Goal: Information Seeking & Learning: Check status

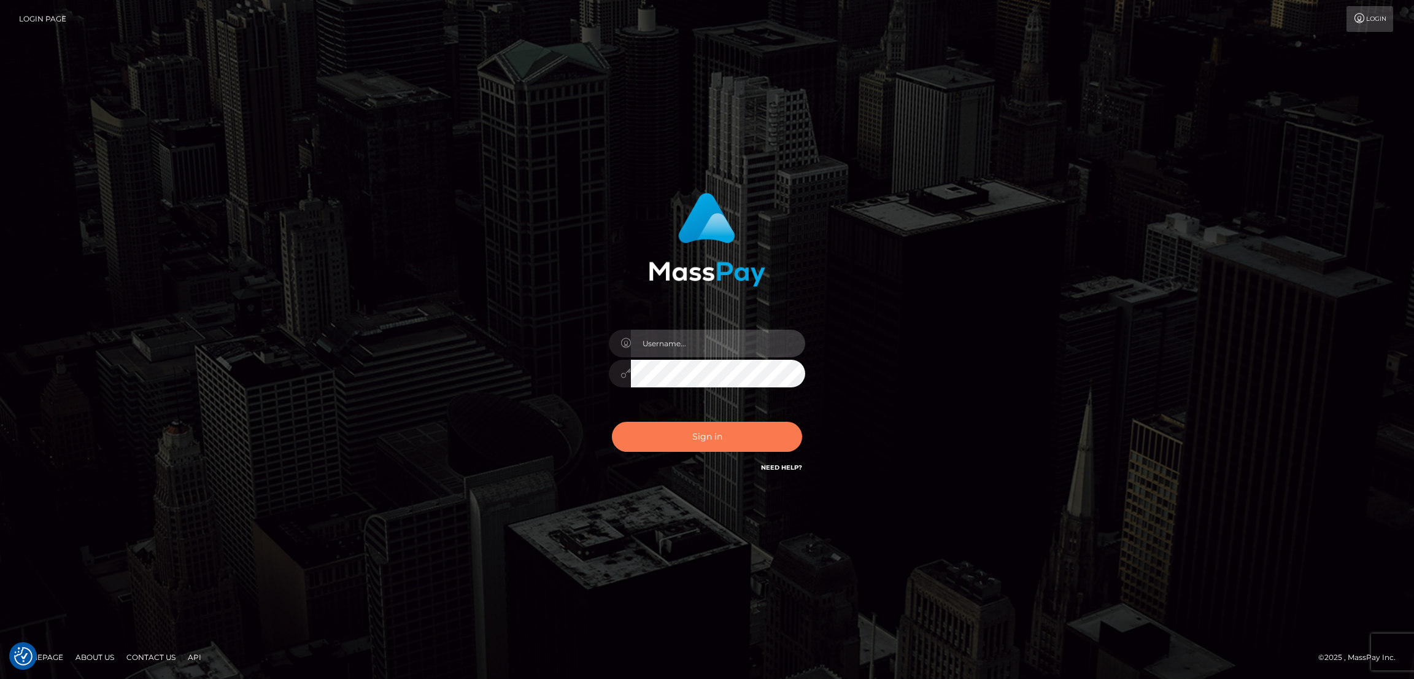
type input "alexstef"
click at [733, 428] on button "Sign in" at bounding box center [707, 437] width 190 height 30
type input "alexstef"
click at [691, 429] on button "Sign in" at bounding box center [707, 437] width 190 height 30
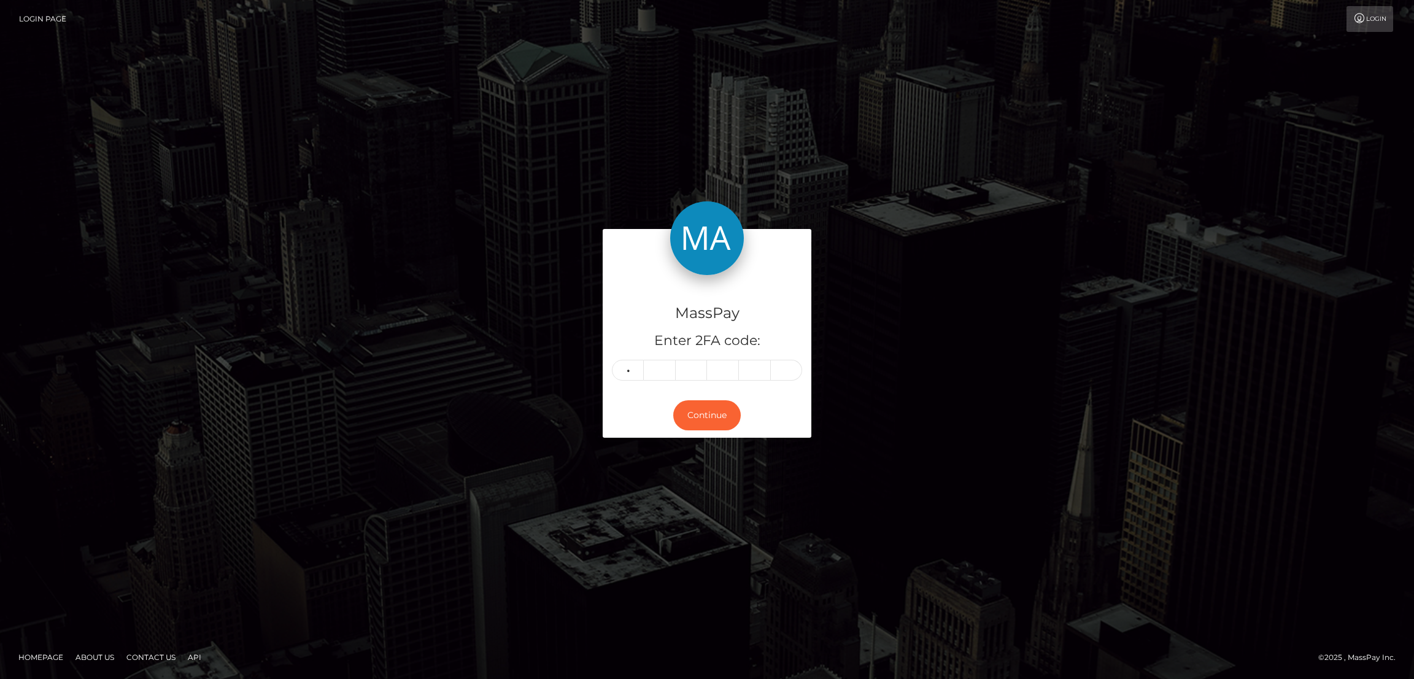
type input "2"
type input "5"
type input "7"
type input "8"
type input "7"
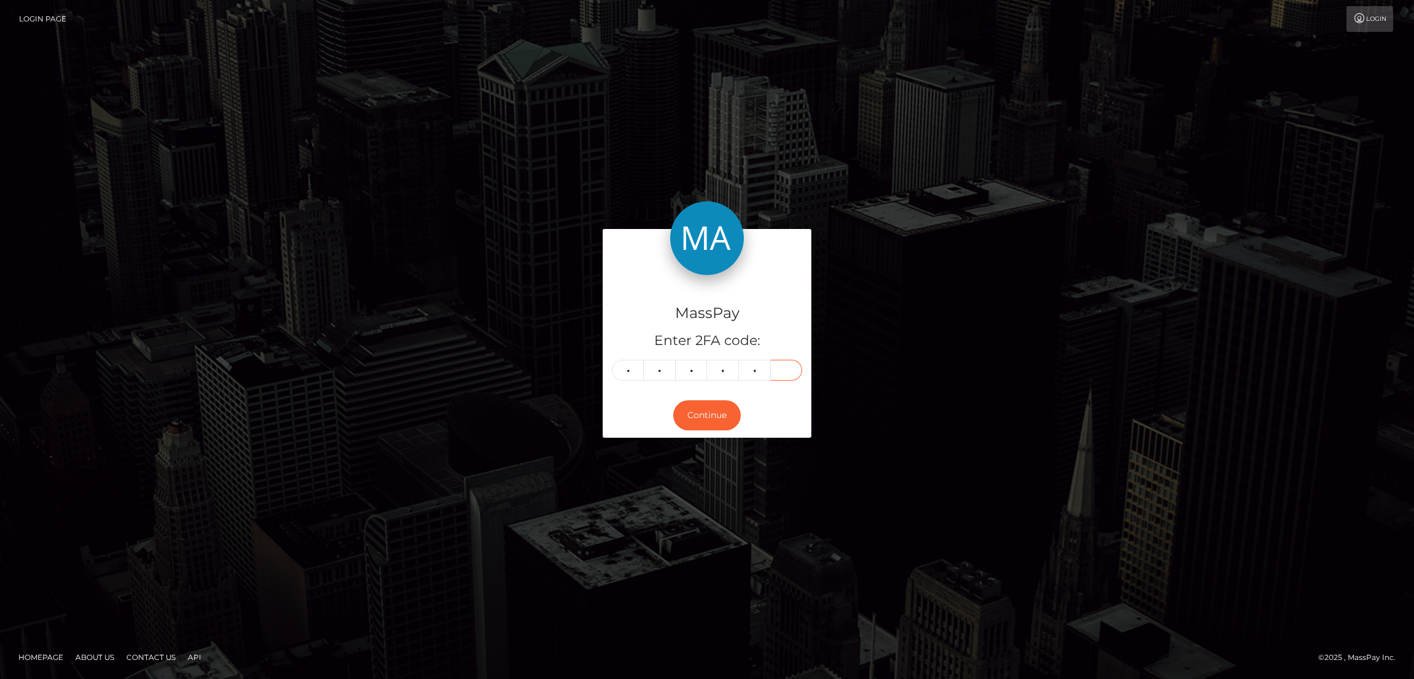
type input "4"
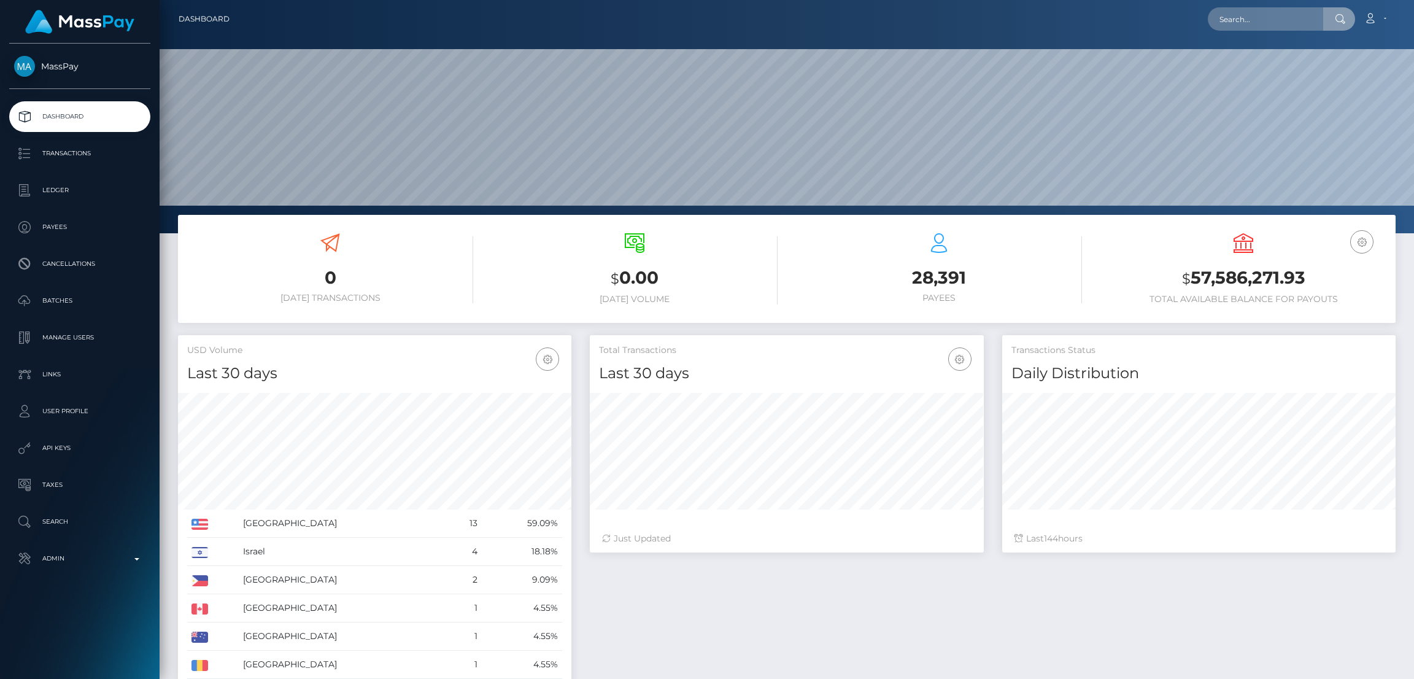
scroll to position [218, 393]
type input "poact_ltpXdJM06wiD"
click at [1251, 74] on link "247 Enterprise Limited" at bounding box center [1264, 63] width 112 height 23
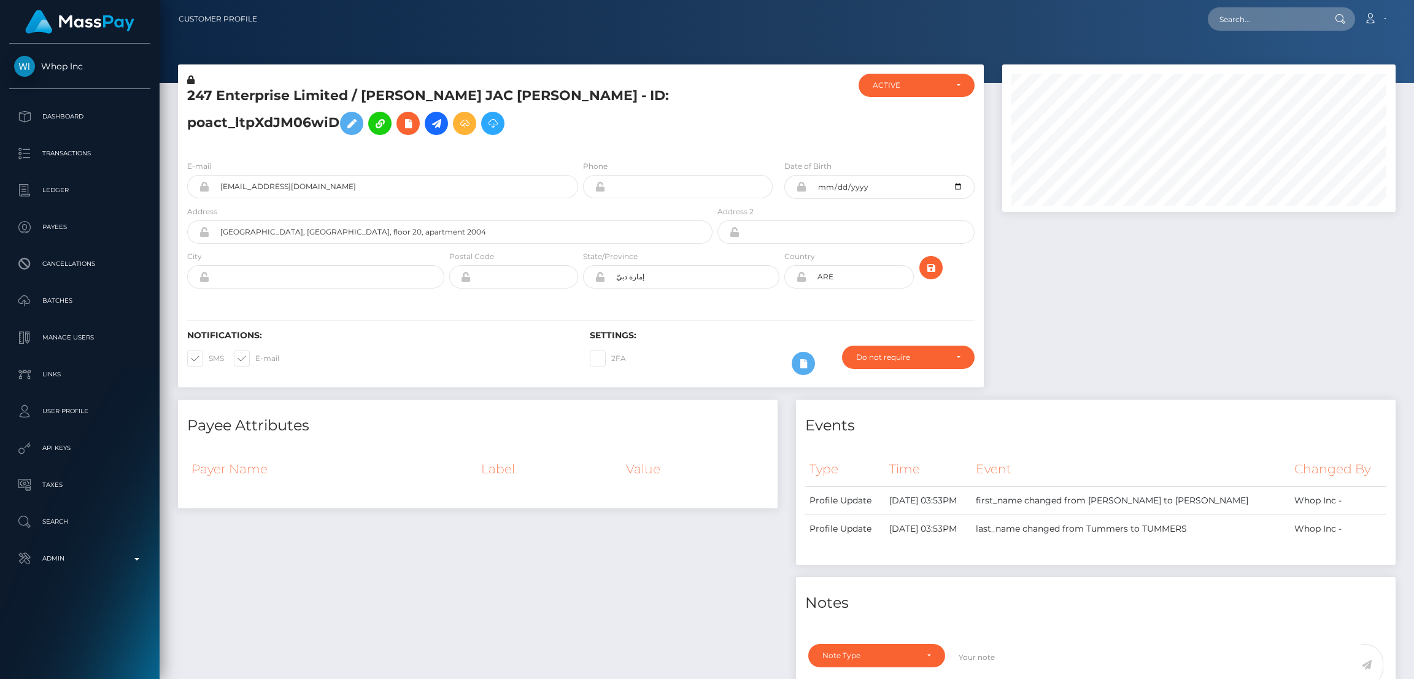
scroll to position [147, 393]
click at [441, 125] on icon at bounding box center [436, 123] width 15 height 15
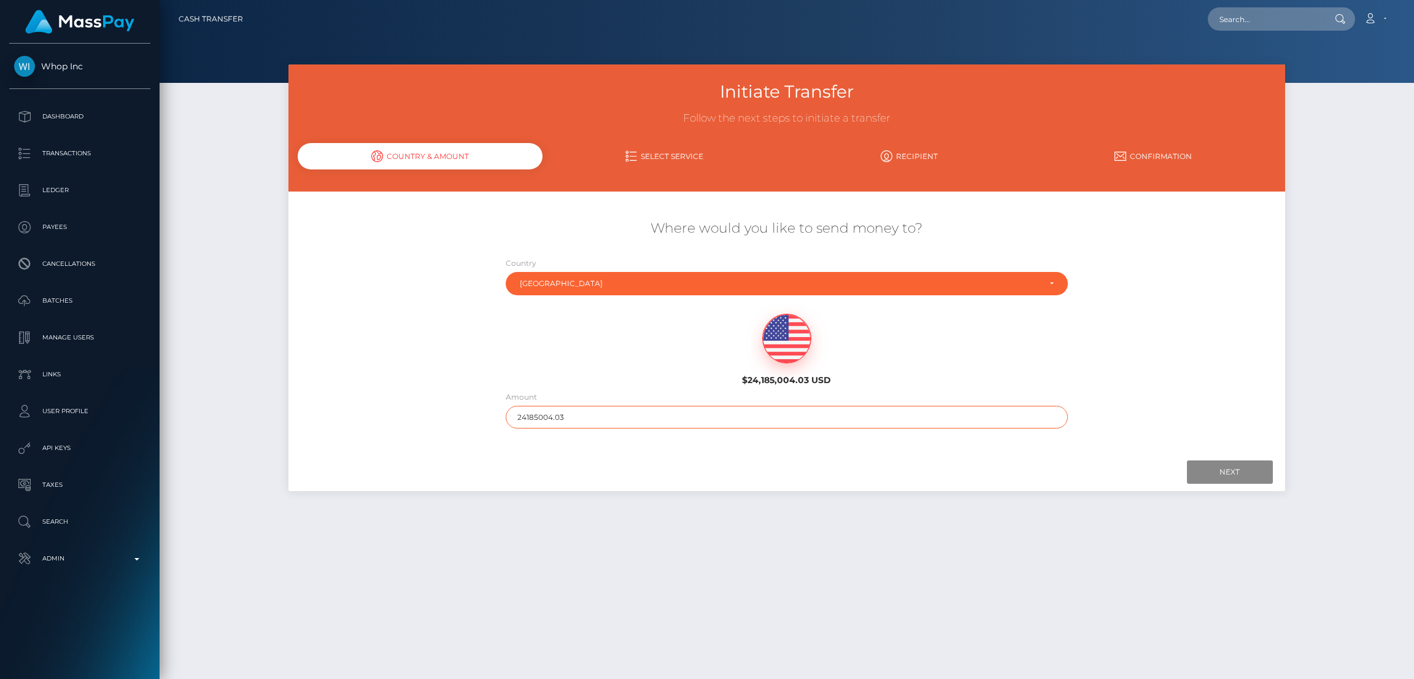
click at [567, 410] on input "24185004.03" at bounding box center [787, 417] width 563 height 23
type input "200"
click at [1203, 473] on input "Next" at bounding box center [1230, 471] width 86 height 23
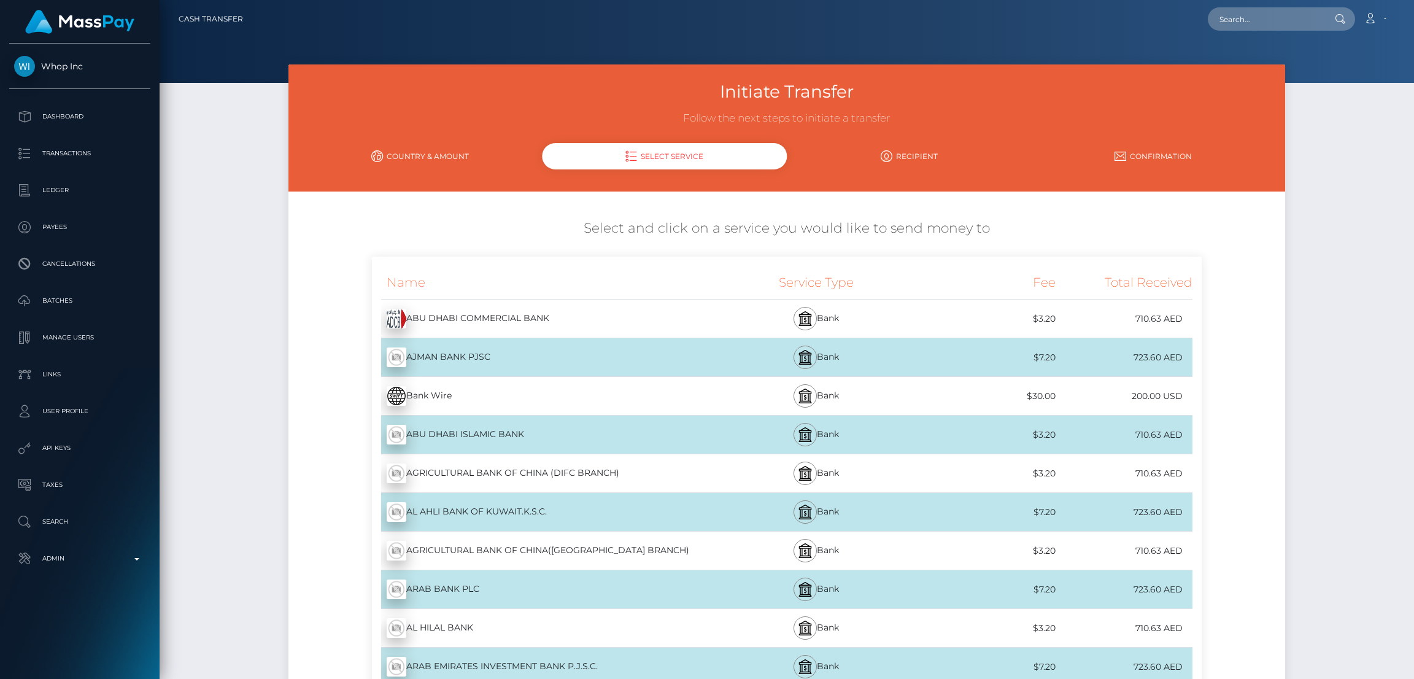
click at [546, 397] on div "Bank Wire - USD" at bounding box center [543, 396] width 342 height 34
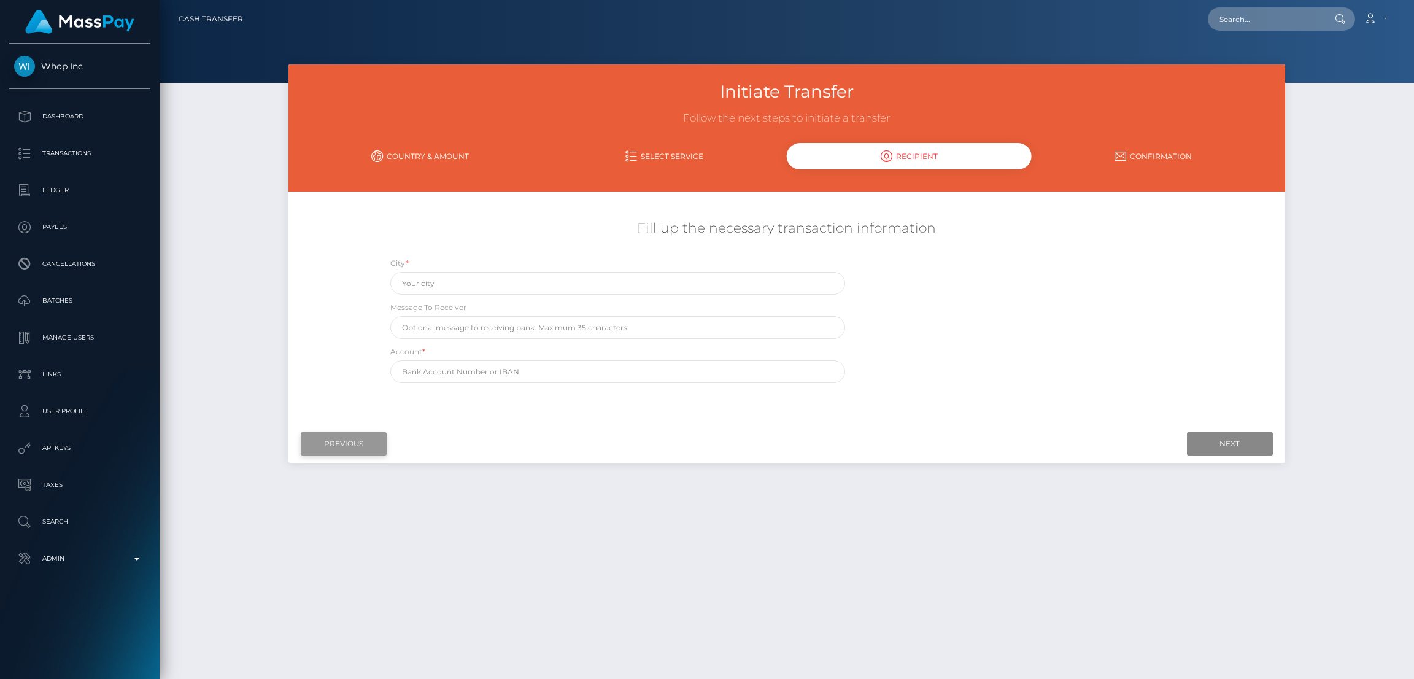
click at [355, 445] on input "Previous" at bounding box center [344, 443] width 86 height 23
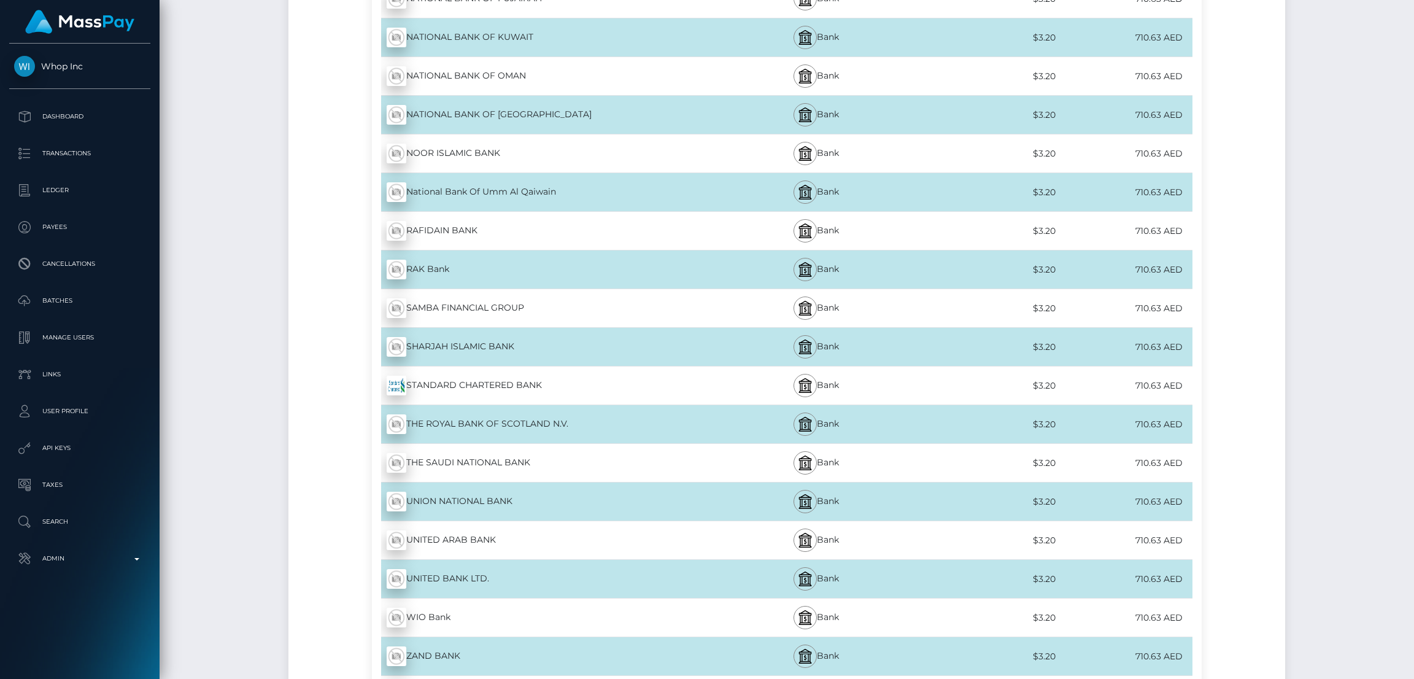
scroll to position [4152, 0]
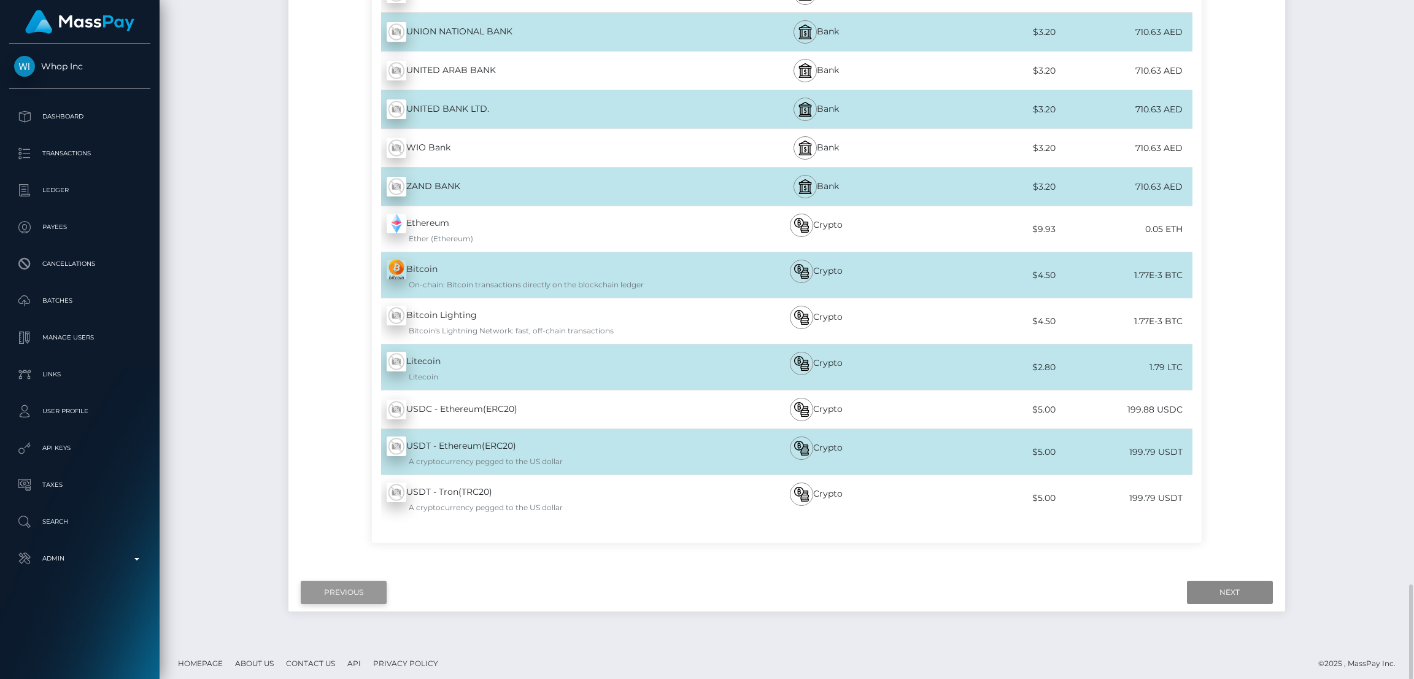
click at [351, 589] on input "Previous" at bounding box center [344, 592] width 86 height 23
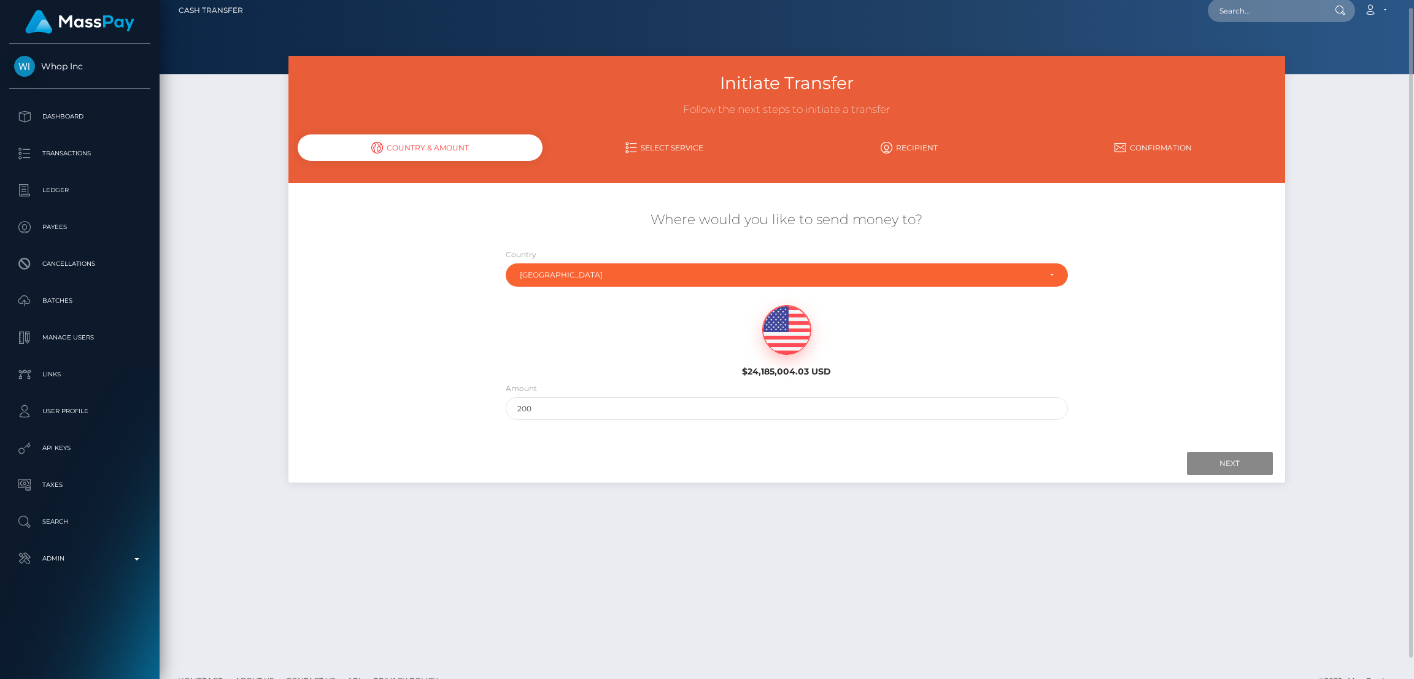
scroll to position [0, 0]
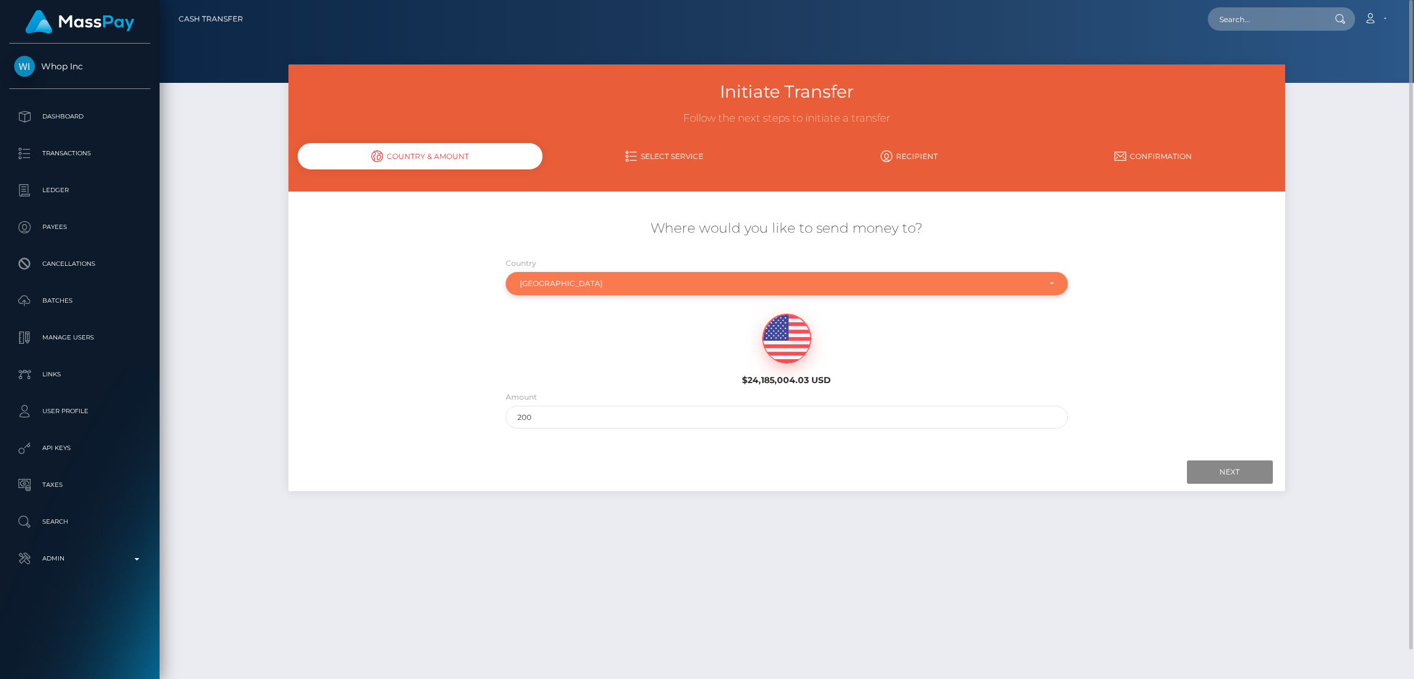
click at [690, 284] on div "United Arab Emirates" at bounding box center [780, 284] width 521 height 10
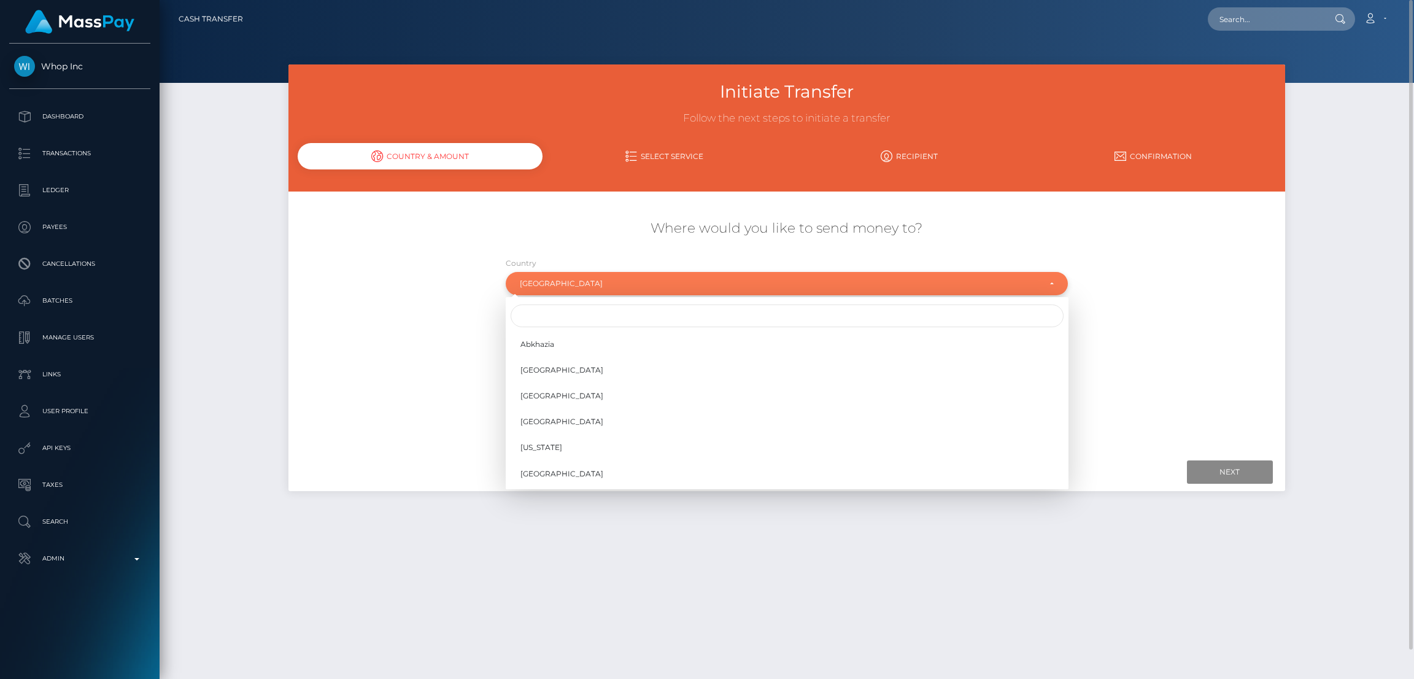
scroll to position [5064, 0]
click at [406, 280] on div "Where would you like to send money to? Country Abkhazia Afghanistan Albania Alg…" at bounding box center [786, 324] width 996 height 222
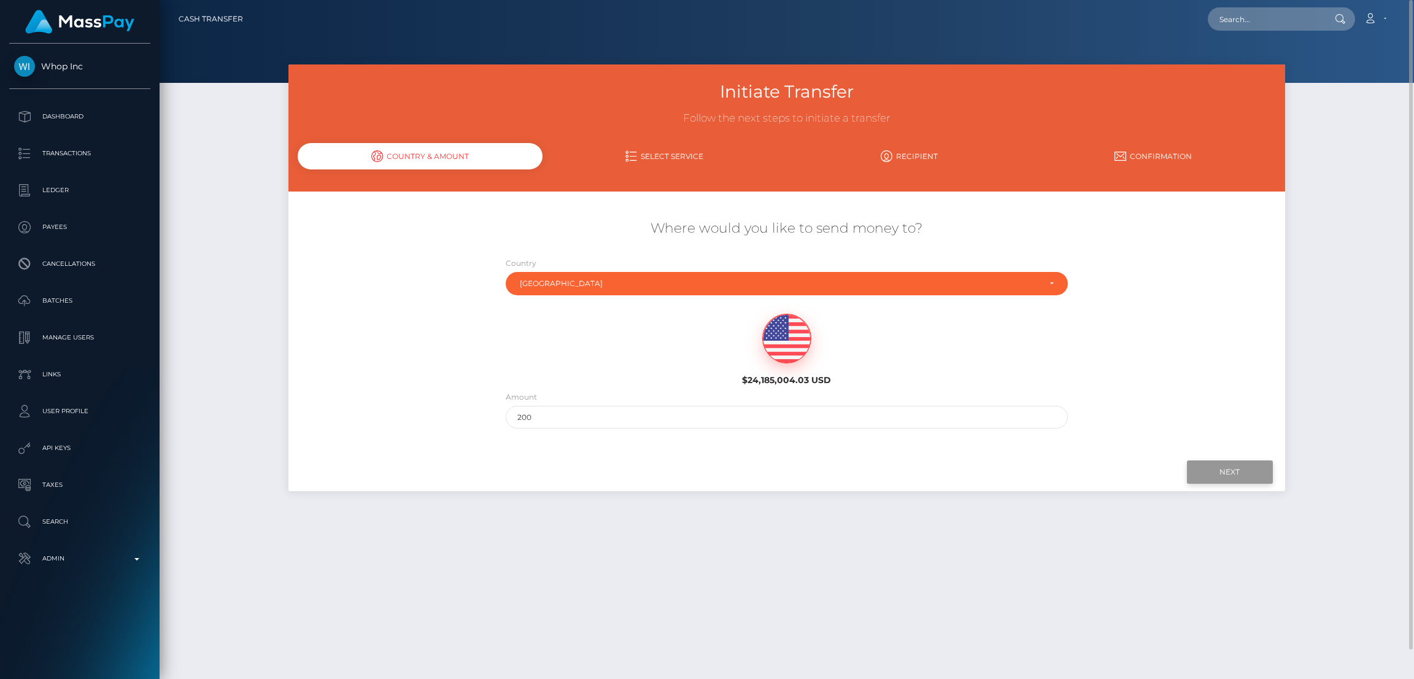
click at [1214, 471] on input "Next" at bounding box center [1230, 471] width 86 height 23
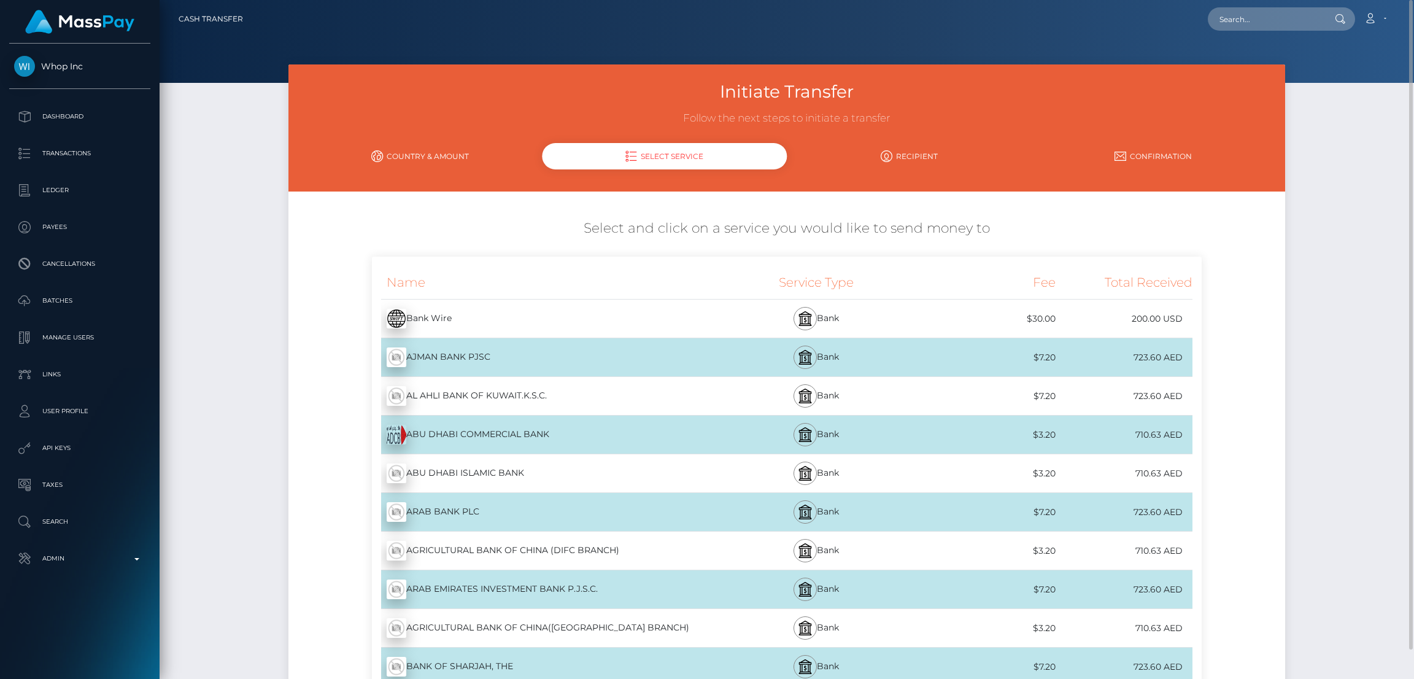
click at [562, 317] on div "Bank Wire - USD" at bounding box center [543, 318] width 342 height 34
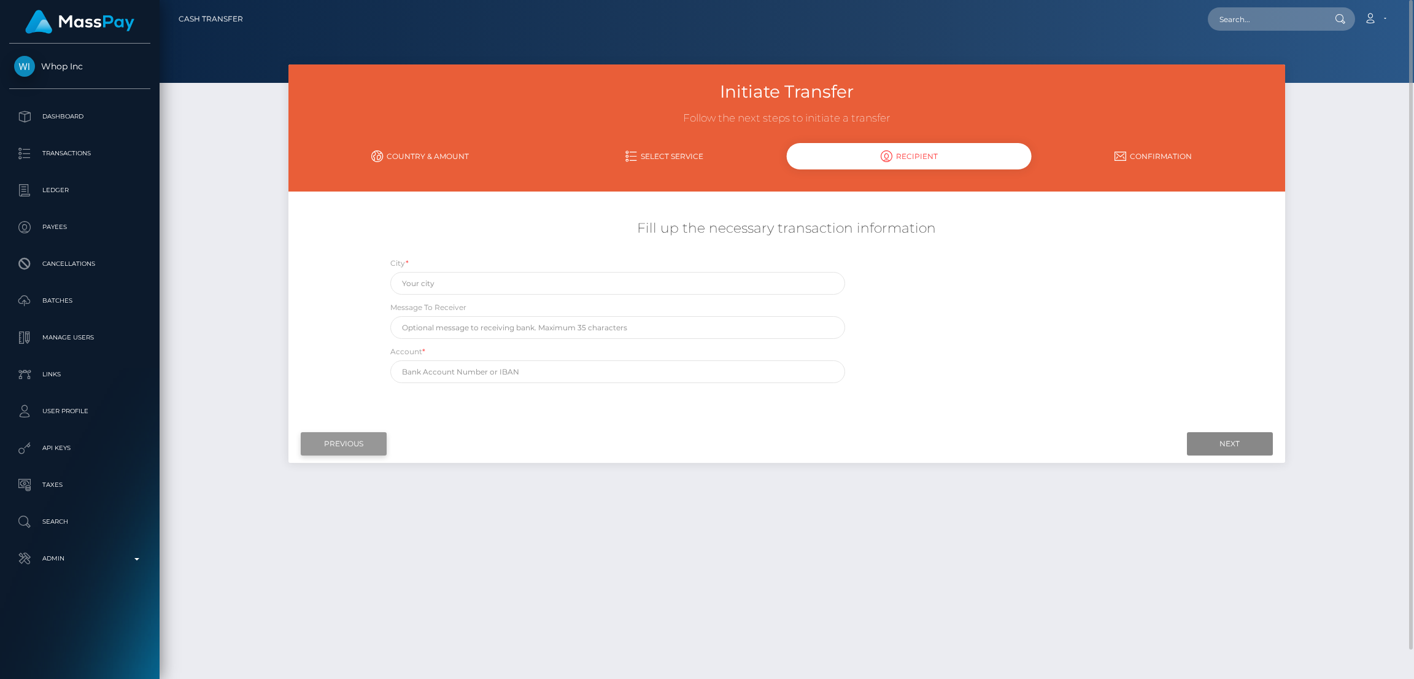
click at [354, 445] on input "Previous" at bounding box center [344, 443] width 86 height 23
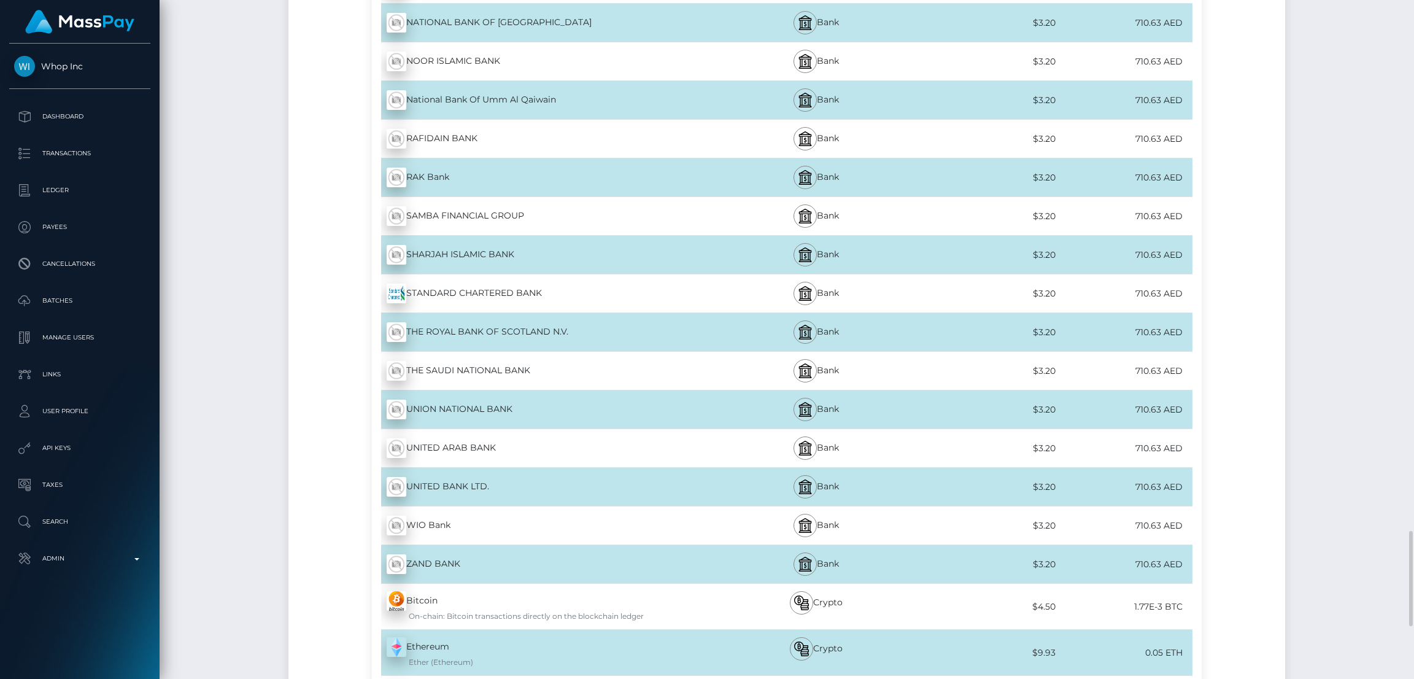
scroll to position [4152, 0]
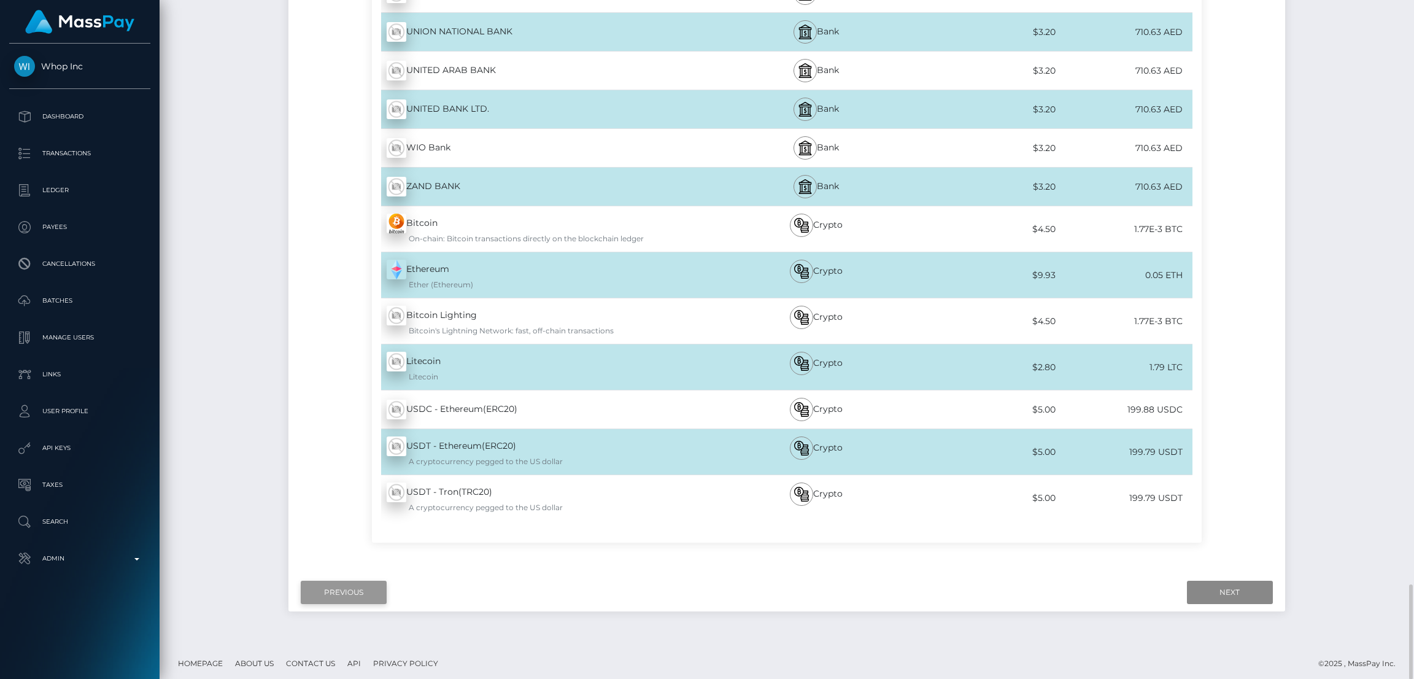
click at [338, 589] on input "Previous" at bounding box center [344, 592] width 86 height 23
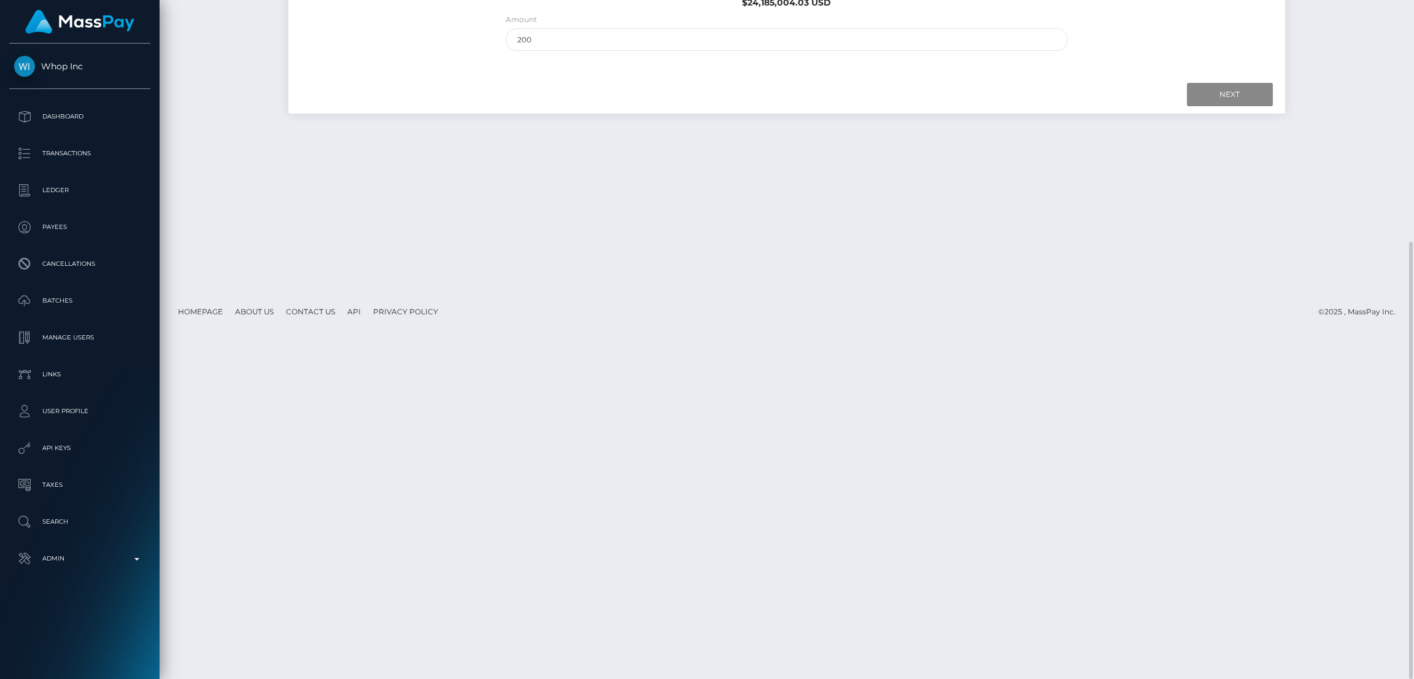
scroll to position [0, 0]
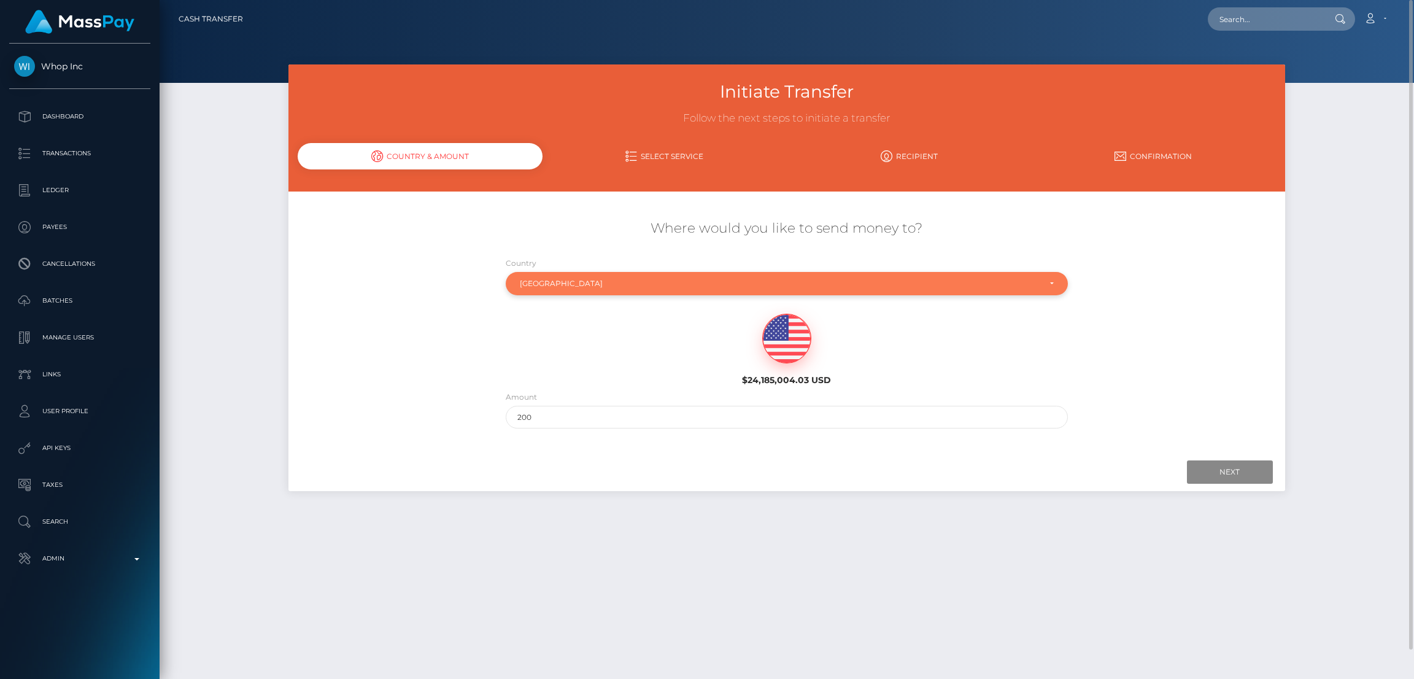
click at [629, 277] on div "United Arab Emirates" at bounding box center [787, 283] width 563 height 23
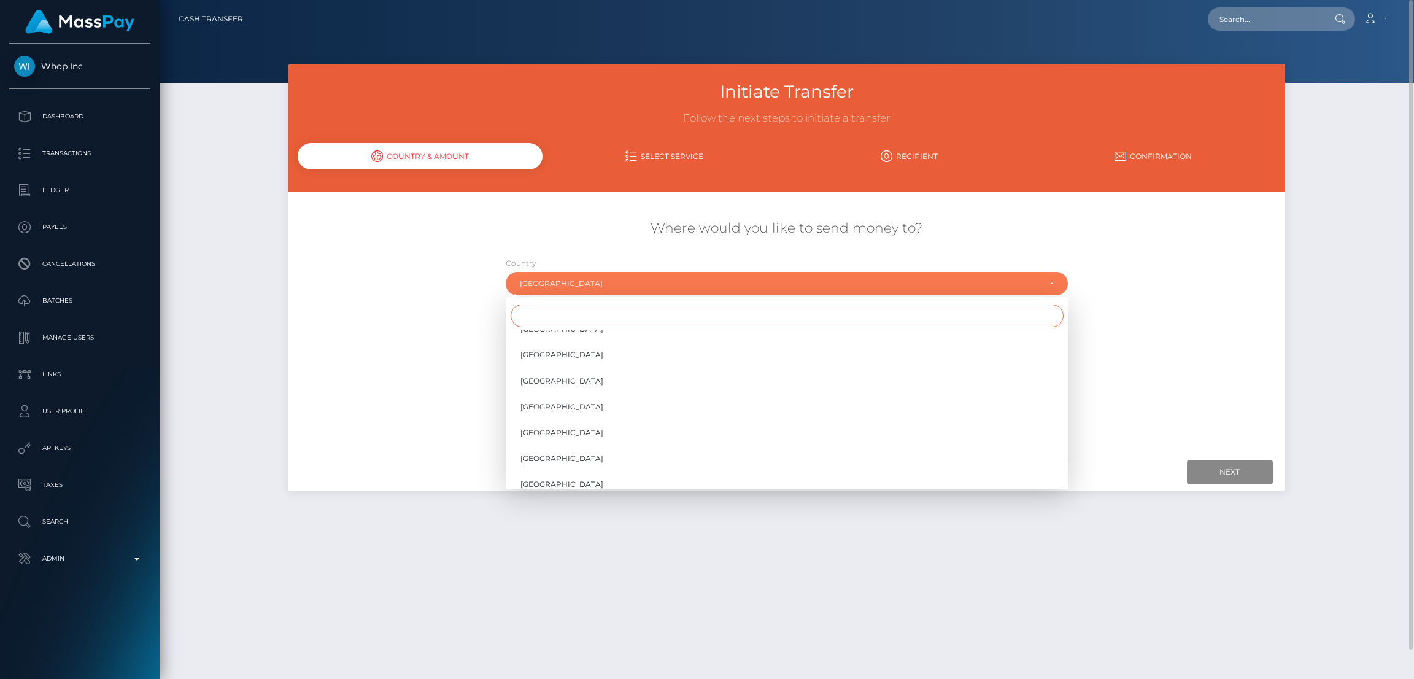
click at [581, 314] on input "Search" at bounding box center [787, 315] width 553 height 23
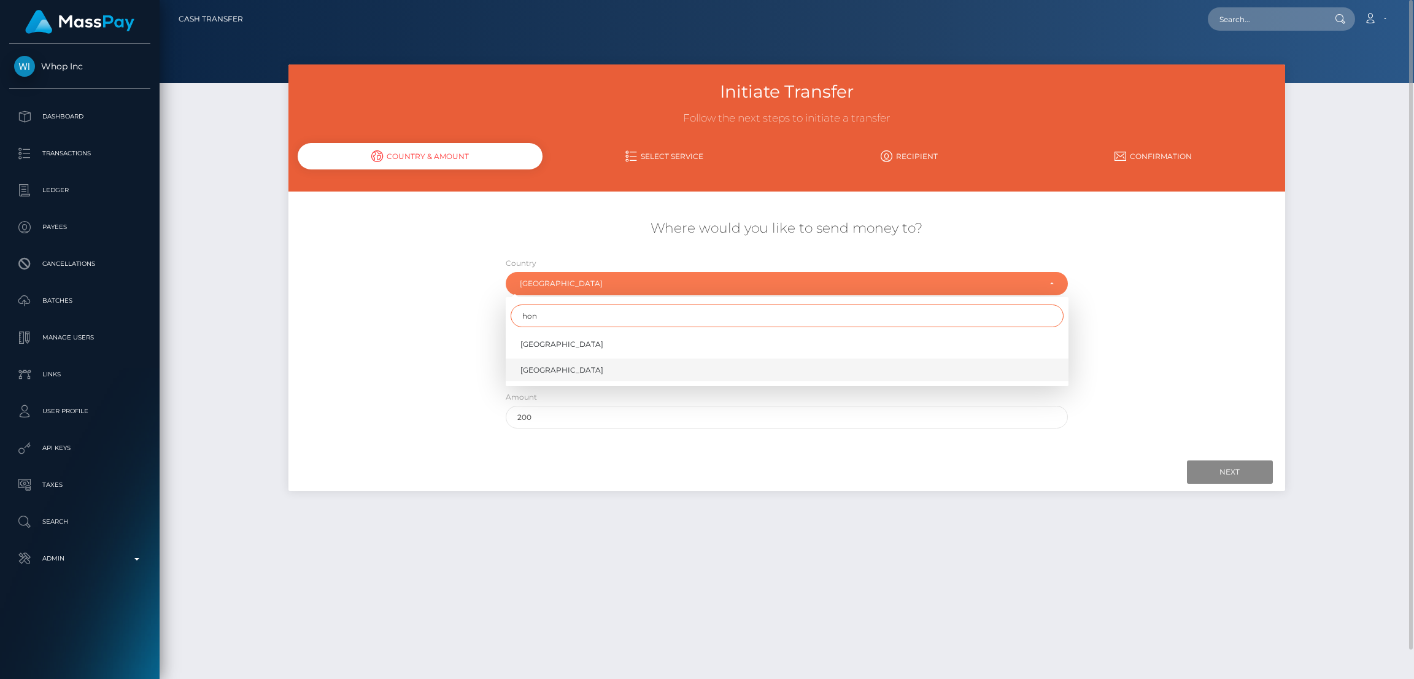
type input "hon"
click at [573, 369] on link "Hong Kong" at bounding box center [787, 369] width 563 height 23
select select "HKG"
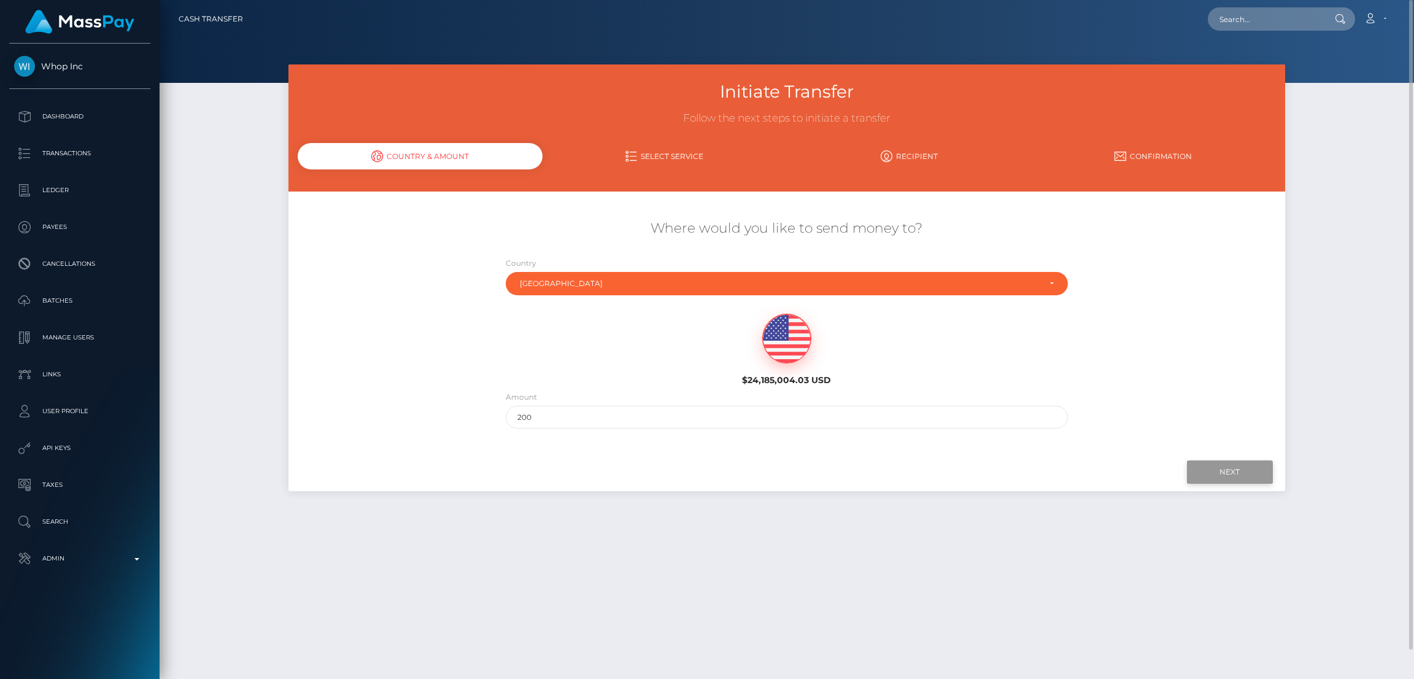
click at [1216, 466] on input "Next" at bounding box center [1230, 471] width 86 height 23
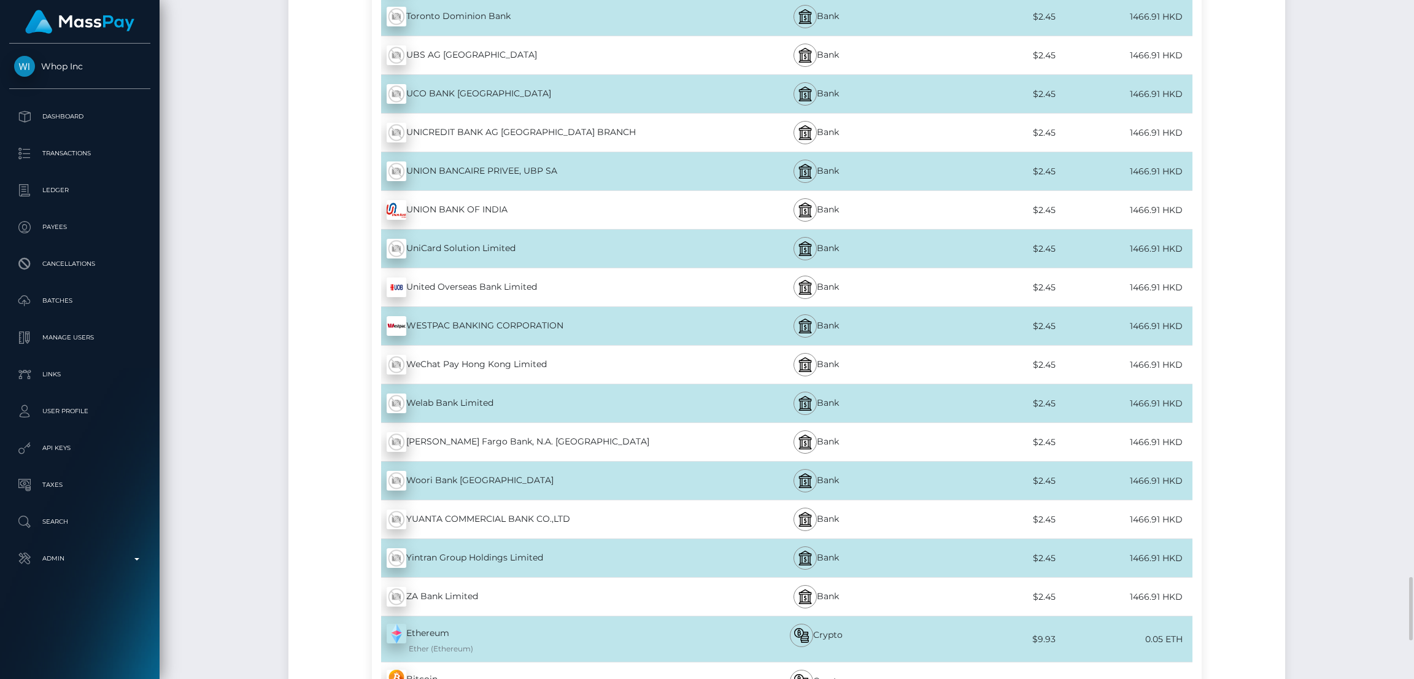
scroll to position [6586, 0]
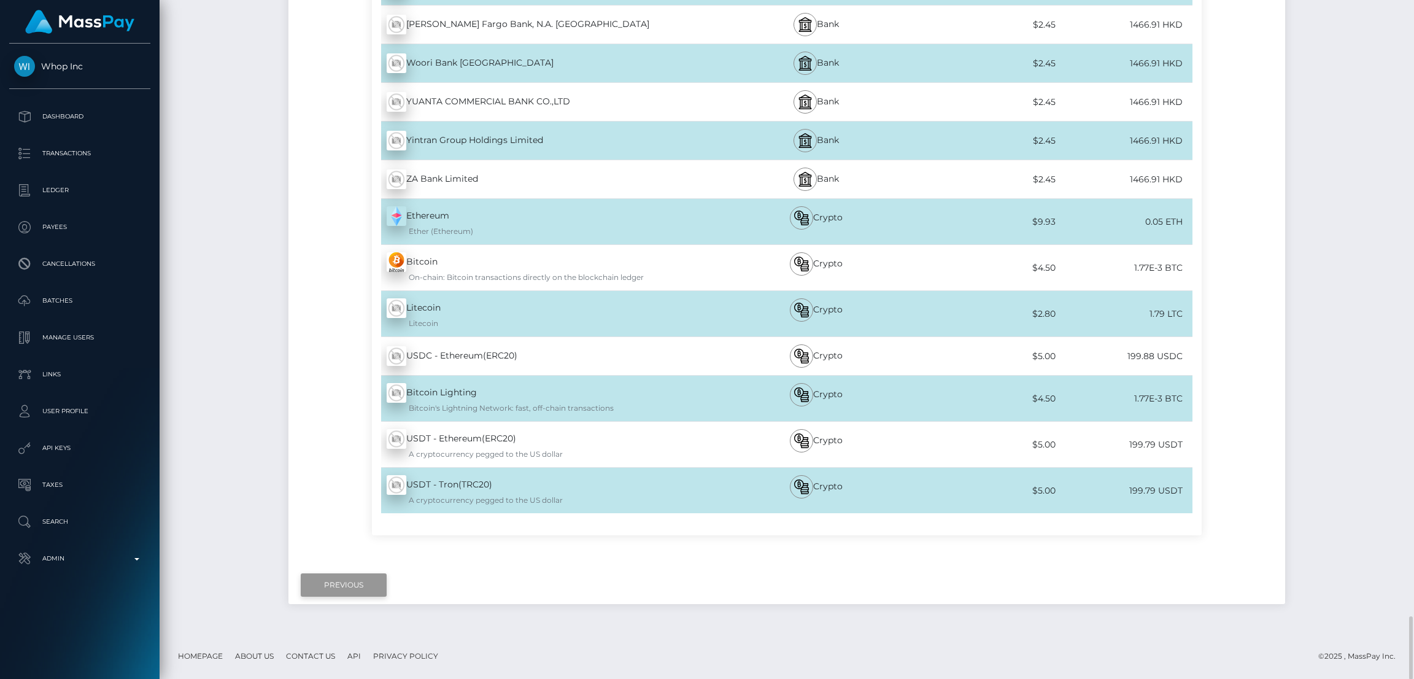
click at [349, 579] on input "Previous" at bounding box center [344, 584] width 86 height 23
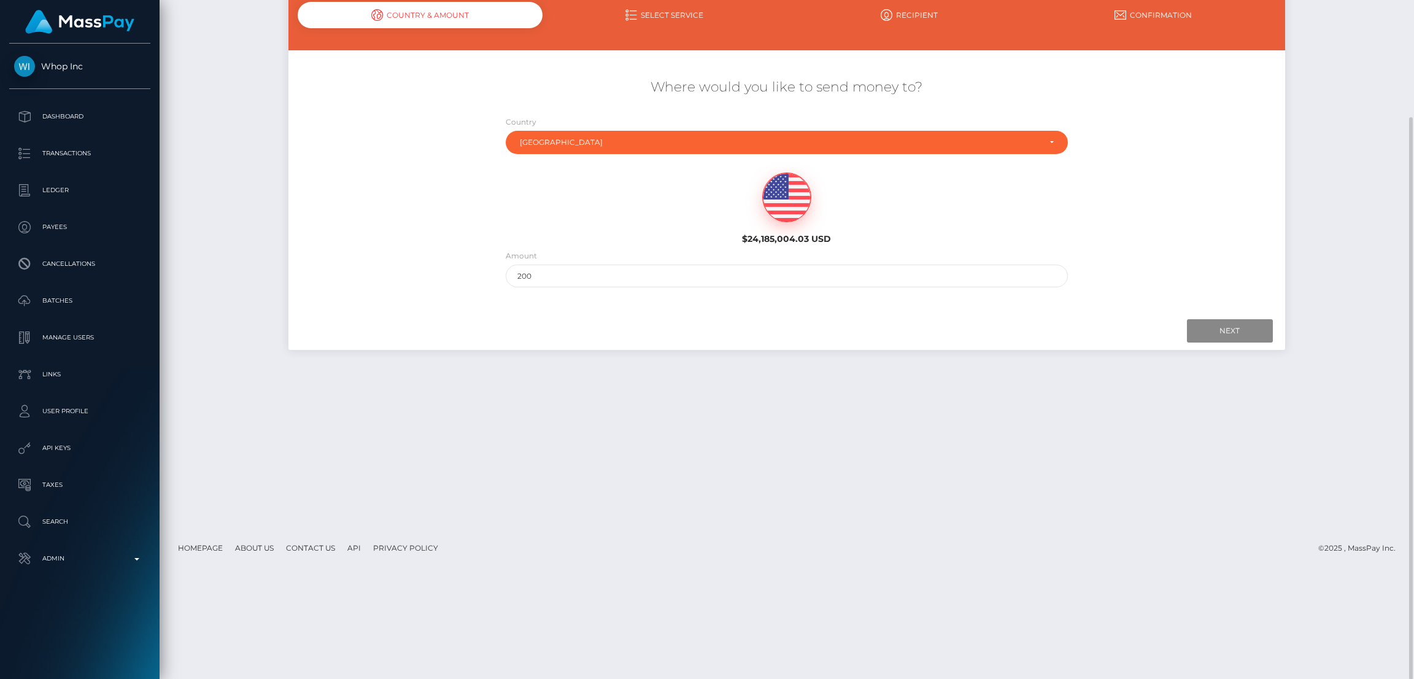
scroll to position [0, 0]
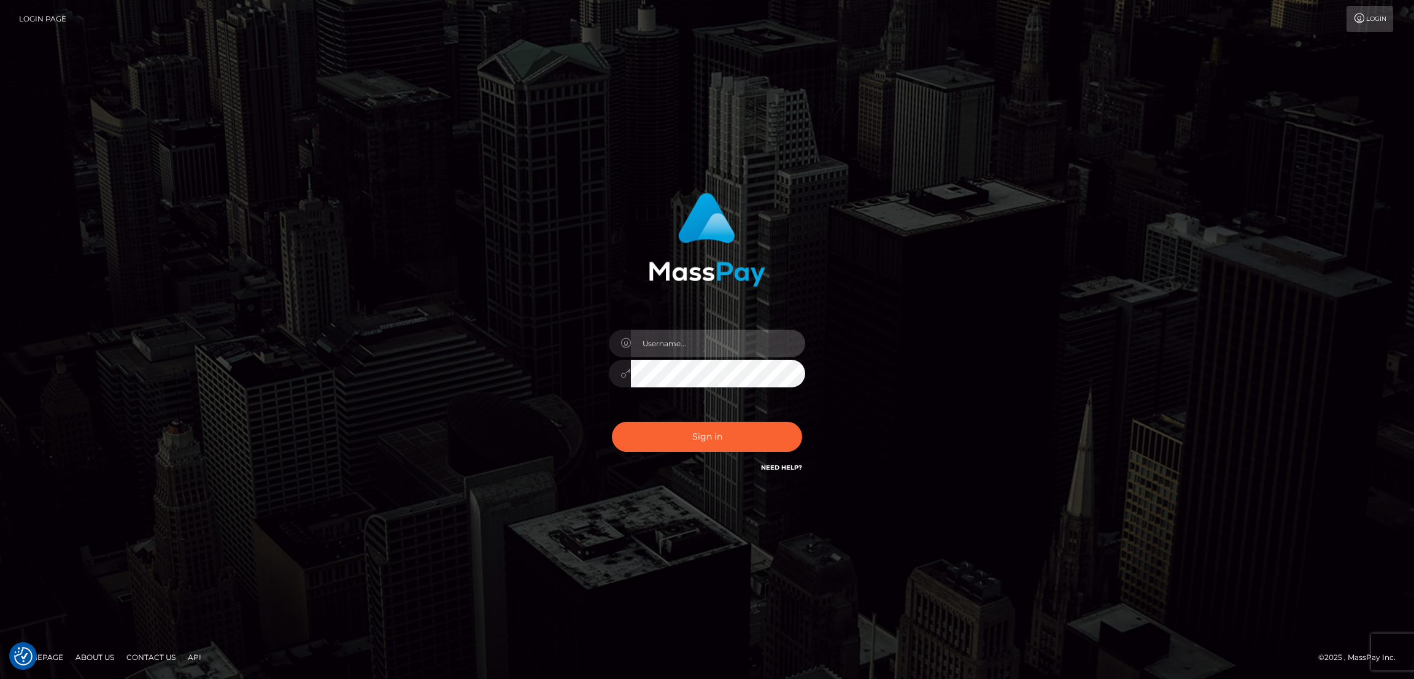
type input "alexstef"
click at [704, 438] on button "Sign in" at bounding box center [707, 437] width 190 height 30
type input "alexstef"
click at [708, 447] on button "Sign in" at bounding box center [707, 437] width 190 height 30
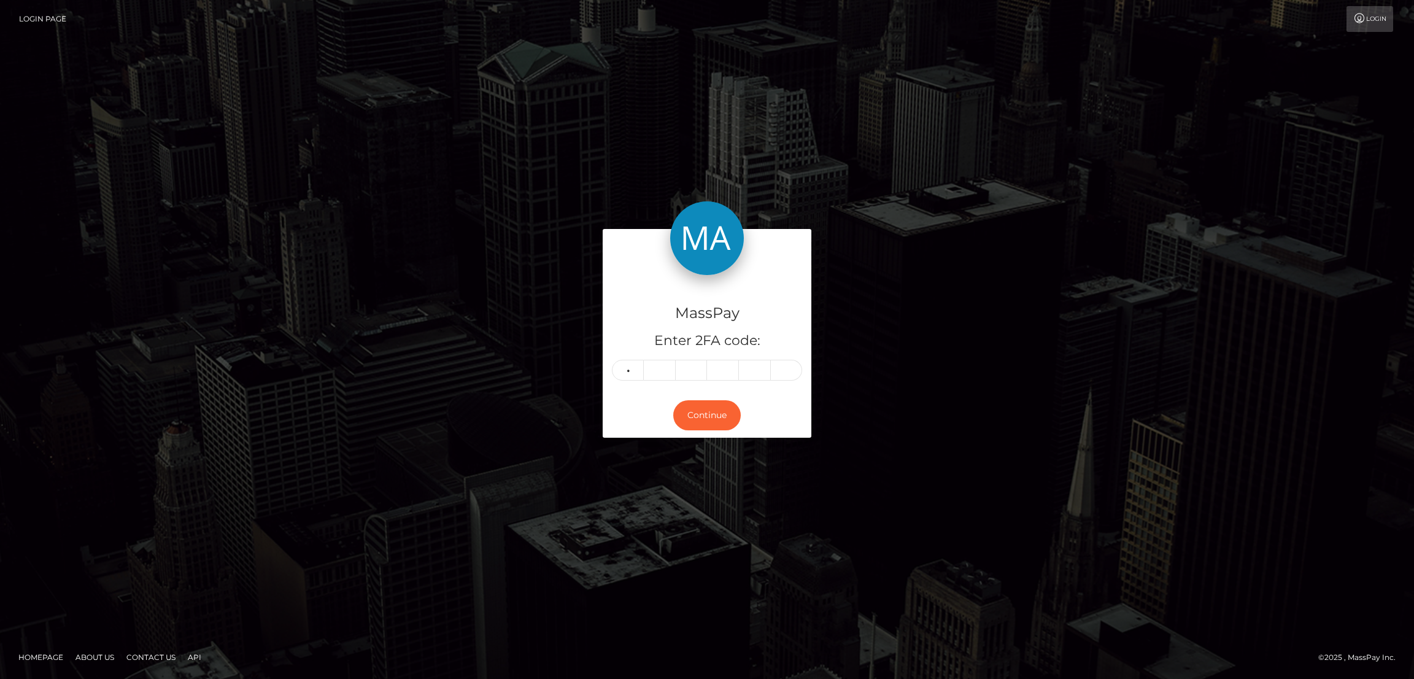
type input "3"
type input "5"
type input "2"
type input "5"
type input "3"
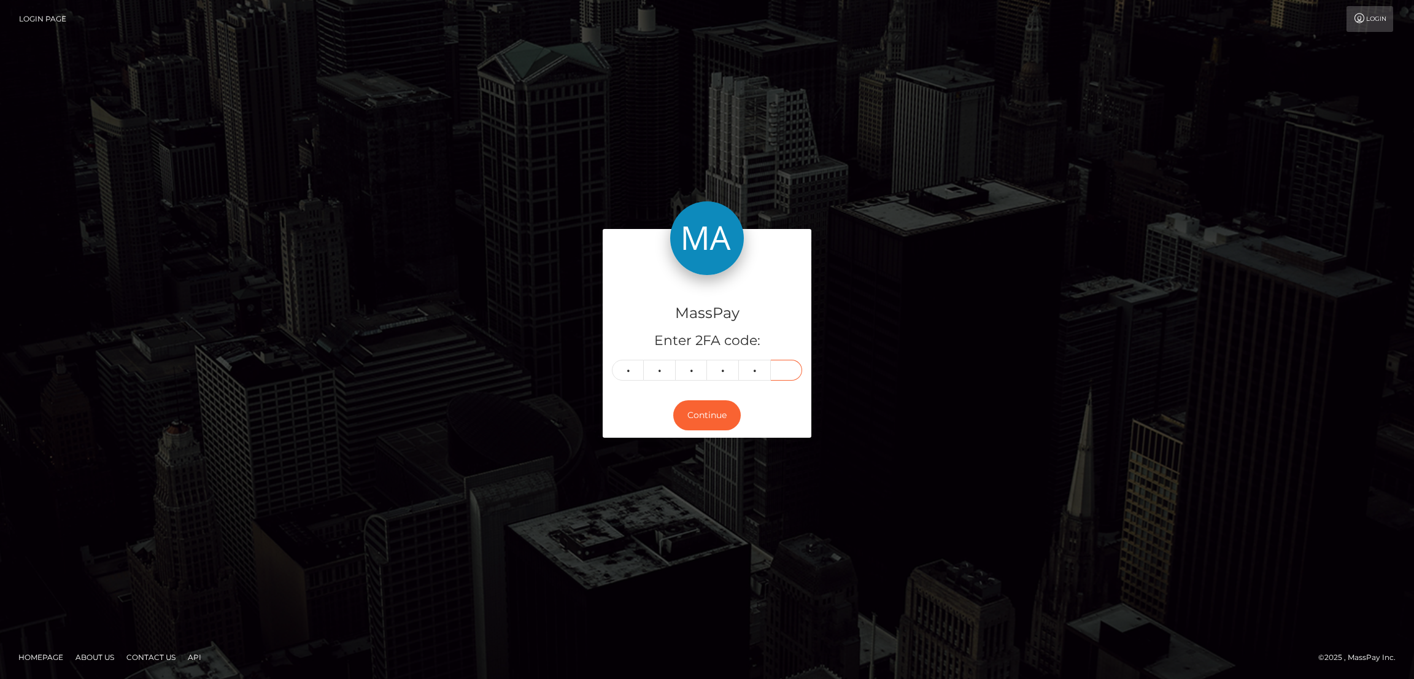
type input "5"
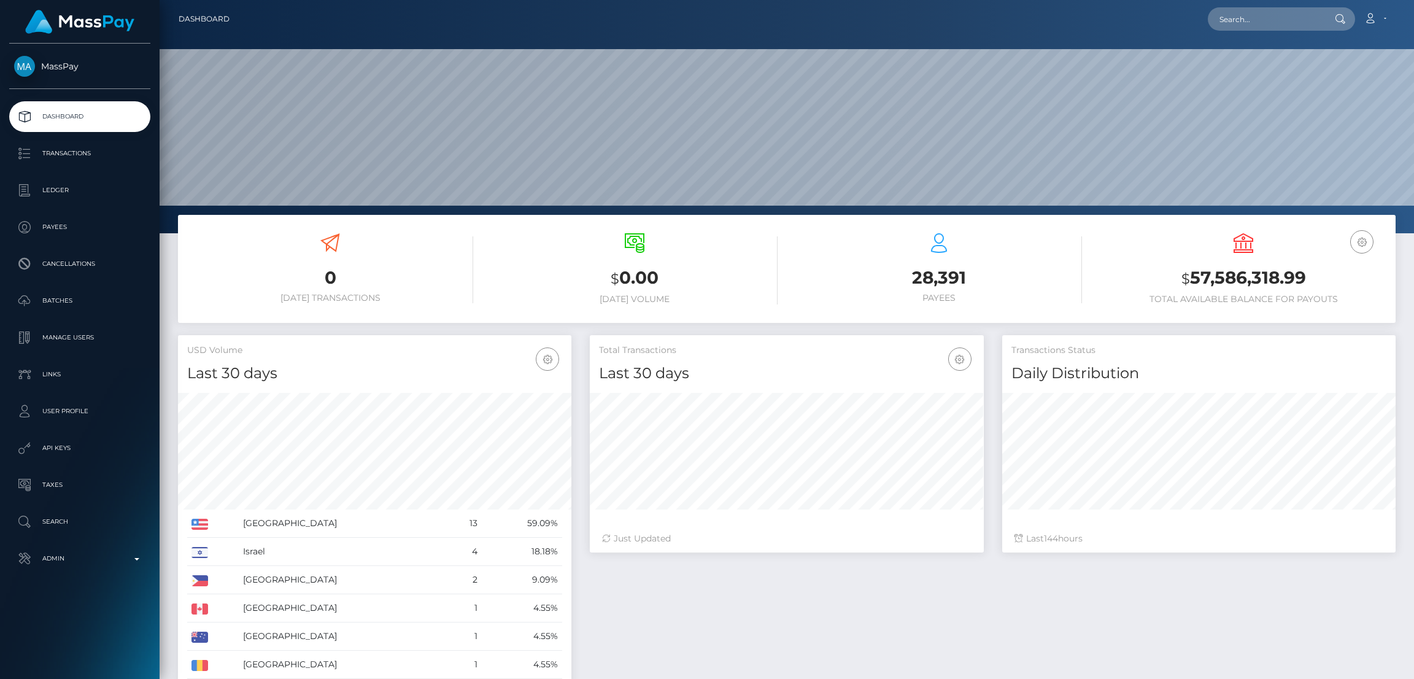
scroll to position [218, 393]
click at [1257, 12] on input "text" at bounding box center [1265, 18] width 115 height 23
paste input "[EMAIL_ADDRESS][DOMAIN_NAME]"
type input "[EMAIL_ADDRESS][DOMAIN_NAME]"
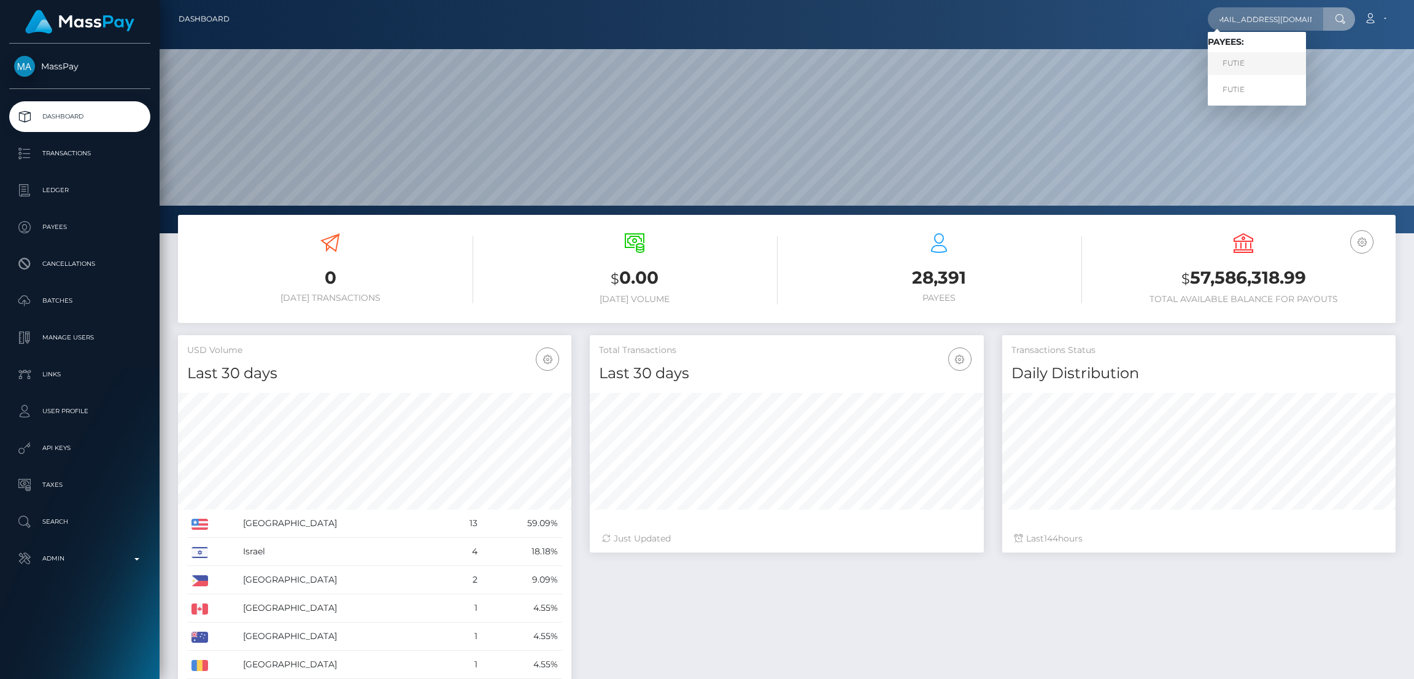
click at [1244, 74] on link "FUTIE" at bounding box center [1257, 63] width 98 height 23
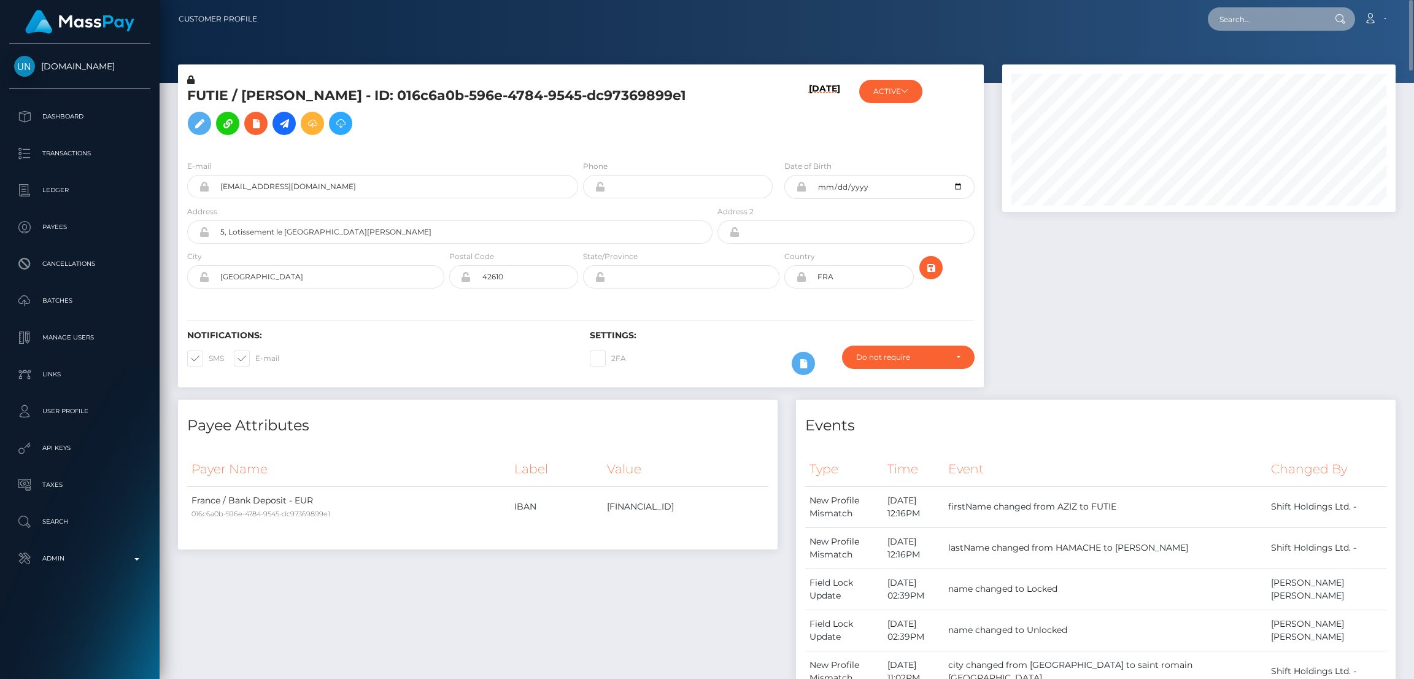
click at [1268, 12] on input "text" at bounding box center [1265, 18] width 115 height 23
paste input "miacourcelle19@gmail.com"
type input "miacourcelle19@gmail.com"
click at [1258, 89] on link "FUTIE" at bounding box center [1257, 89] width 98 height 23
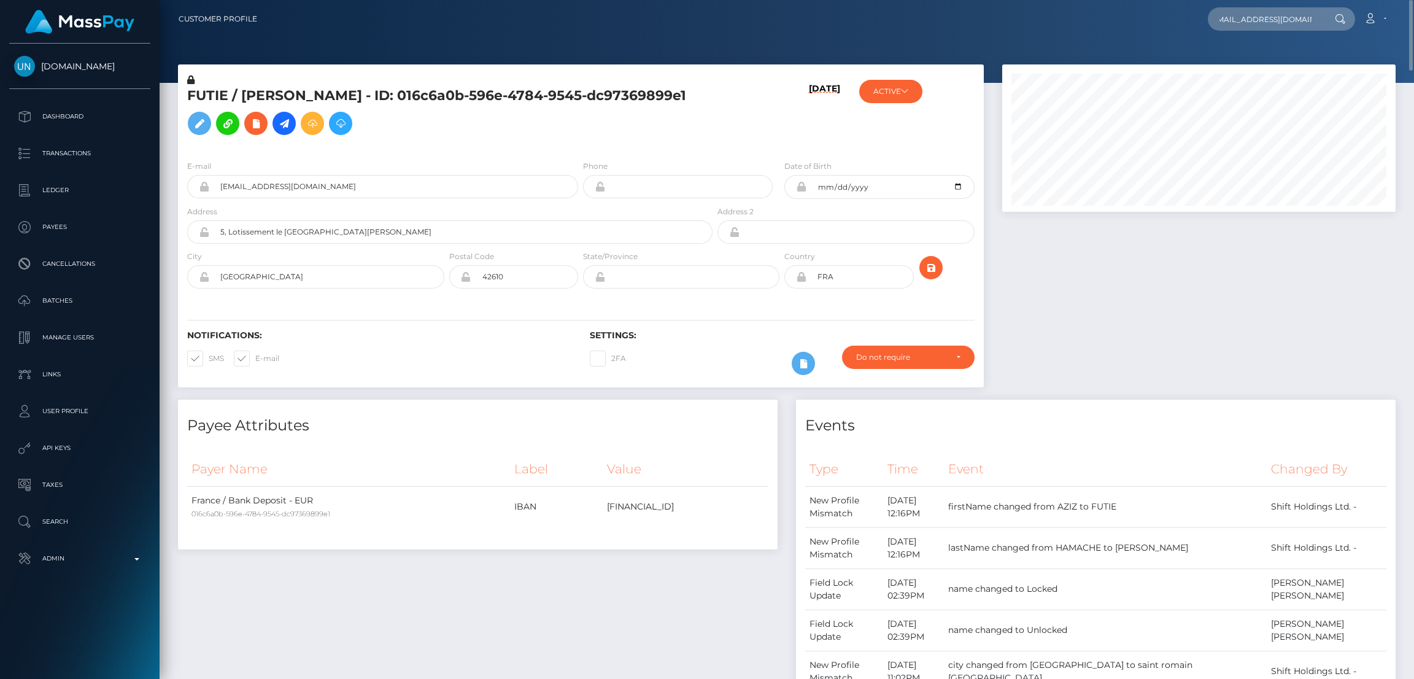
scroll to position [0, 0]
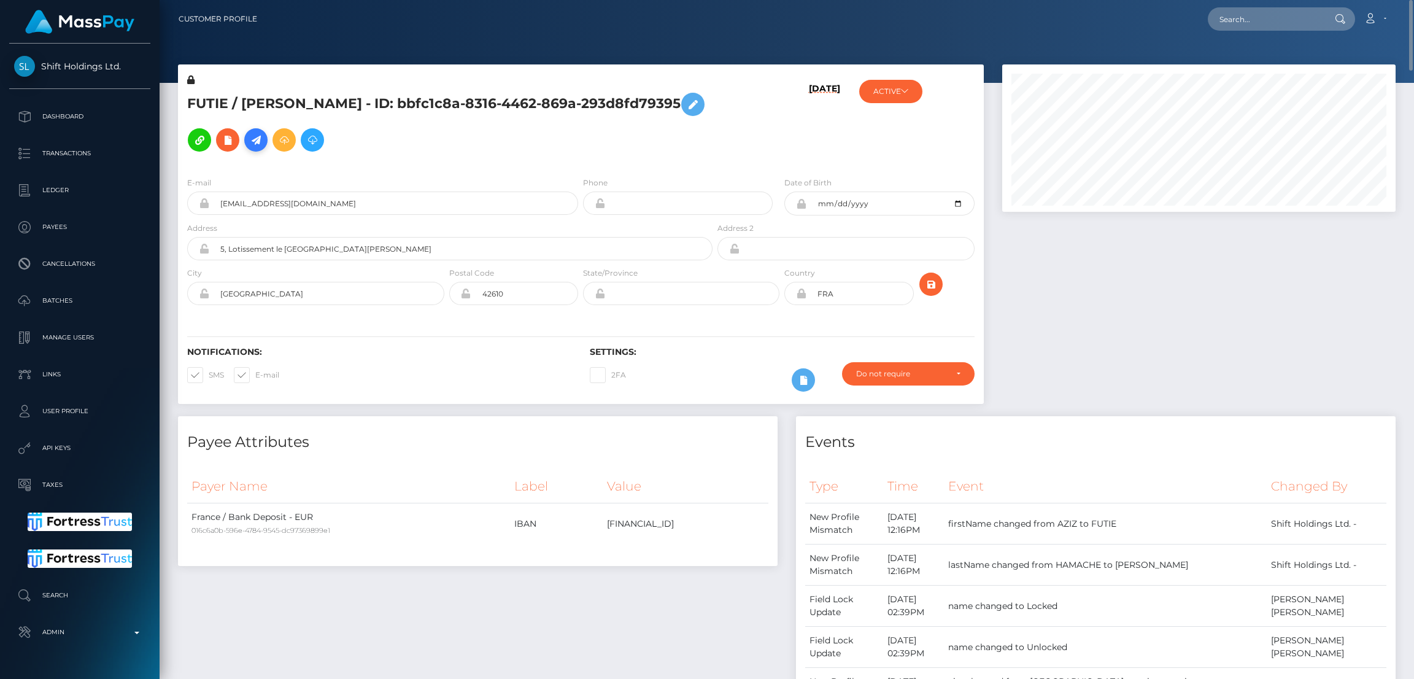
click at [259, 144] on icon at bounding box center [256, 140] width 15 height 15
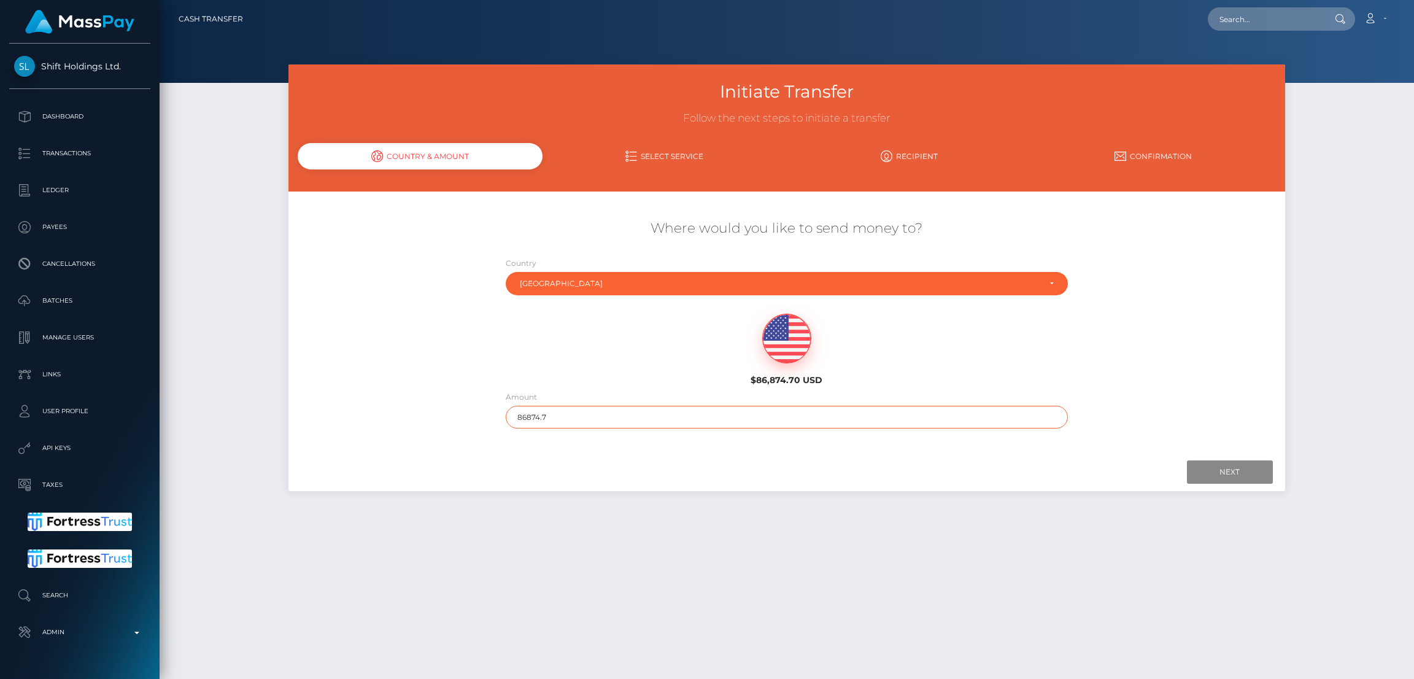
drag, startPoint x: 579, startPoint y: 410, endPoint x: 474, endPoint y: 413, distance: 104.4
click at [474, 413] on div "Where would you like to send money to? Country Abkhazia [GEOGRAPHIC_DATA] [GEOG…" at bounding box center [786, 324] width 996 height 222
type input "200"
click at [1194, 472] on input "Next" at bounding box center [1230, 471] width 86 height 23
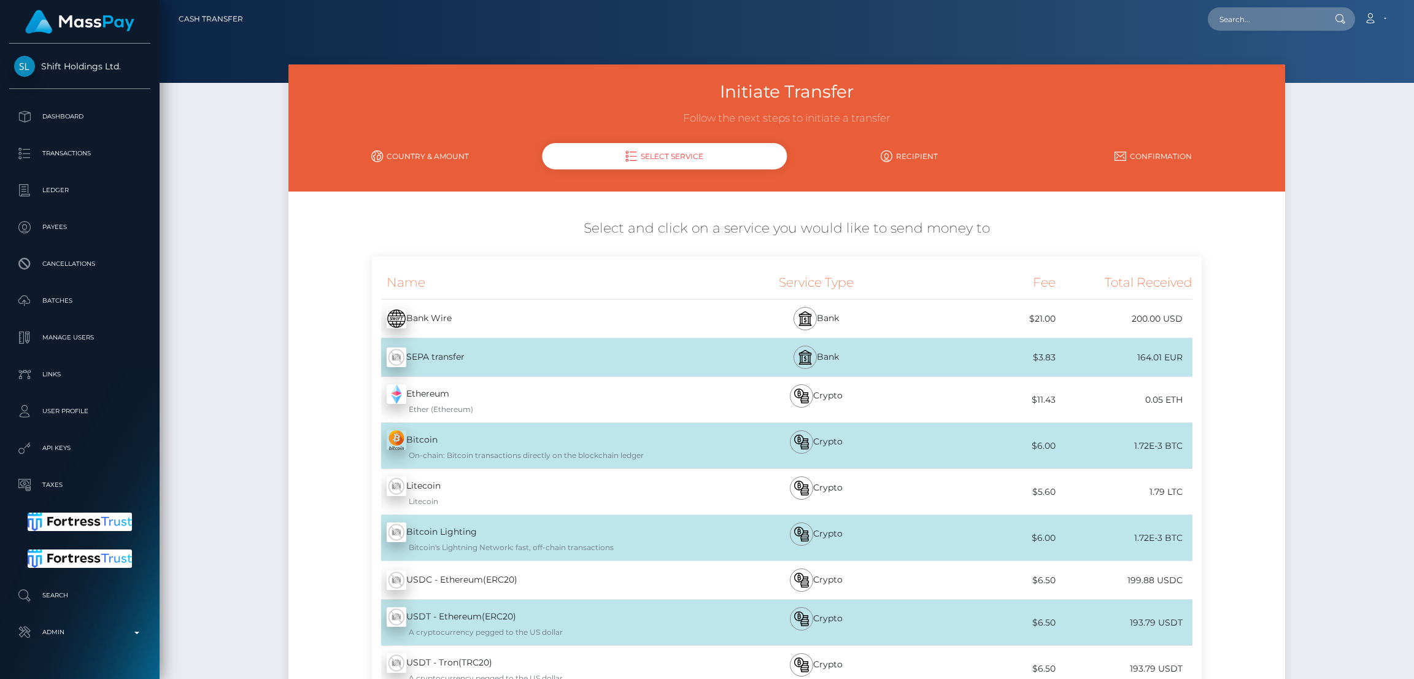
scroll to position [177, 0]
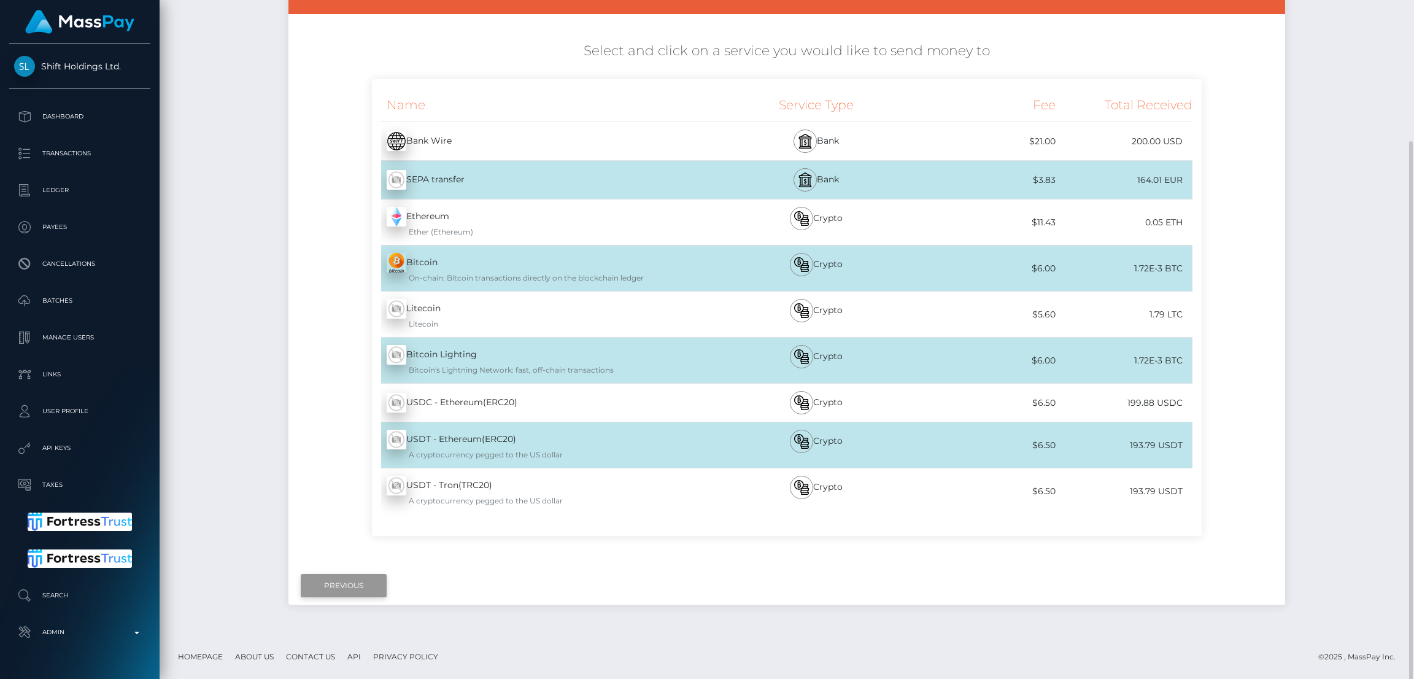
click at [347, 592] on input "Previous" at bounding box center [344, 585] width 86 height 23
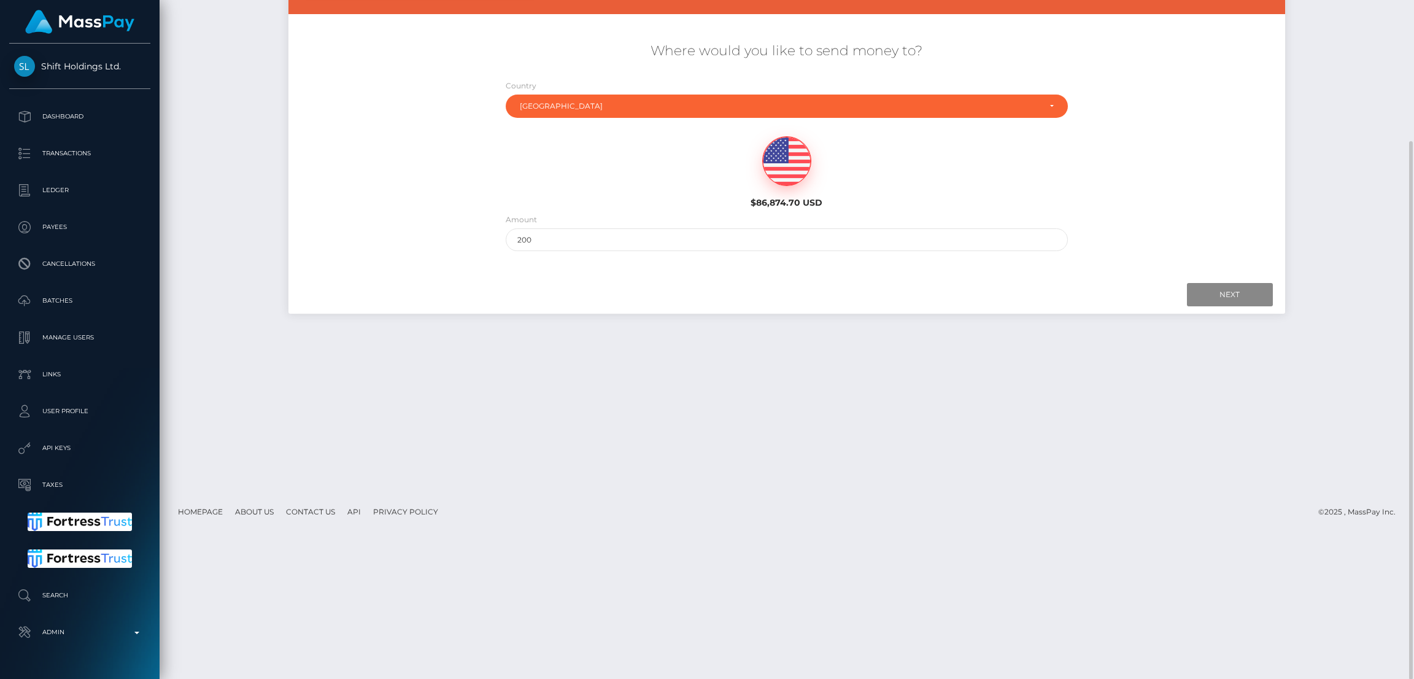
scroll to position [0, 0]
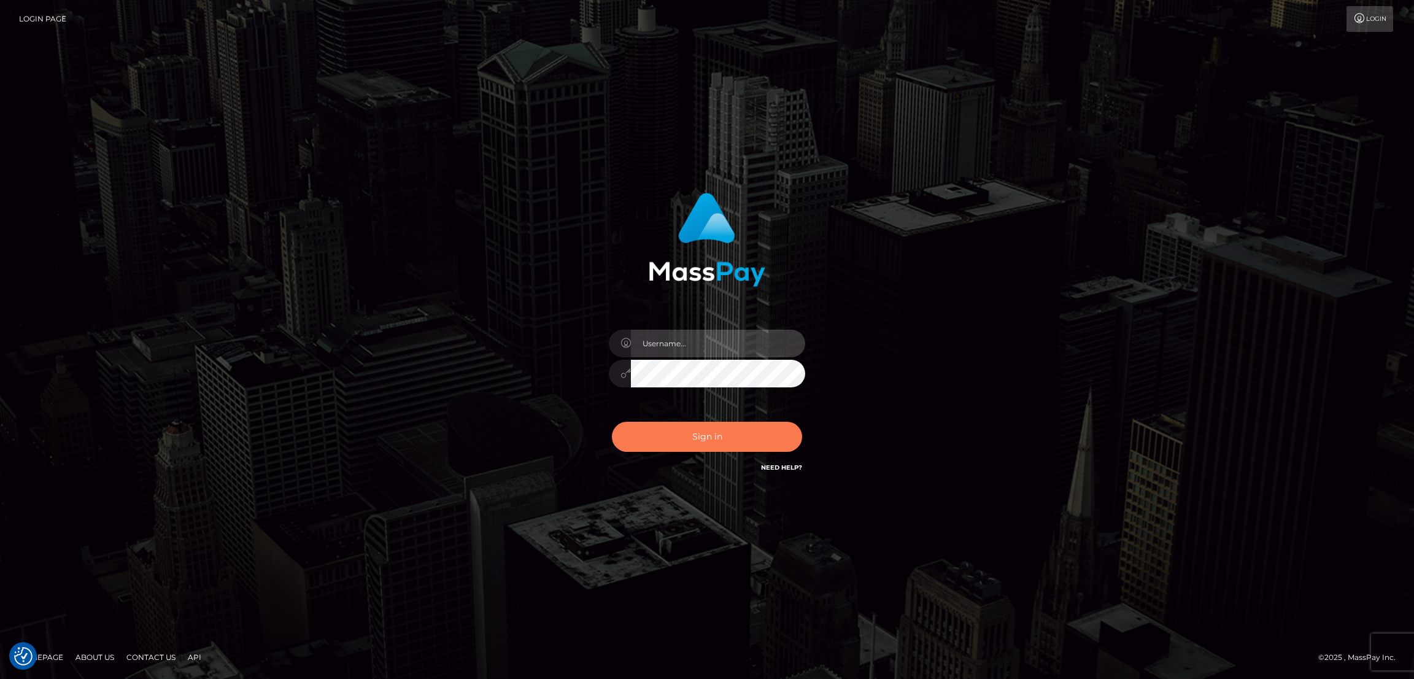
type input "alexstef"
click at [723, 427] on button "Sign in" at bounding box center [707, 437] width 190 height 30
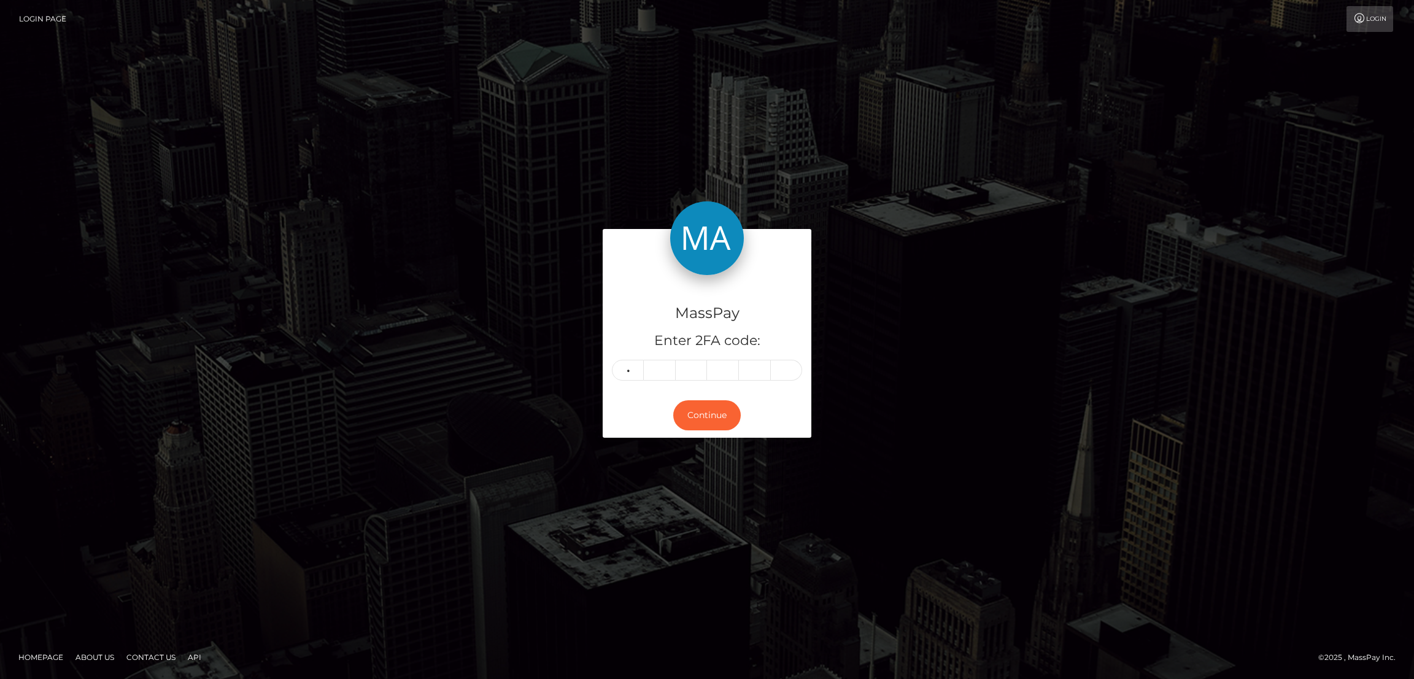
type input "0"
type input "3"
type input "5"
type input "8"
type input "1"
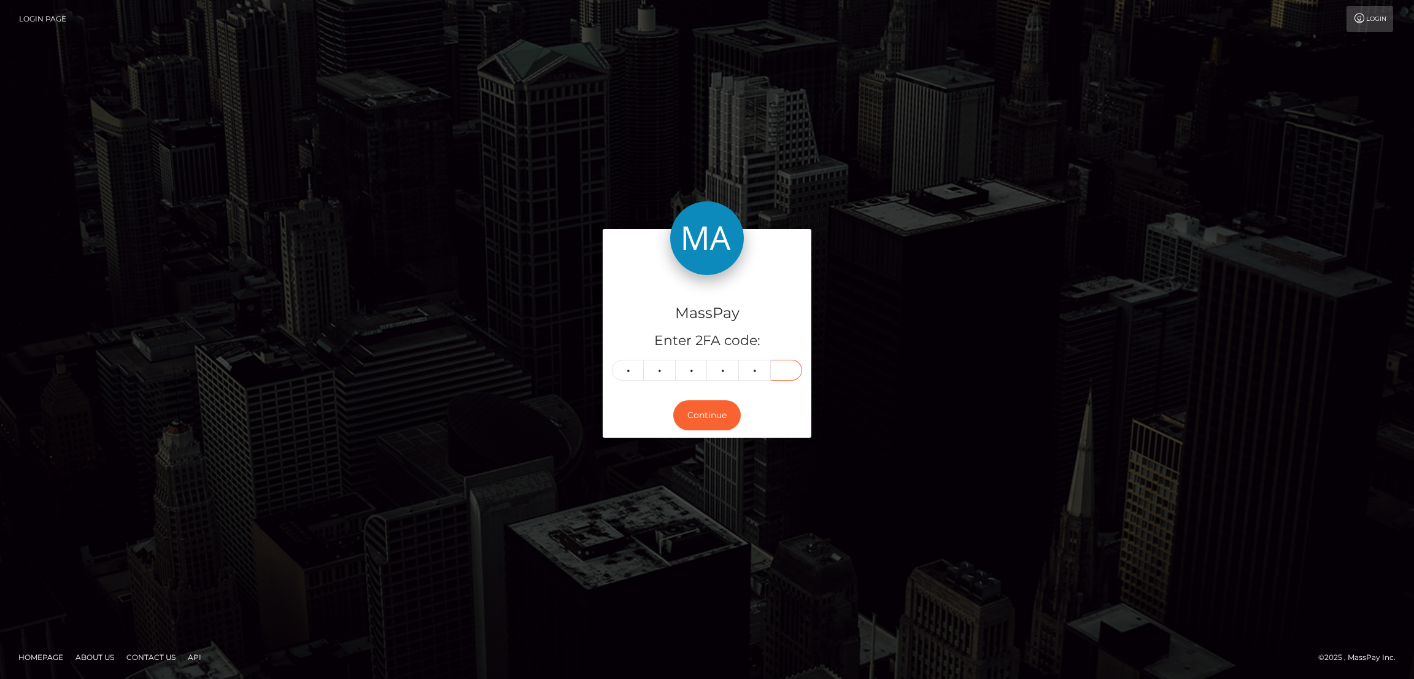
type input "3"
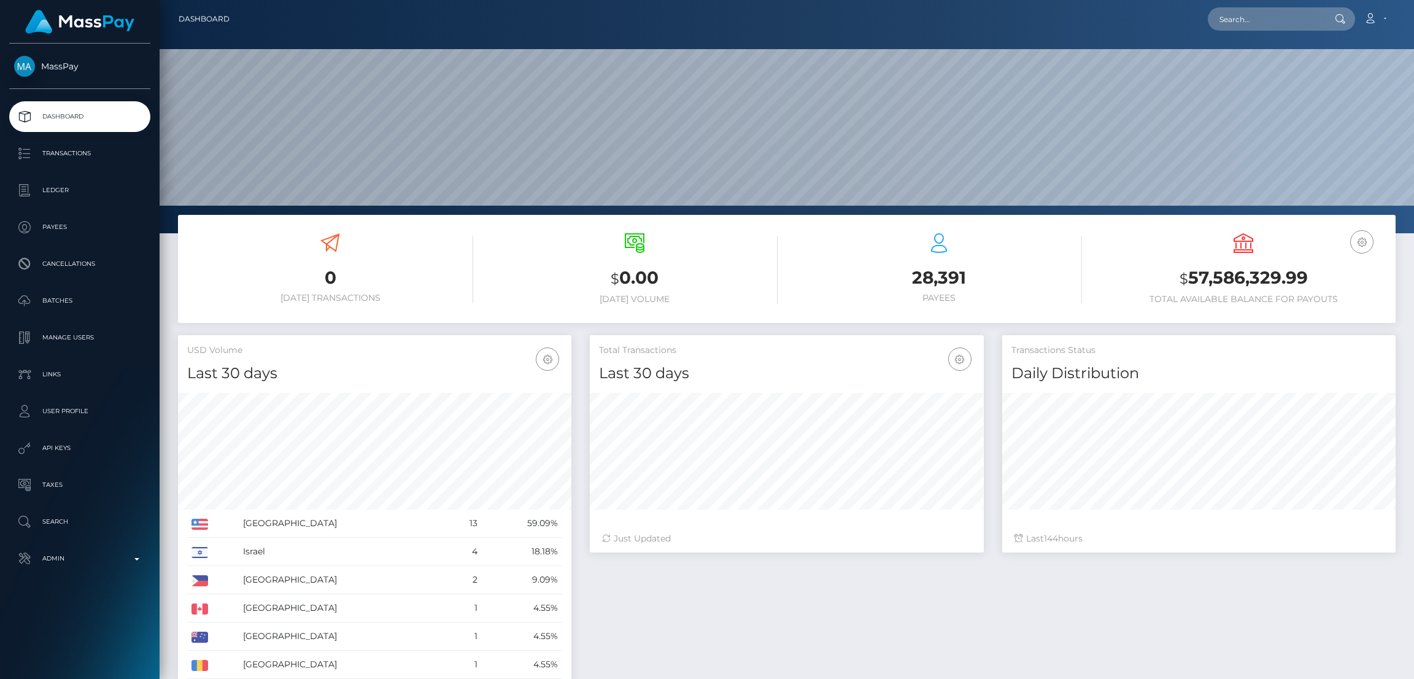
scroll to position [218, 393]
click at [1259, 19] on input "text" at bounding box center [1265, 18] width 115 height 23
paste input "poact_5xGgq64hQfsP"
type input "poact_5xGgq64hQfsP"
click at [1254, 57] on link "Jonnie Smith" at bounding box center [1257, 63] width 98 height 23
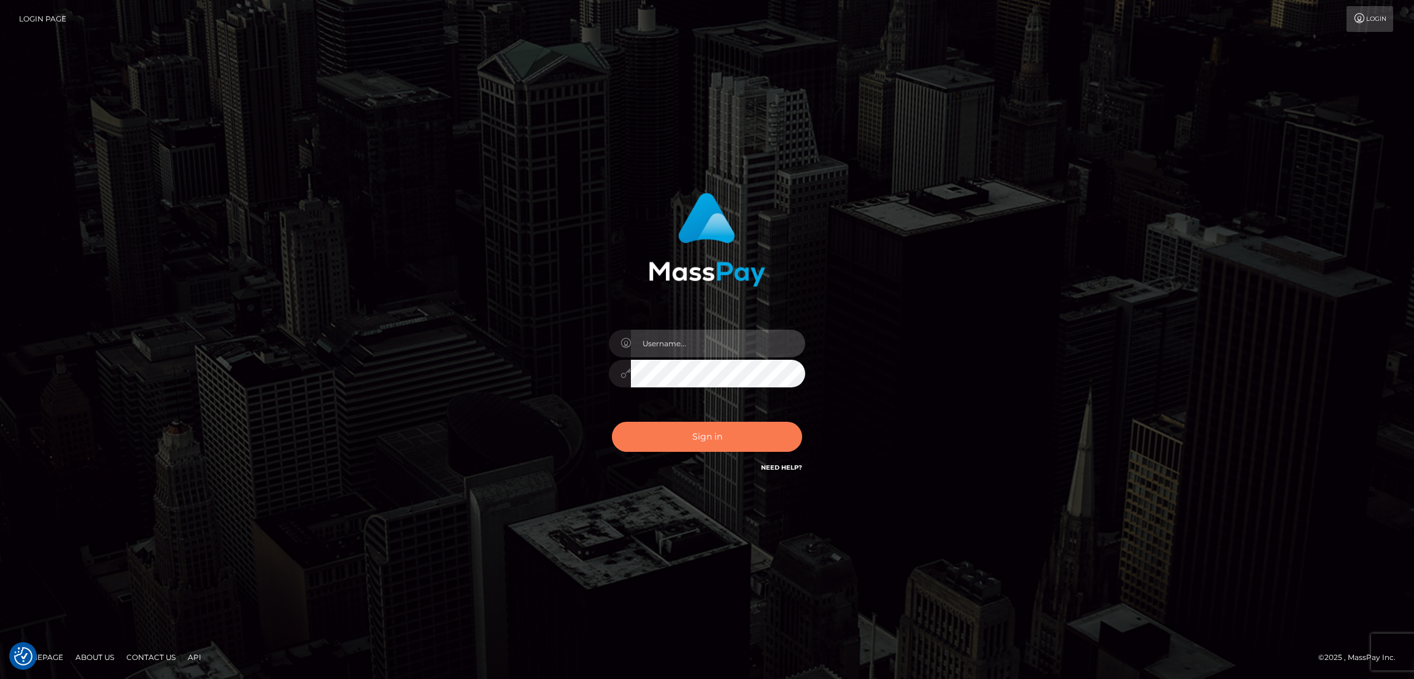
type input "alexstef"
click at [712, 439] on button "Sign in" at bounding box center [707, 437] width 190 height 30
type input "alexstef"
click at [713, 434] on button "Sign in" at bounding box center [707, 437] width 190 height 30
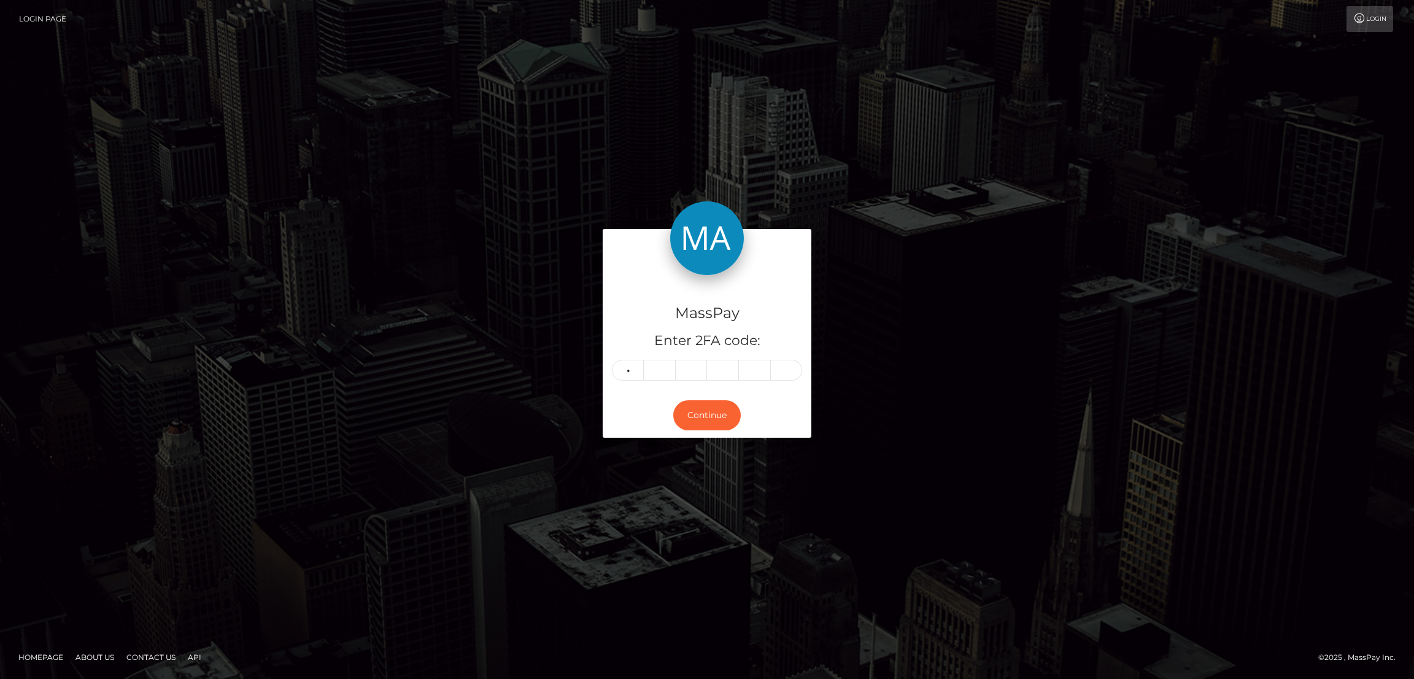
type input "7"
type input "6"
type input "8"
type input "1"
type input "3"
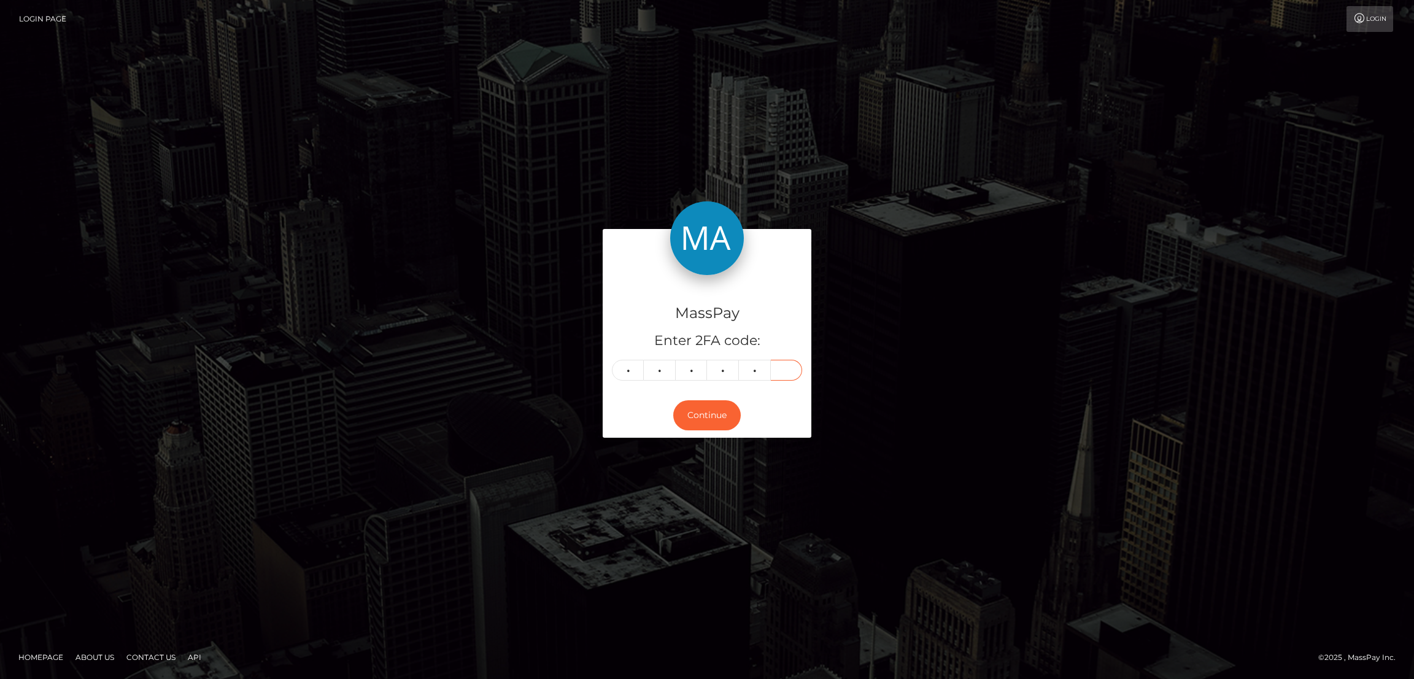
type input "8"
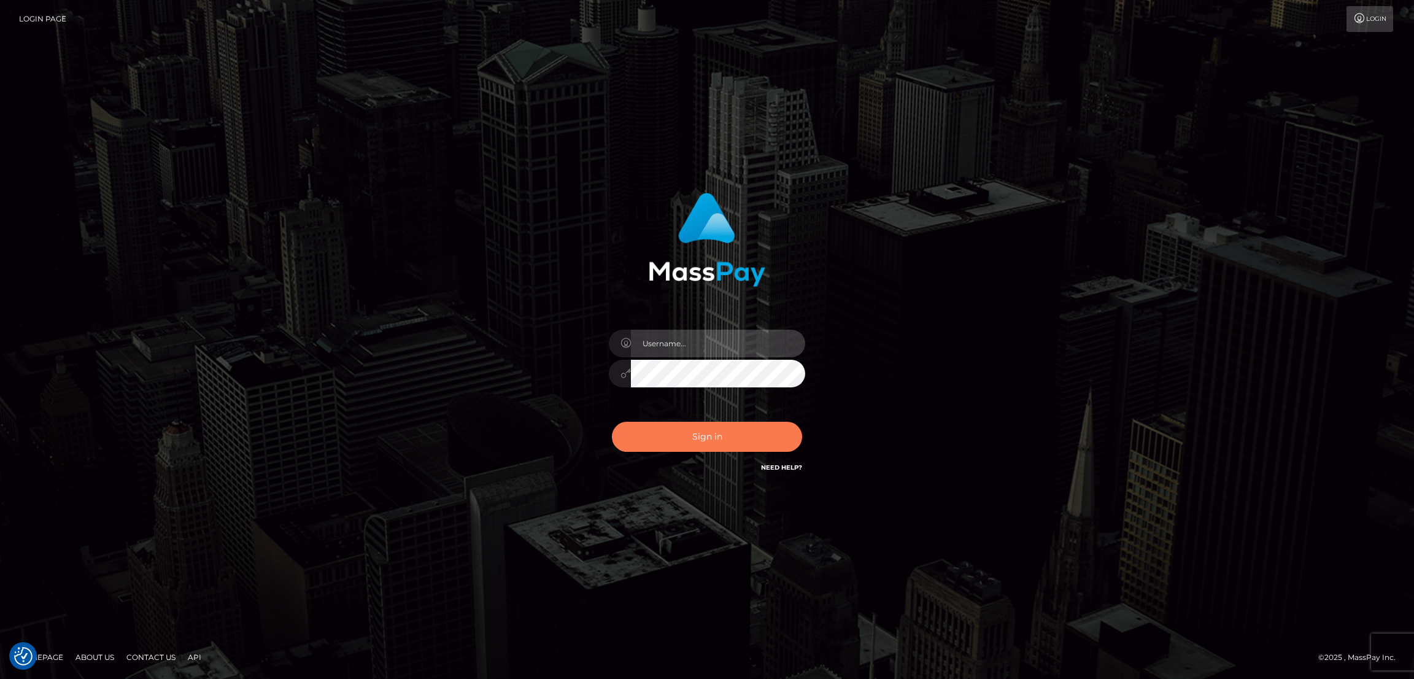
type input "alexstef"
click at [717, 436] on button "Sign in" at bounding box center [707, 437] width 190 height 30
type input "alexstef"
click at [725, 444] on button "Sign in" at bounding box center [707, 437] width 190 height 30
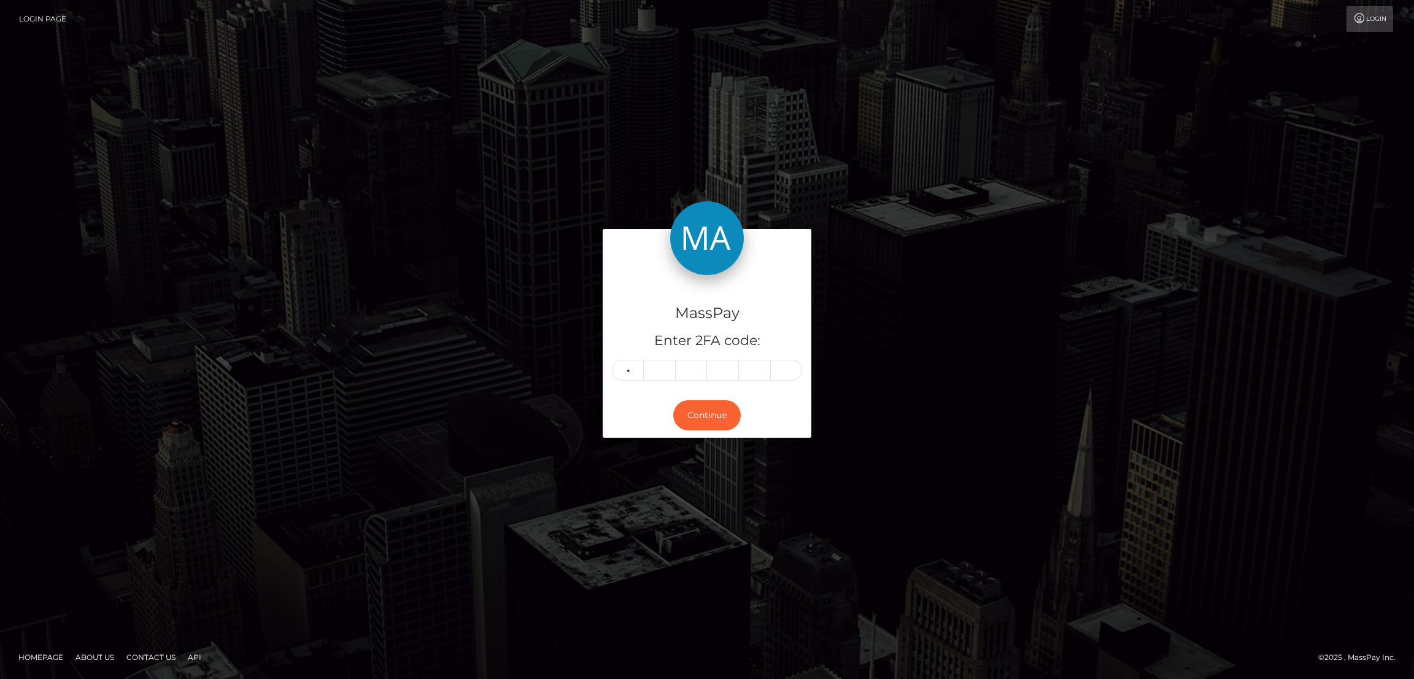
type input "3"
type input "7"
type input "9"
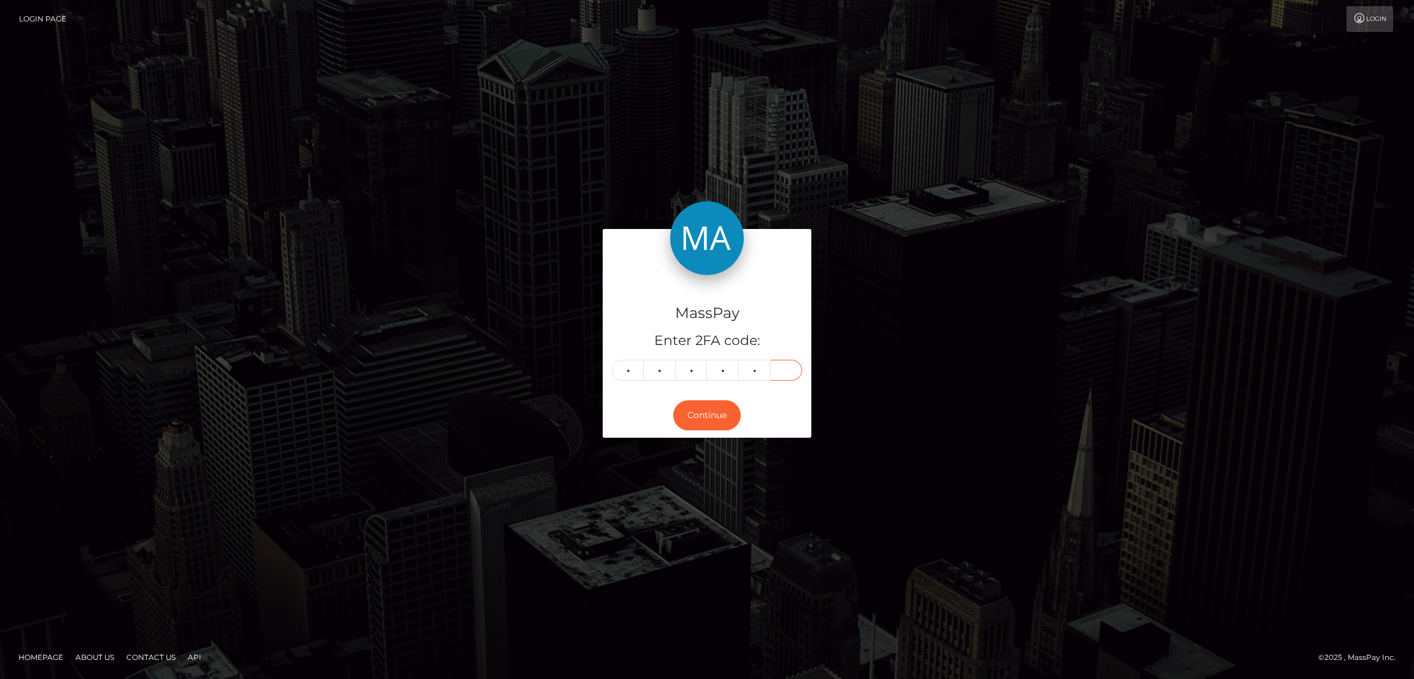
type input "7"
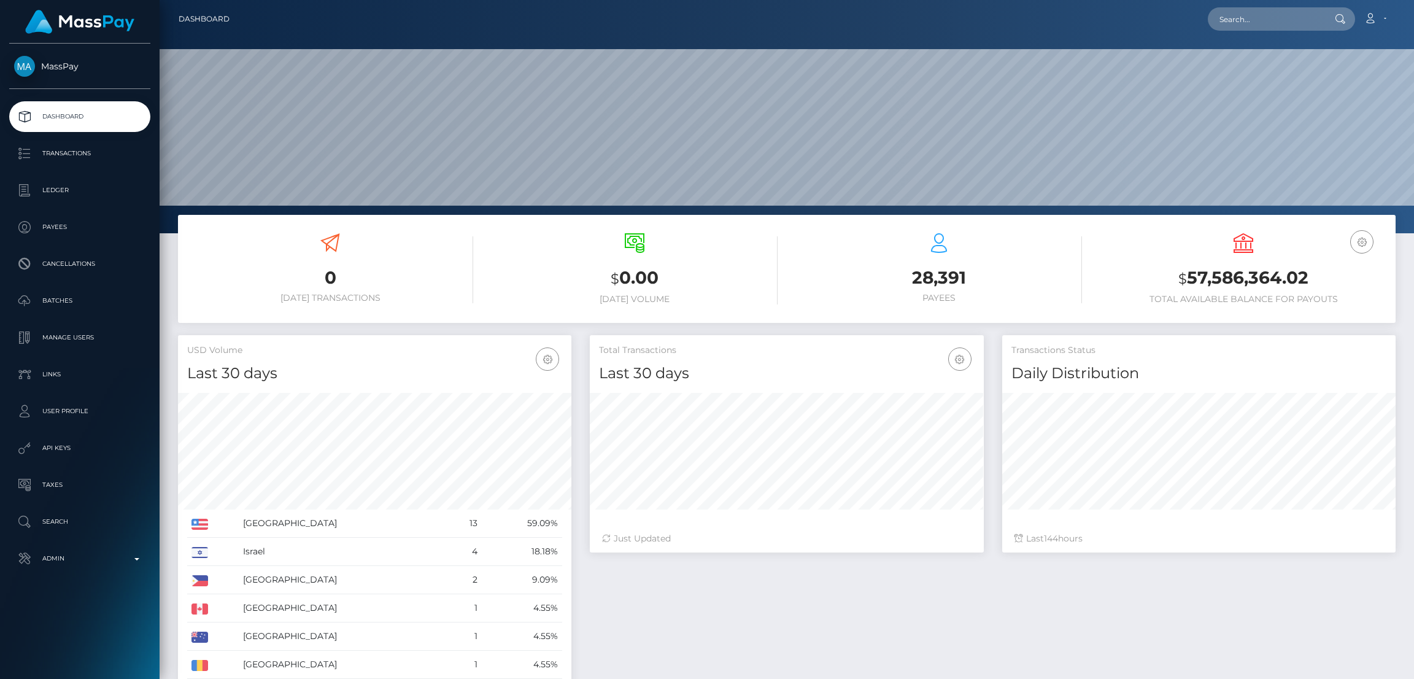
scroll to position [218, 393]
click at [1248, 20] on input "text" at bounding box center [1265, 18] width 115 height 23
paste input "131958"
type input "131958"
click at [1264, 18] on input "text" at bounding box center [1265, 18] width 115 height 23
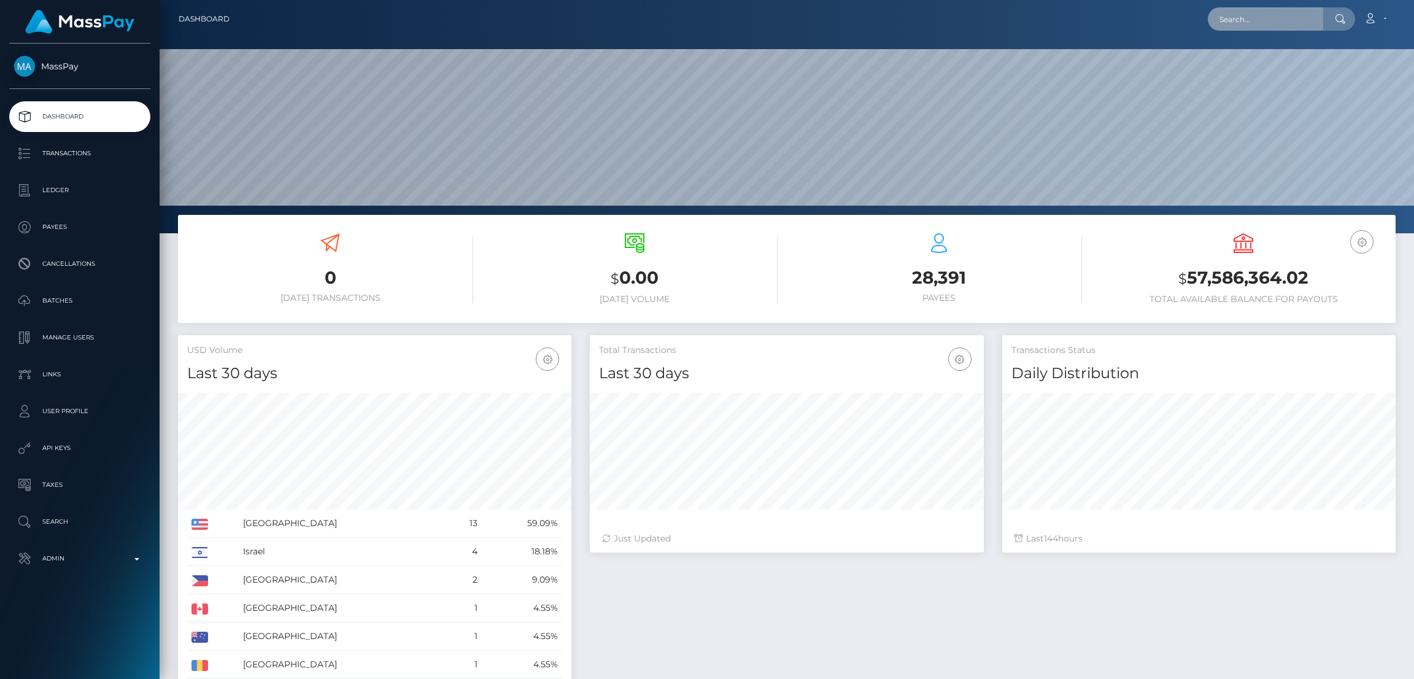
click at [1260, 18] on input "text" at bounding box center [1265, 18] width 115 height 23
paste input "ofmgp1996@gmail.com"
type input "ofmgp1996@gmail.com"
click at [1261, 63] on link "Guilherme Pescuma" at bounding box center [1257, 63] width 98 height 23
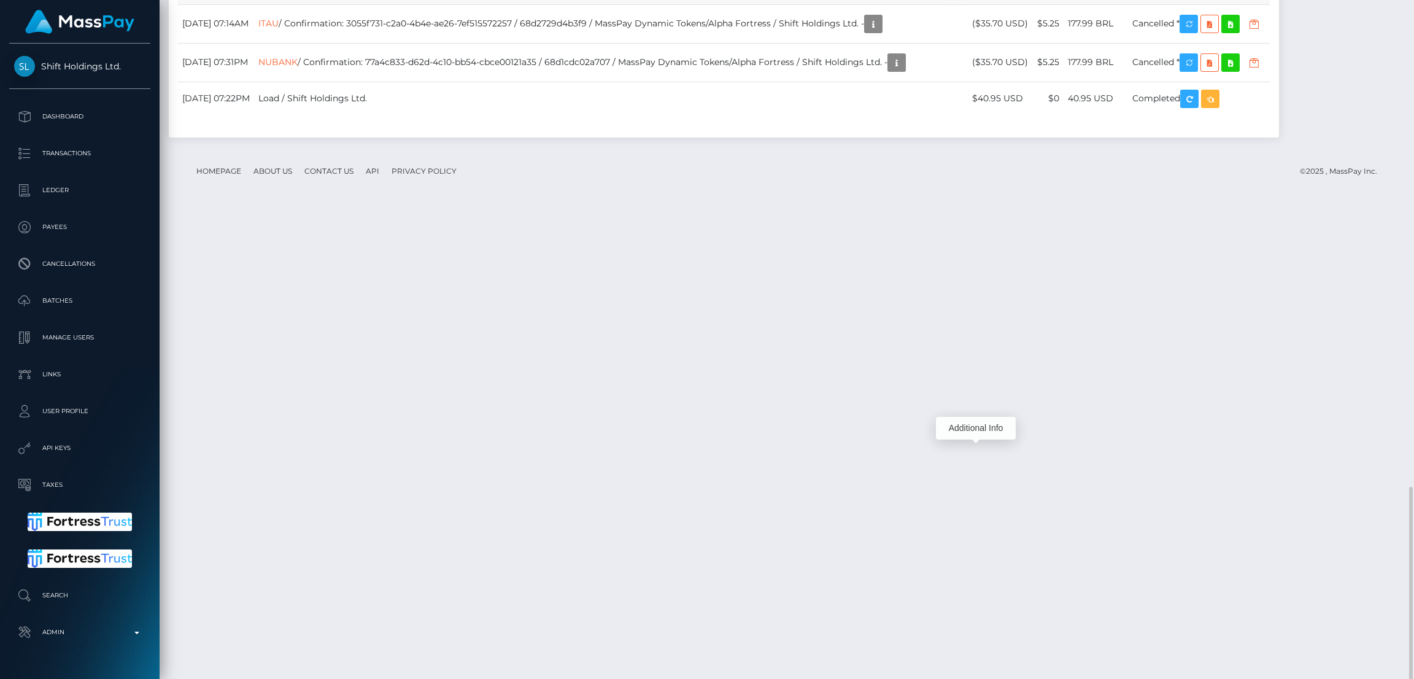
scroll to position [147, 393]
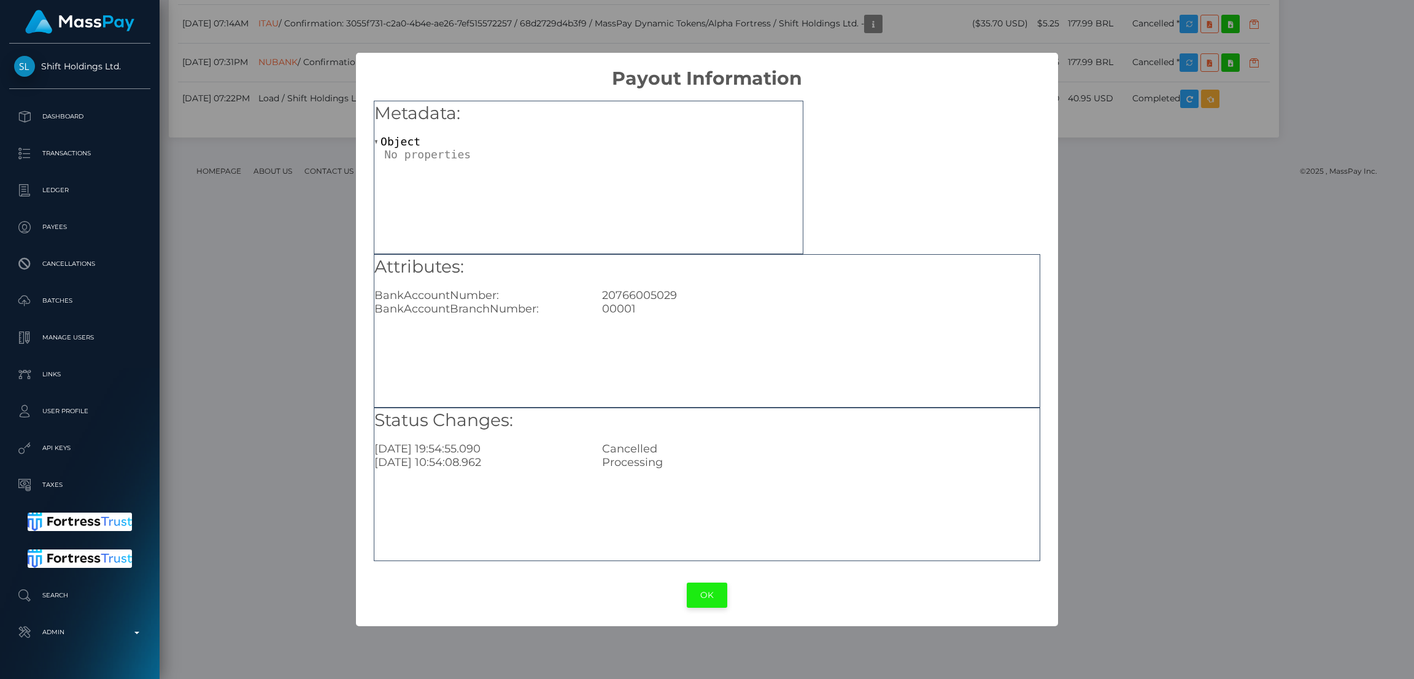
click at [701, 594] on button "OK" at bounding box center [707, 594] width 41 height 25
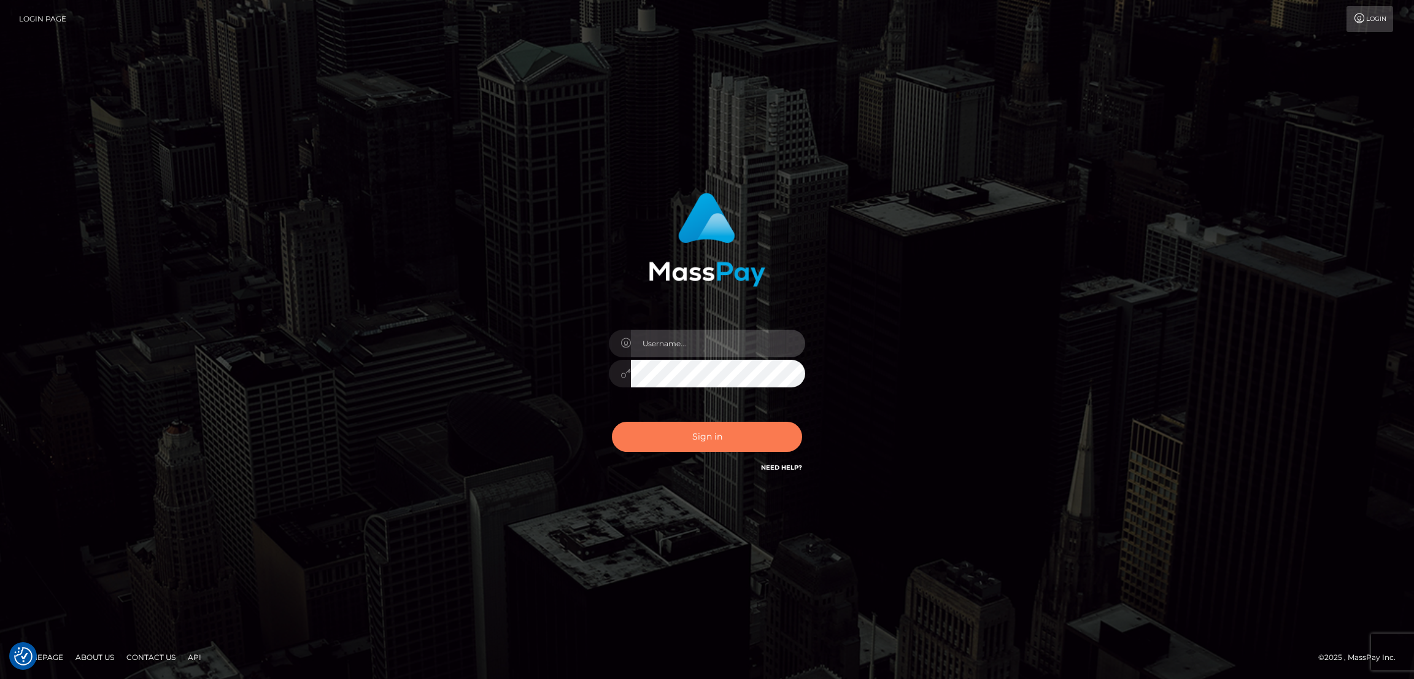
type input "alexstef"
click at [739, 435] on button "Sign in" at bounding box center [707, 437] width 190 height 30
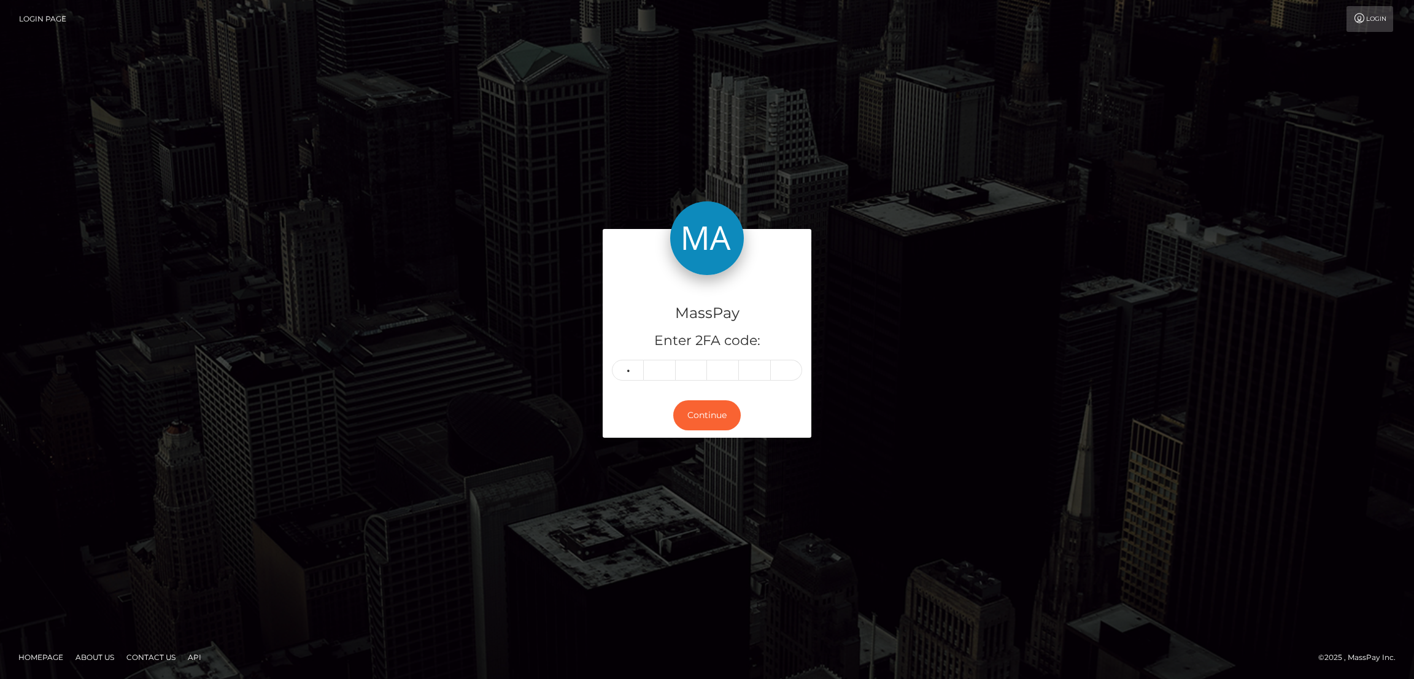
type input "9"
type input "5"
type input "1"
type input "3"
type input "1"
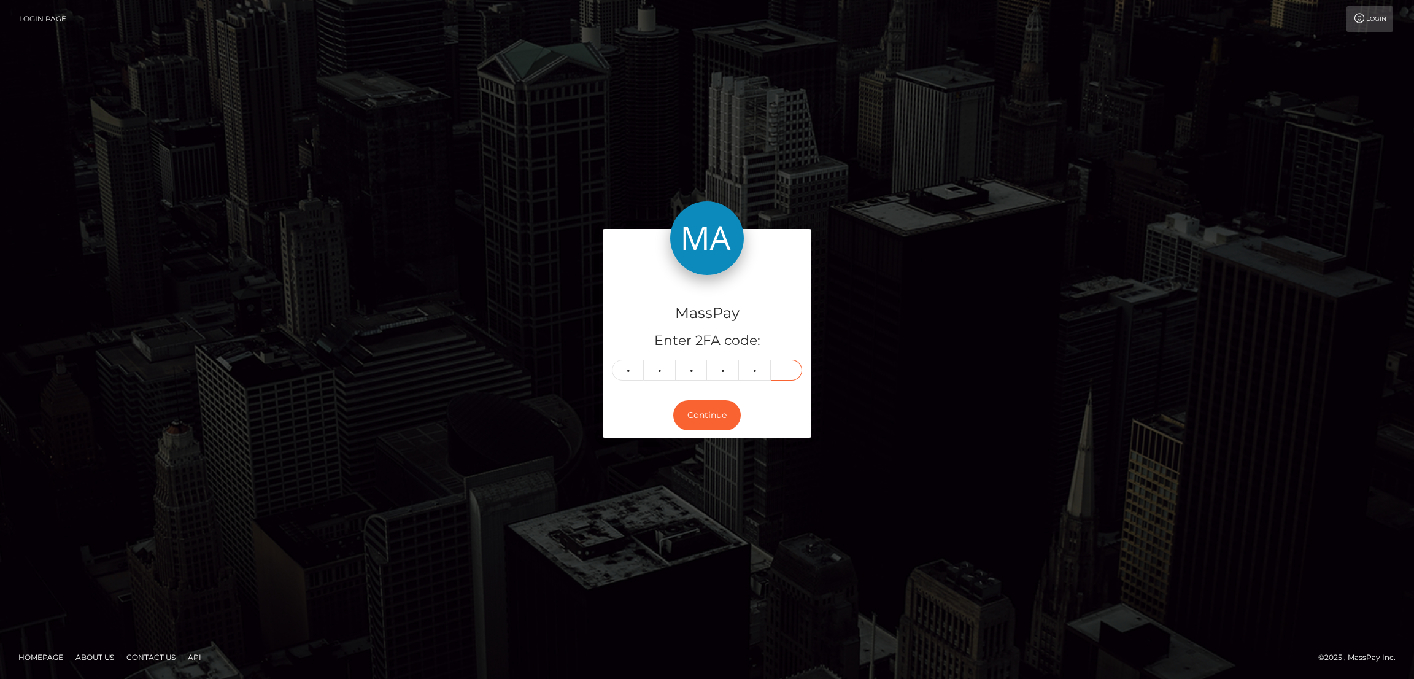
type input "9"
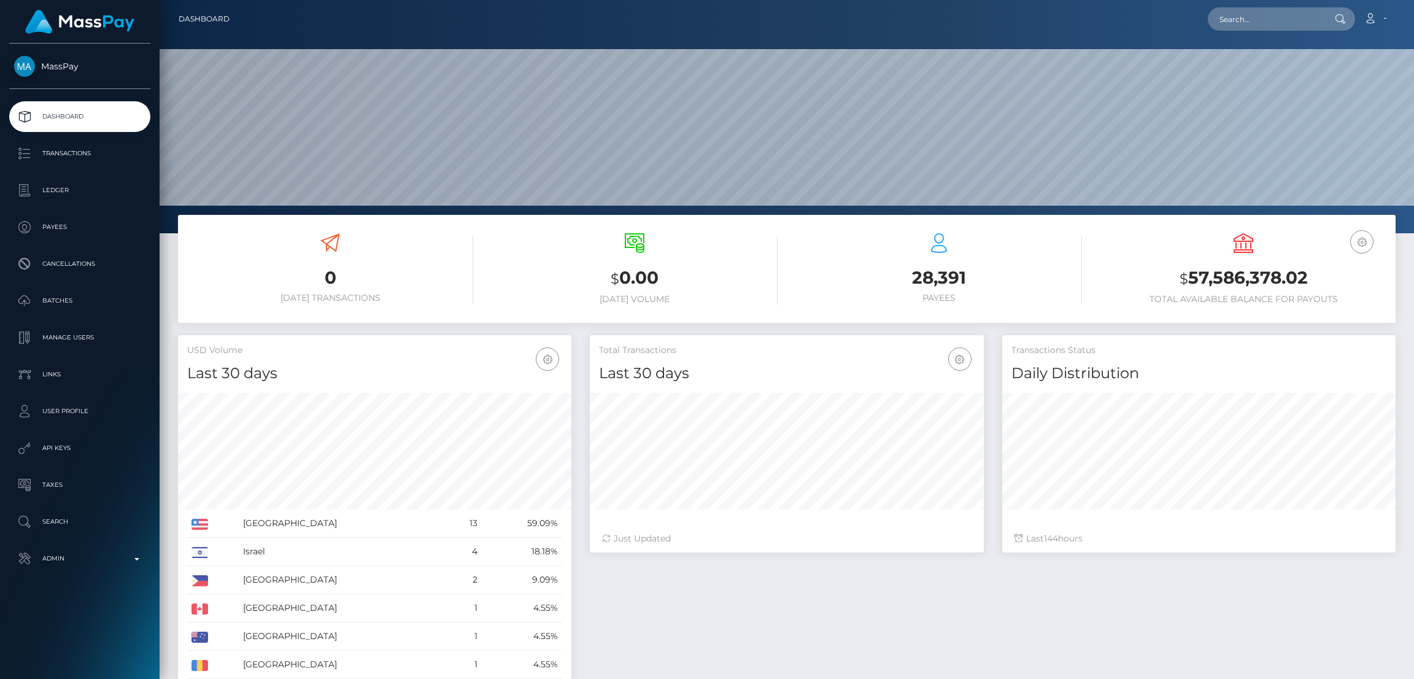
scroll to position [218, 393]
click at [1231, 29] on input "text" at bounding box center [1265, 18] width 115 height 23
paste input "wfZFeB8UT6SRPZbWA_lIvg"
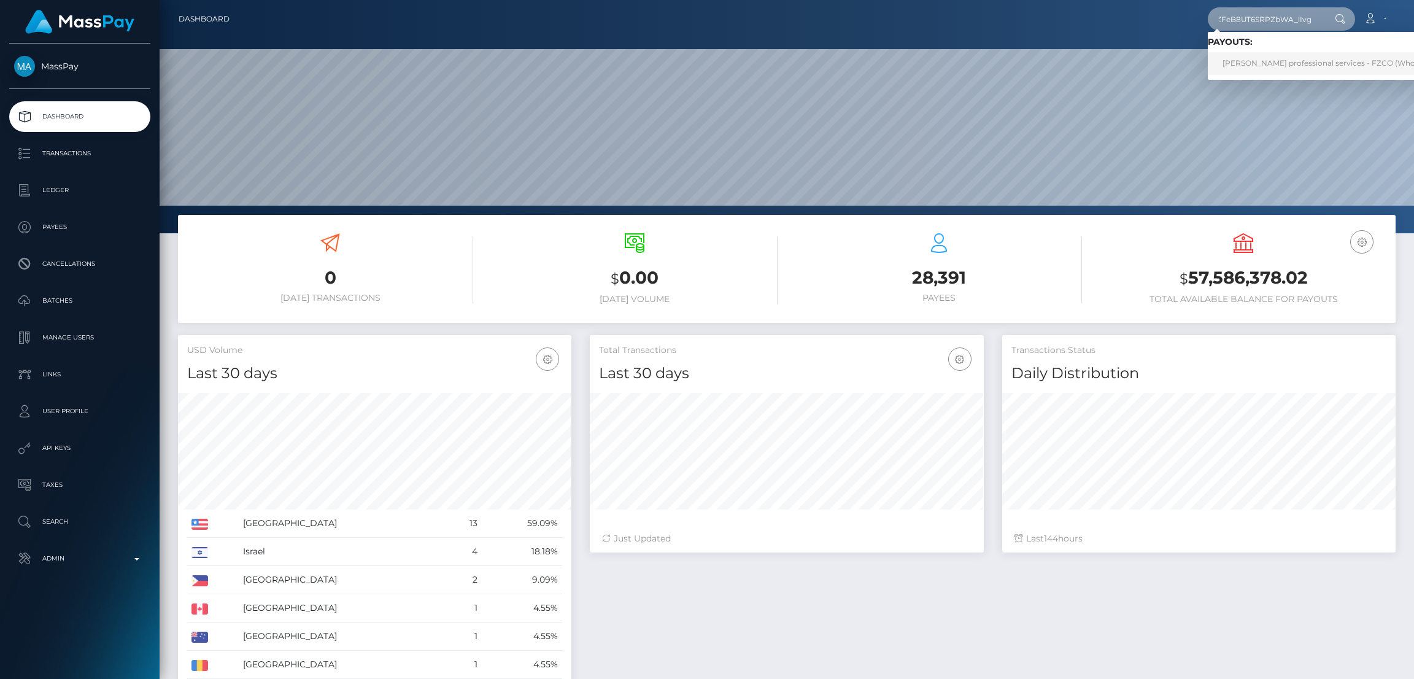
type input "wfZFeB8UT6SRPZbWA_lIvg"
click at [1231, 66] on link "[PERSON_NAME] professional services - FZCO (Whop Inc - )" at bounding box center [1333, 63] width 250 height 23
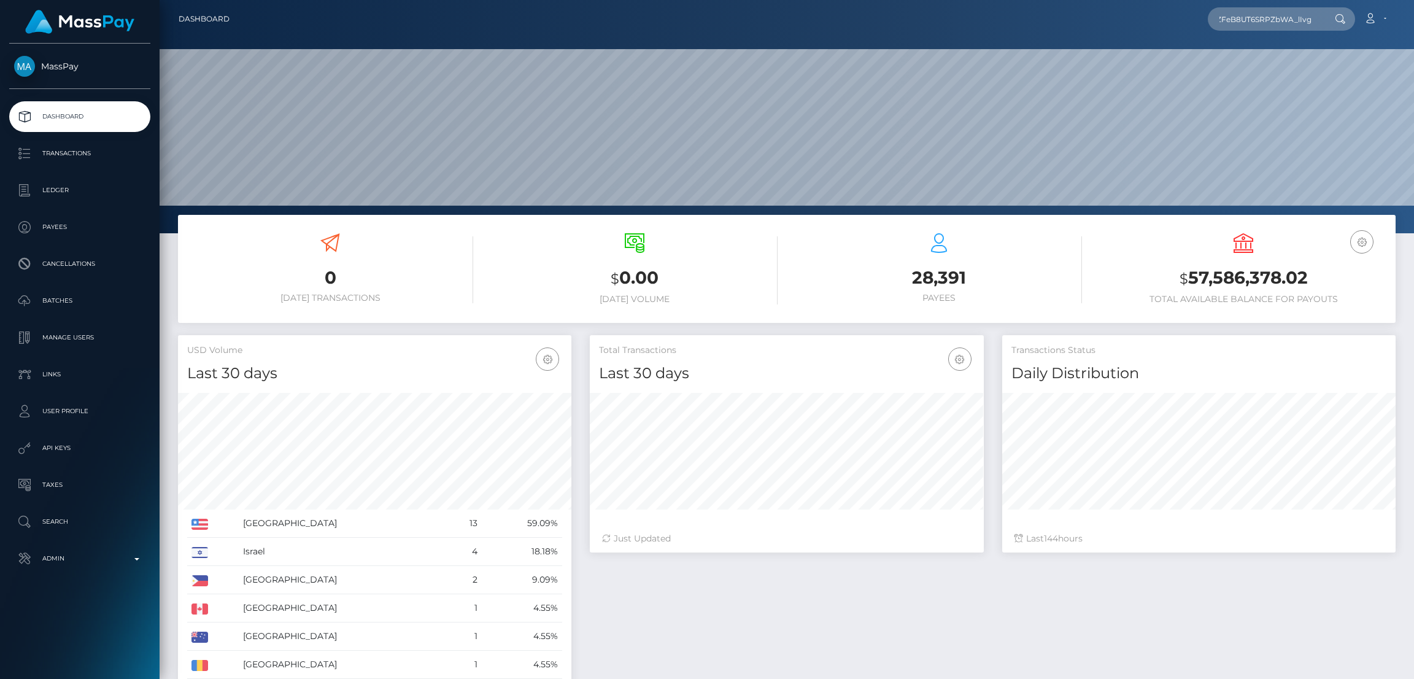
scroll to position [0, 0]
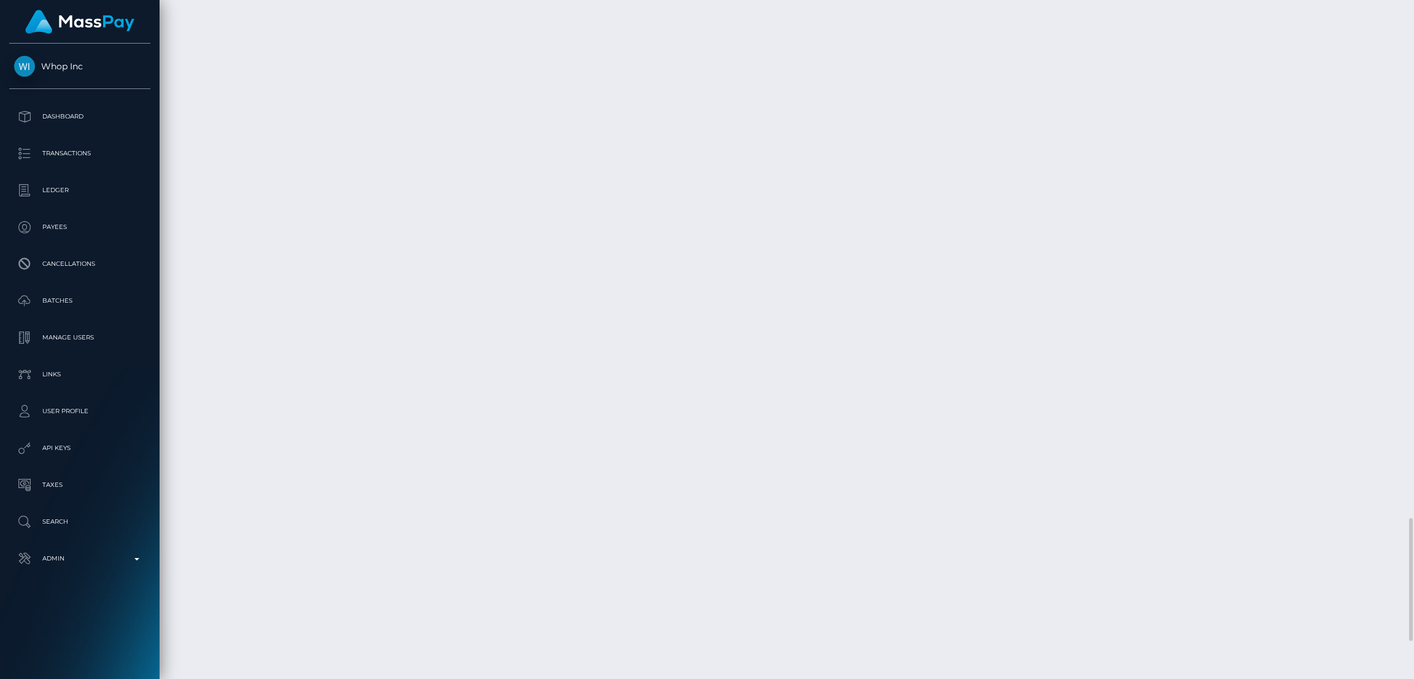
scroll to position [3067, 0]
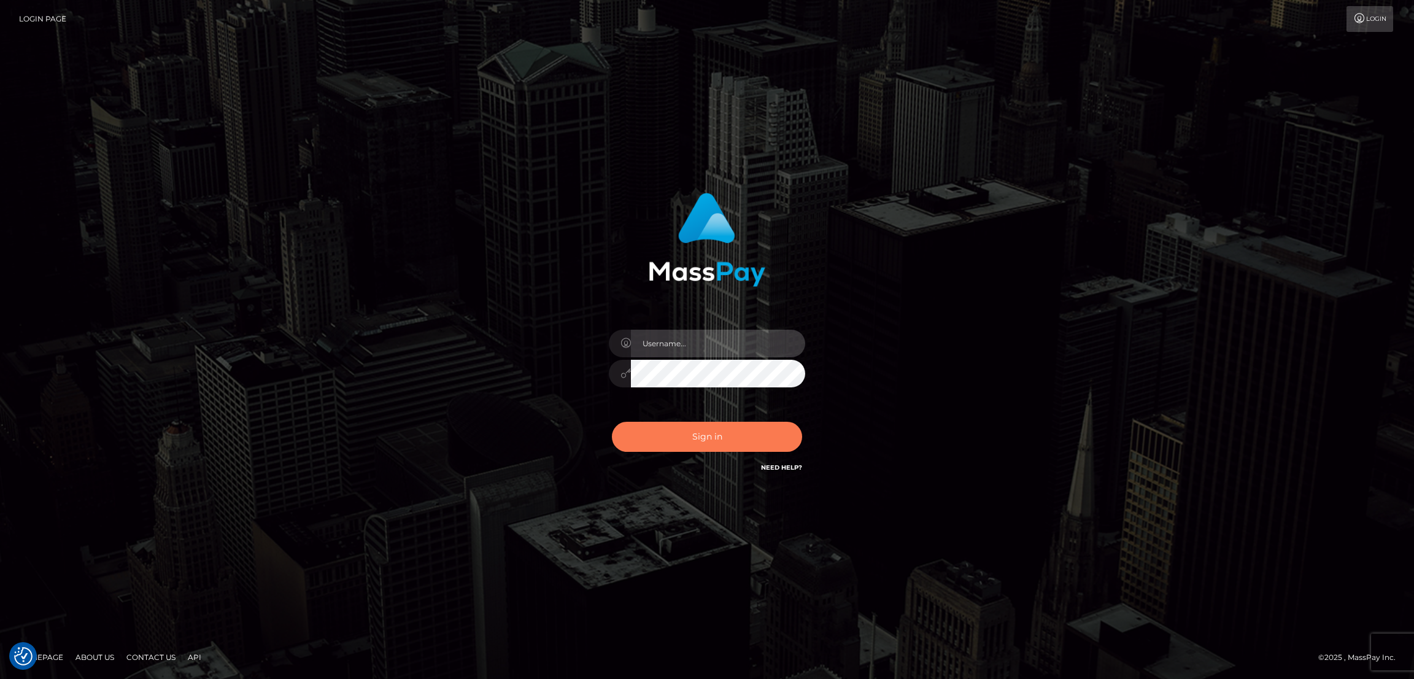
type input "alexstef"
click at [731, 435] on button "Sign in" at bounding box center [707, 437] width 190 height 30
type input "alexstef"
click at [730, 435] on button "Sign in" at bounding box center [707, 437] width 190 height 30
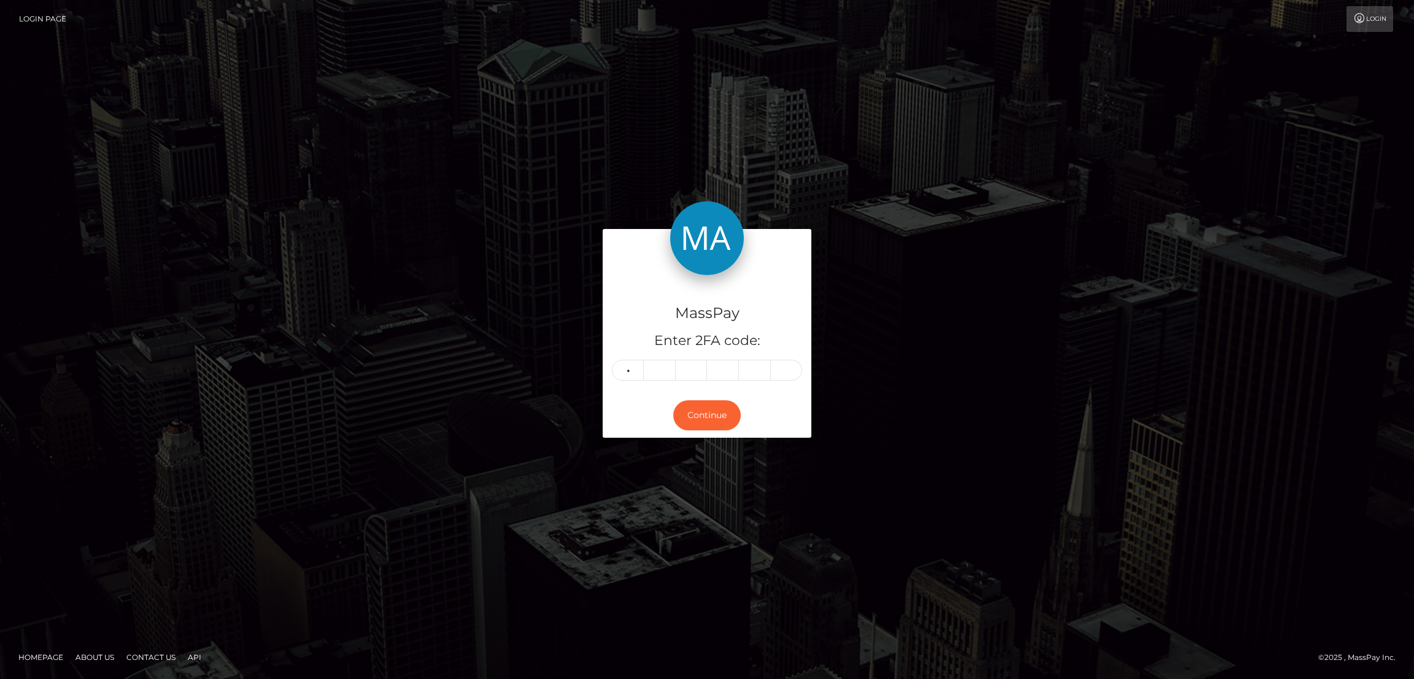
type input "7"
type input "9"
type input "0"
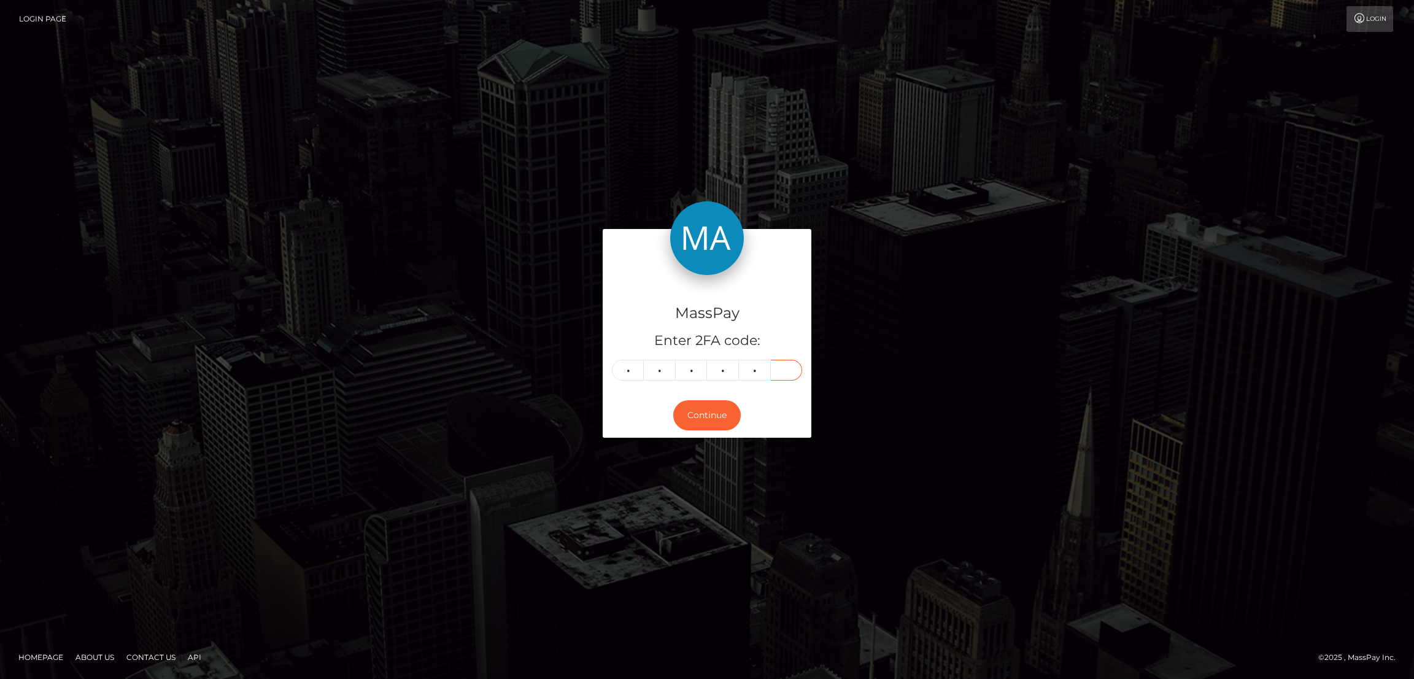
type input "0"
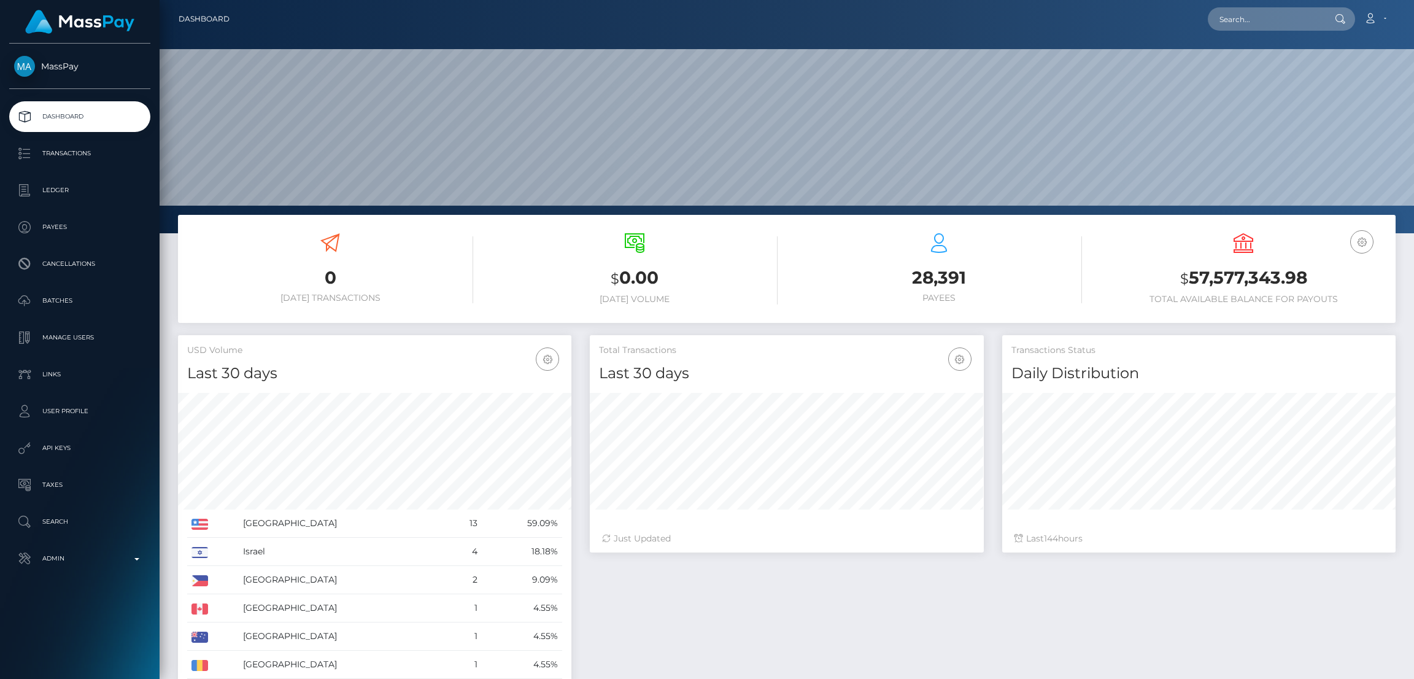
scroll to position [218, 393]
drag, startPoint x: 1265, startPoint y: 20, endPoint x: 1250, endPoint y: 21, distance: 14.8
click at [1265, 20] on input "text" at bounding box center [1265, 18] width 115 height 23
paste input "[EMAIL_ADDRESS][DOMAIN_NAME]"
type input "[EMAIL_ADDRESS][DOMAIN_NAME]"
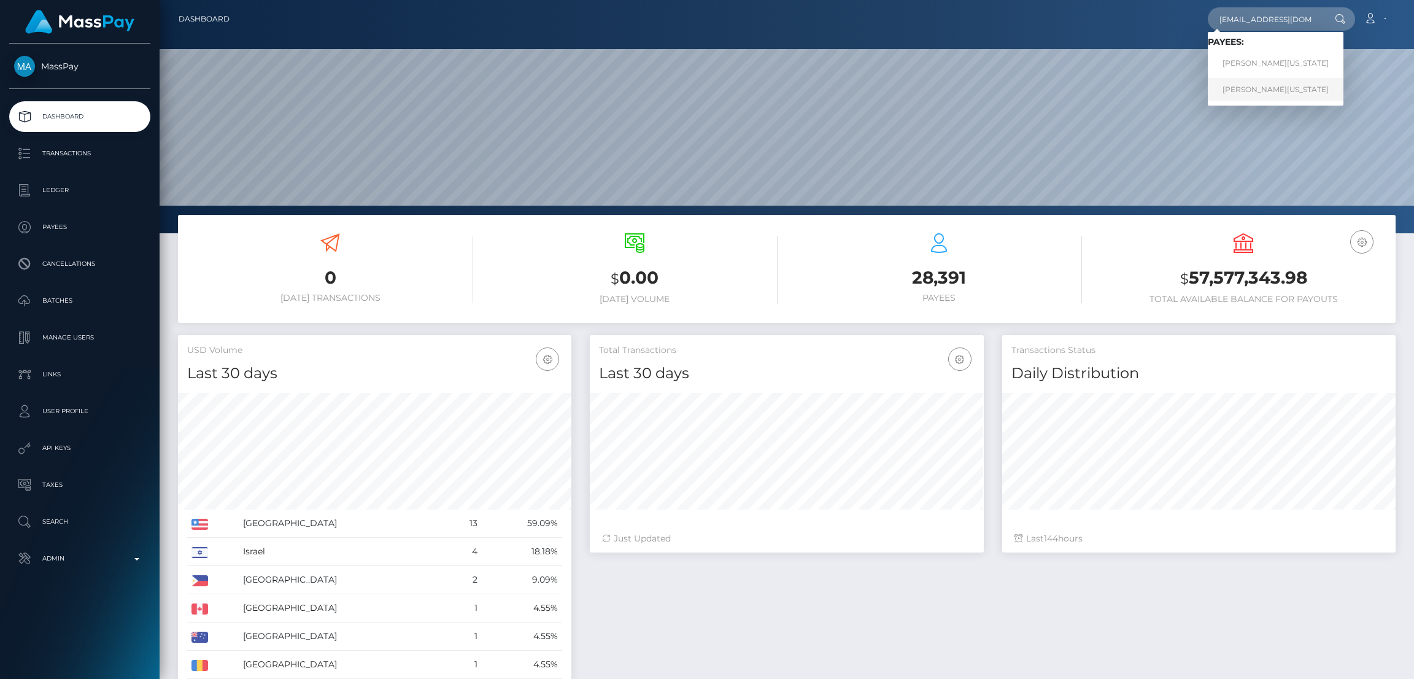
click at [1264, 92] on link "[PERSON_NAME][US_STATE]" at bounding box center [1276, 89] width 136 height 23
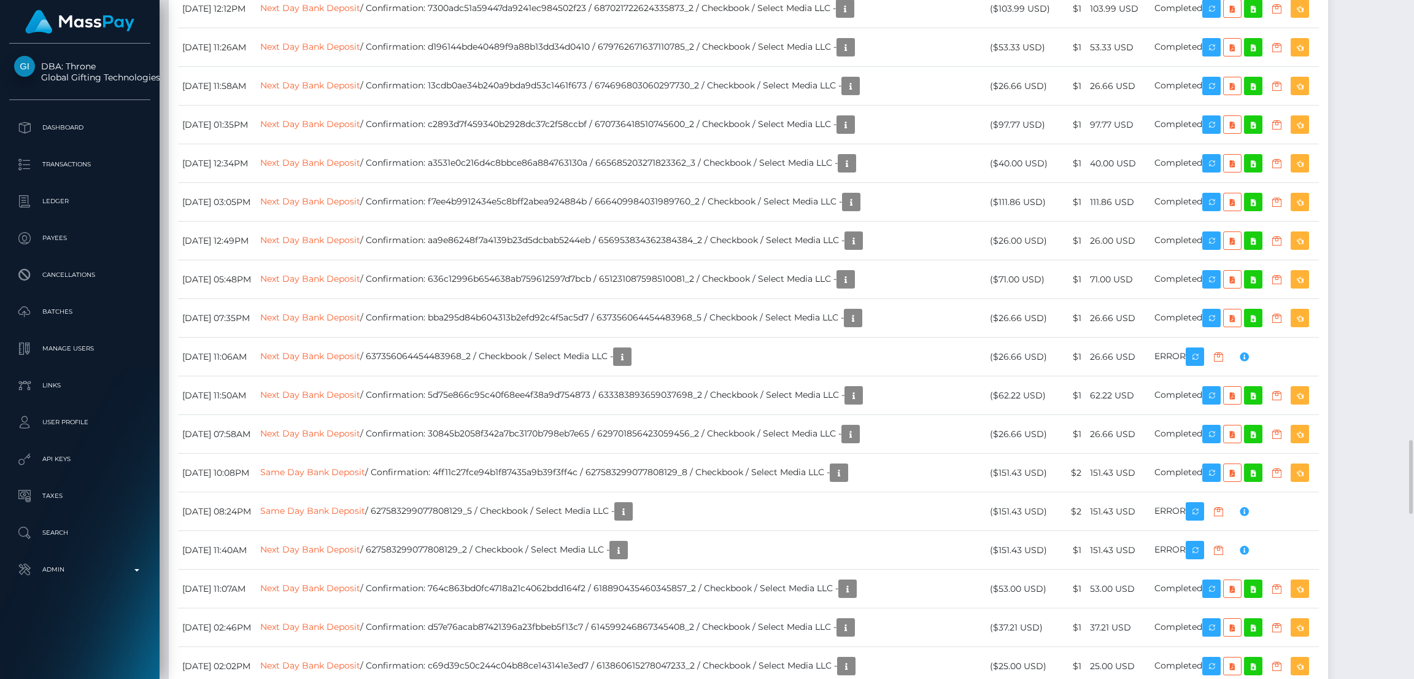
scroll to position [147, 393]
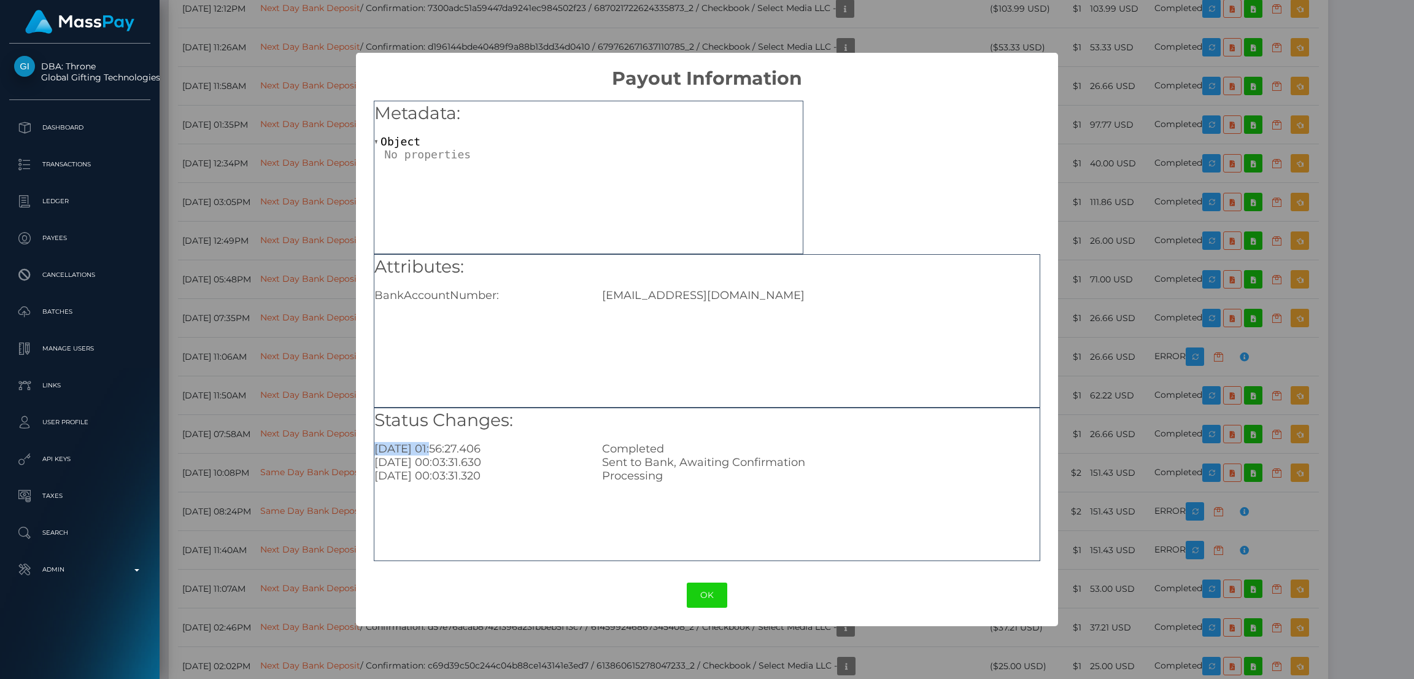
drag, startPoint x: 436, startPoint y: 446, endPoint x: 376, endPoint y: 447, distance: 59.6
click at [376, 447] on div "2025-09-22 01:56:27.406" at bounding box center [479, 449] width 228 height 14
copy div "2025-09-22"
click at [1139, 424] on div "× Payout Information Metadata: Object Attributes: BankAccountNumber: shanie395@…" at bounding box center [707, 339] width 1414 height 679
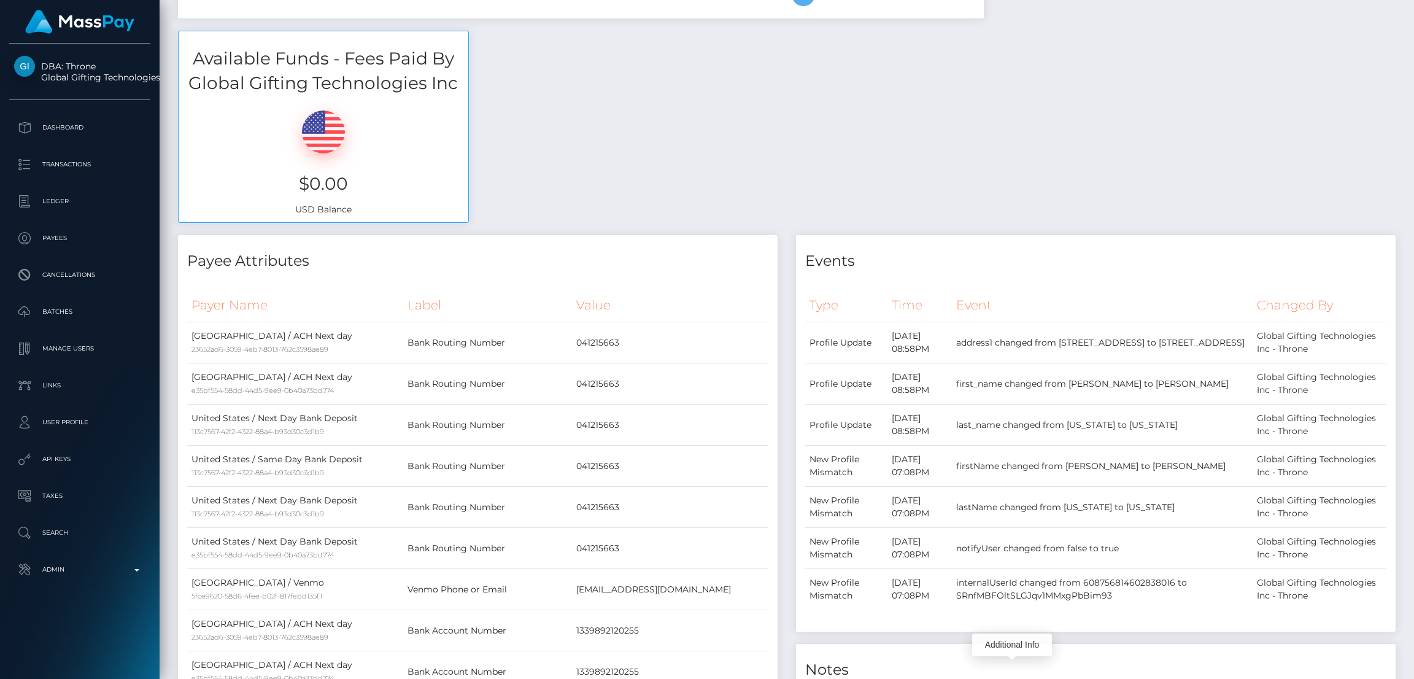
scroll to position [0, 0]
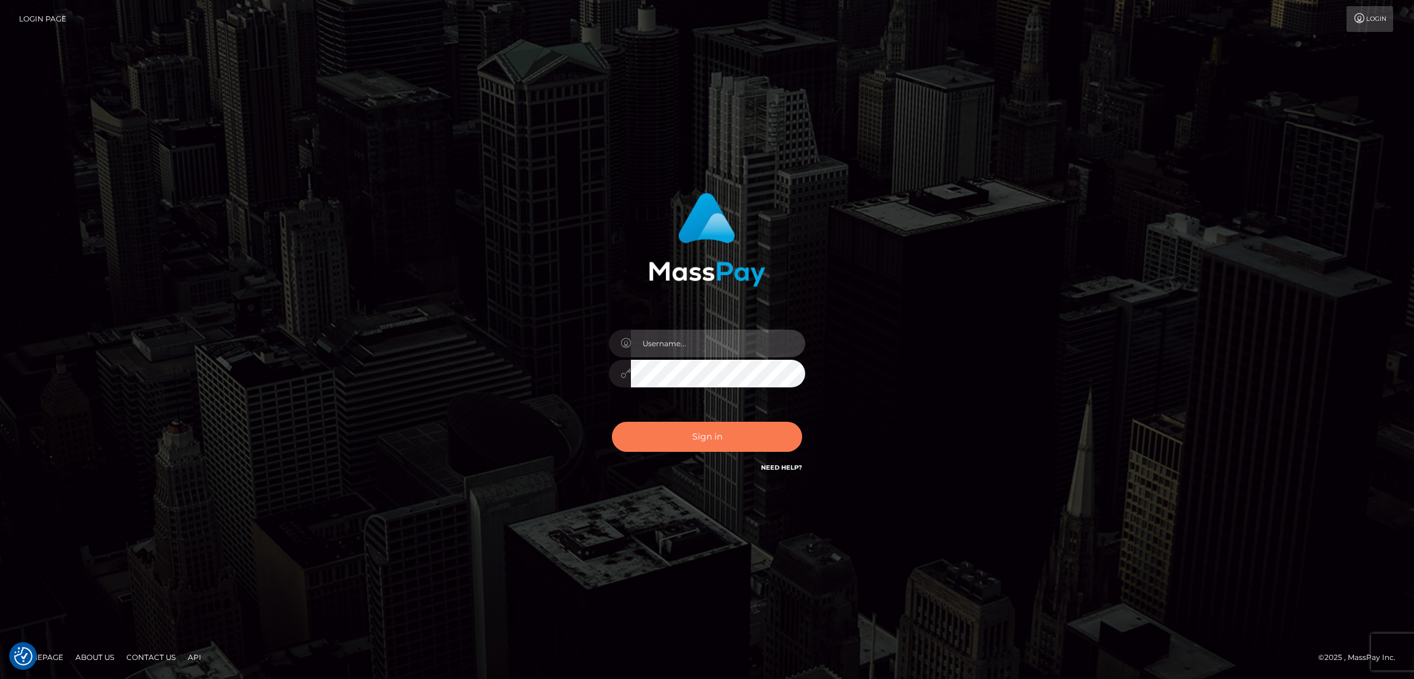
type input "alexstef"
click at [738, 439] on button "Sign in" at bounding box center [707, 437] width 190 height 30
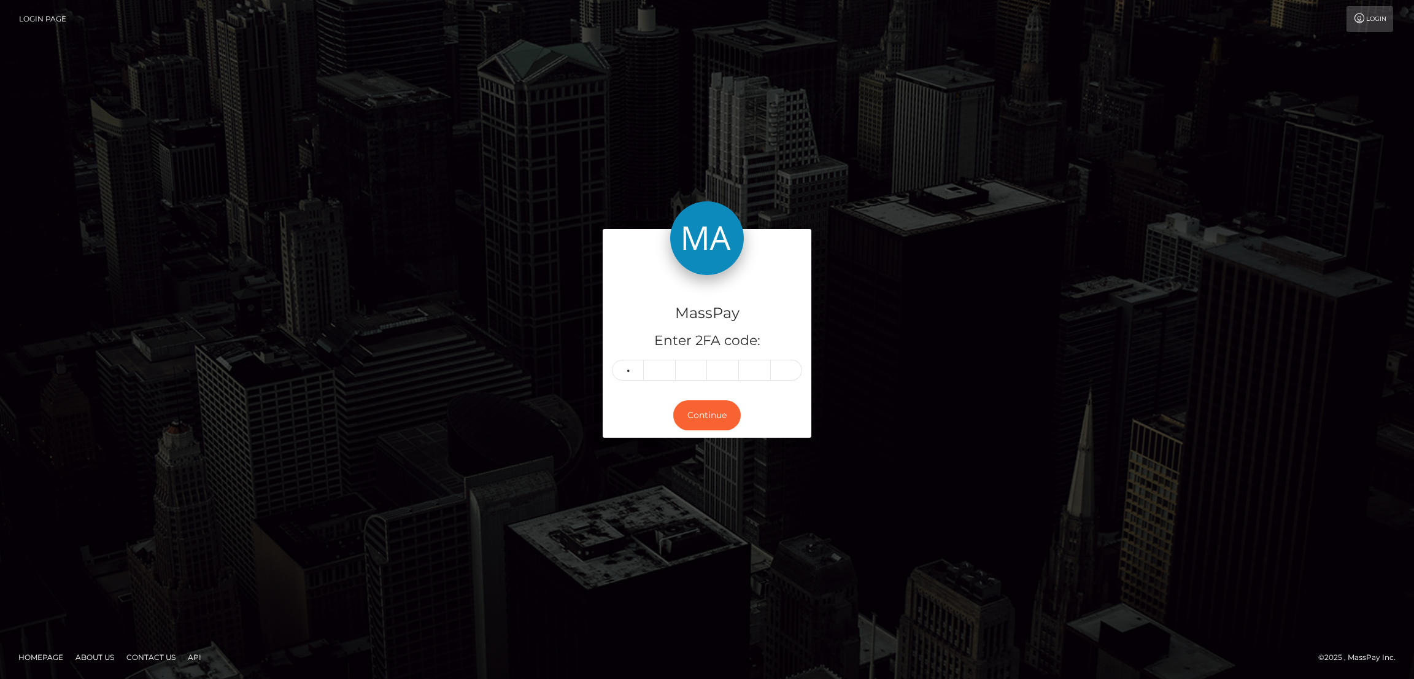
type input "9"
type input "6"
type input "1"
type input "7"
type input "3"
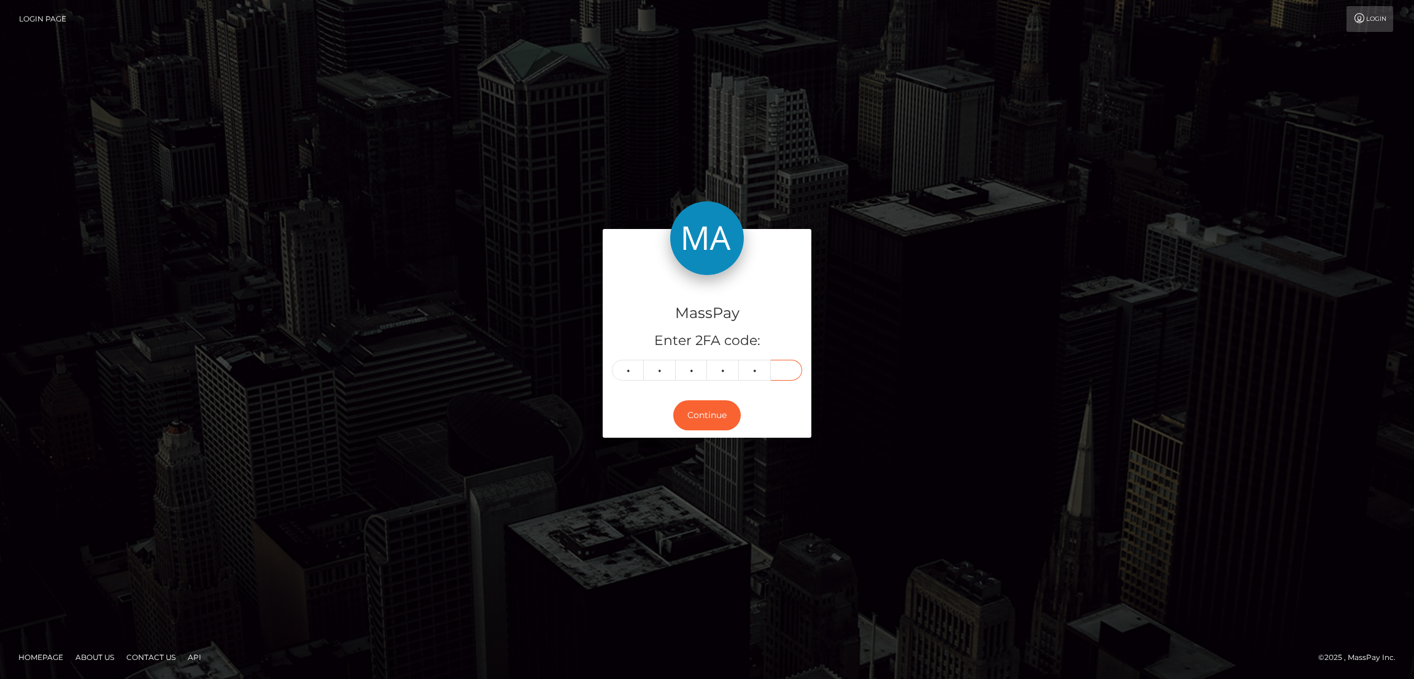
type input "2"
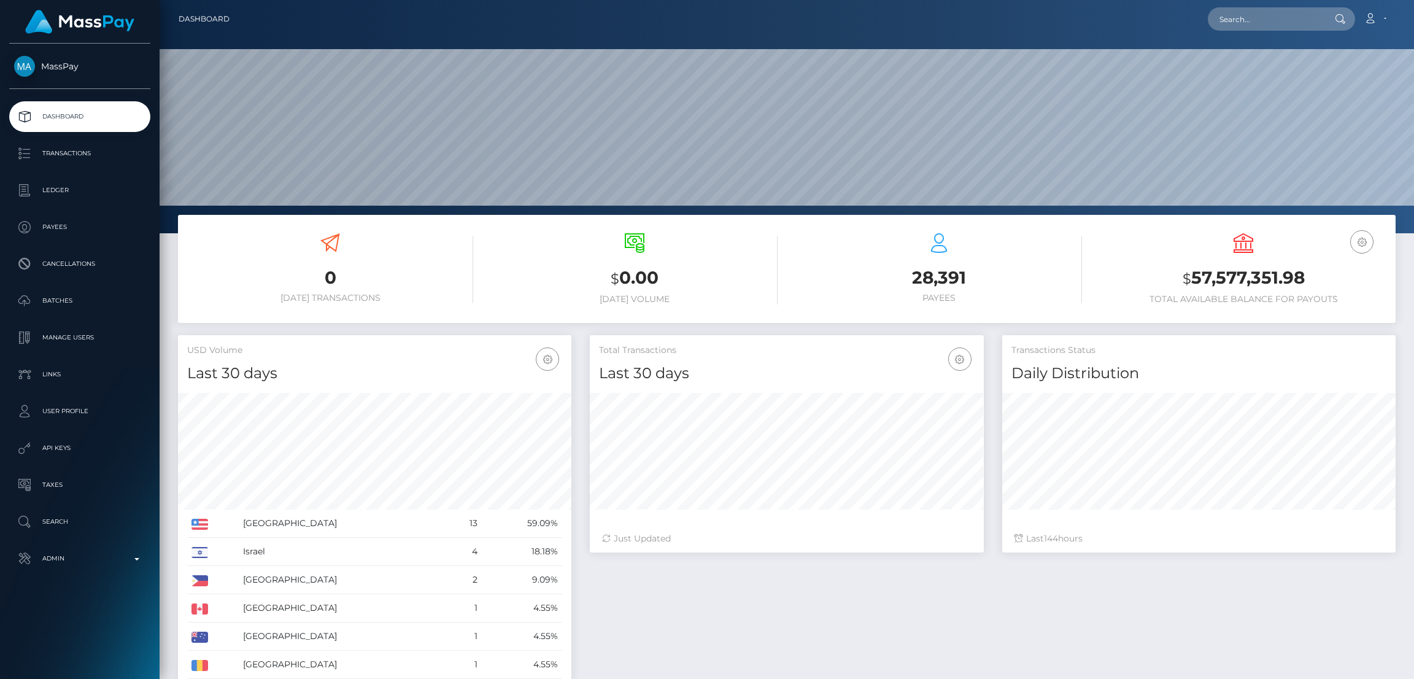
scroll to position [218, 393]
click at [1237, 23] on input "text" at bounding box center [1265, 18] width 115 height 23
paste input "pout_m4CBpxAxRKUBI"
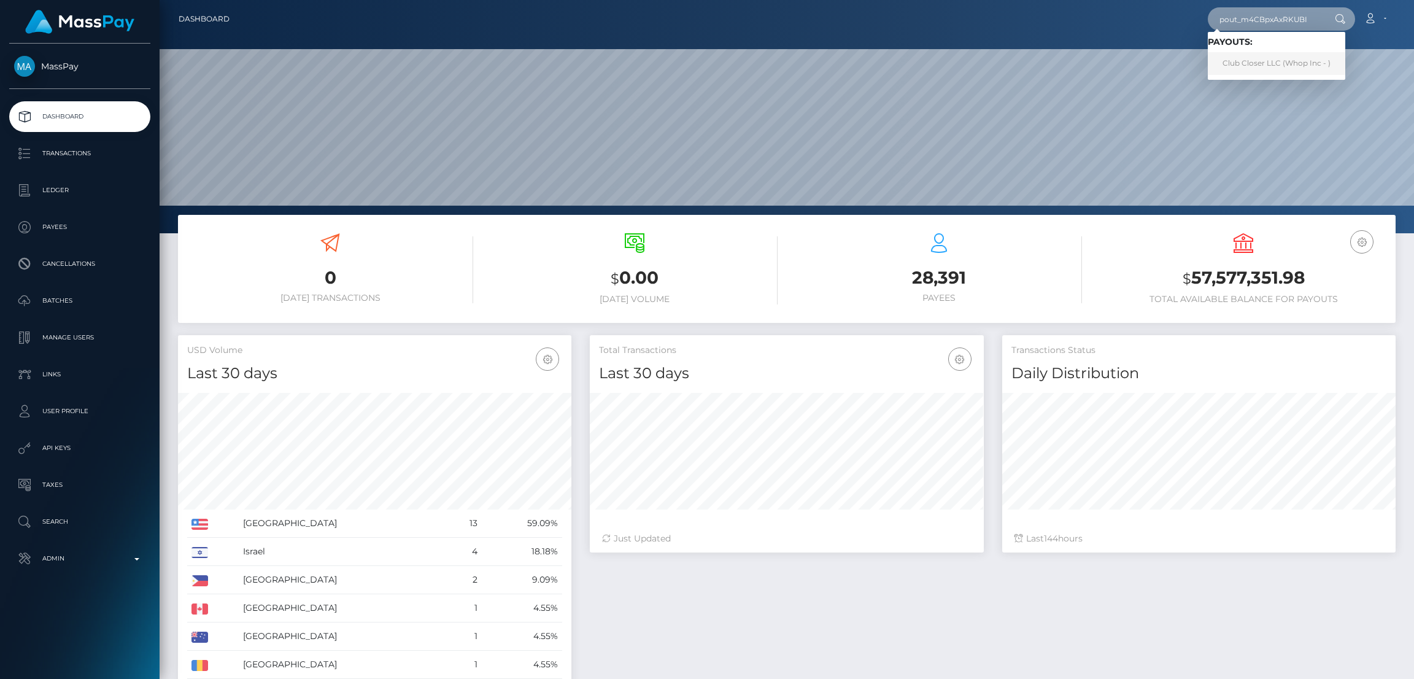
type input "pout_m4CBpxAxRKUBI"
click at [1264, 61] on link "Club Closer LLC (Whop Inc - )" at bounding box center [1276, 63] width 137 height 23
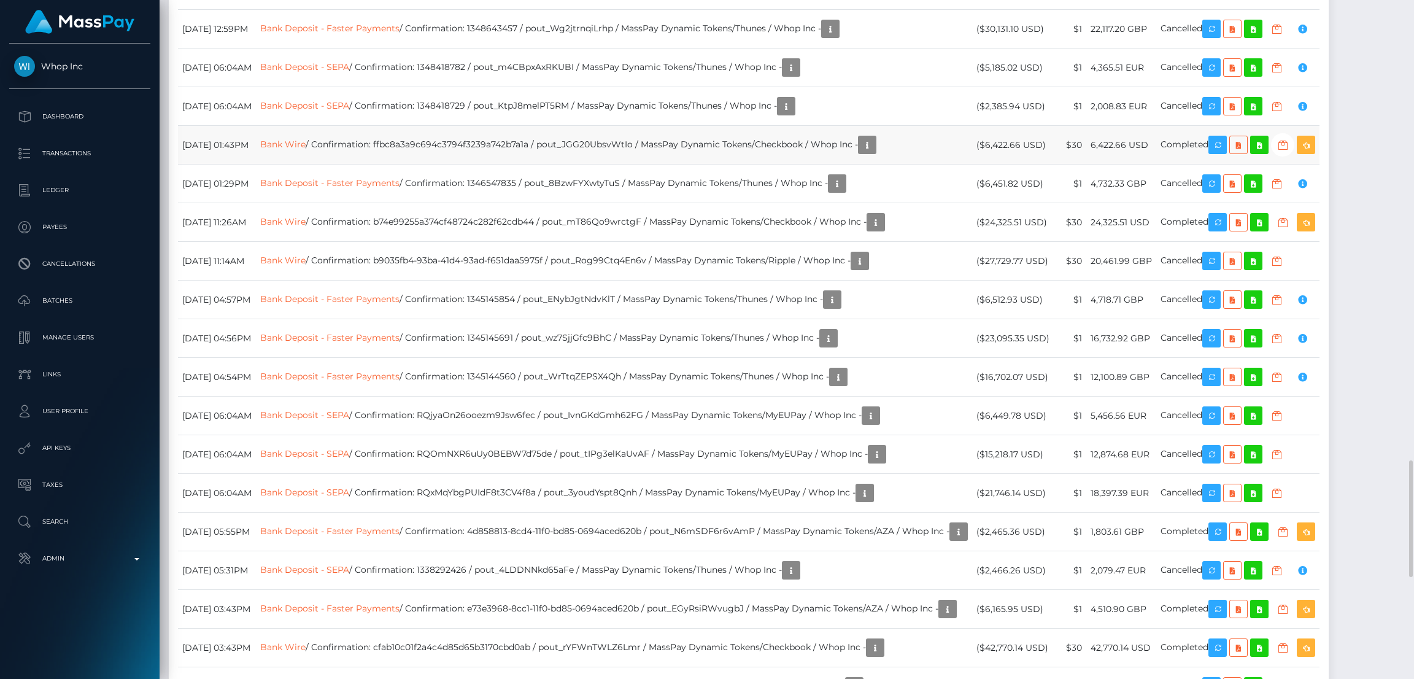
scroll to position [2485, 0]
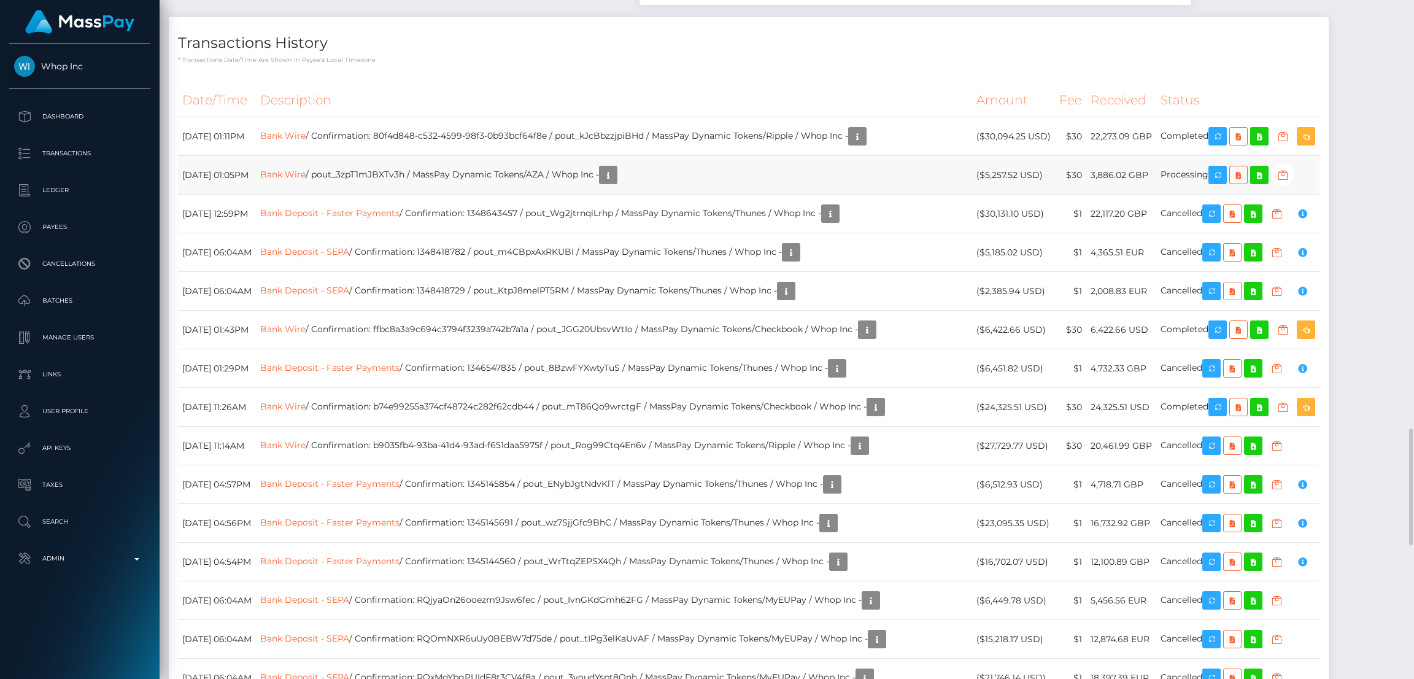
click at [477, 195] on td "Bank Wire / pout_3zpT1mJBXTv3h / MassPay Dynamic Tokens/AZA / Whop Inc -" at bounding box center [614, 175] width 716 height 39
copy td "Bank Wire / pout_3zpT1mJBXTv3h / MassPay Dynamic Tokens/AZA / Whop Inc -"
click at [306, 180] on link "Bank Wire" at bounding box center [282, 174] width 45 height 11
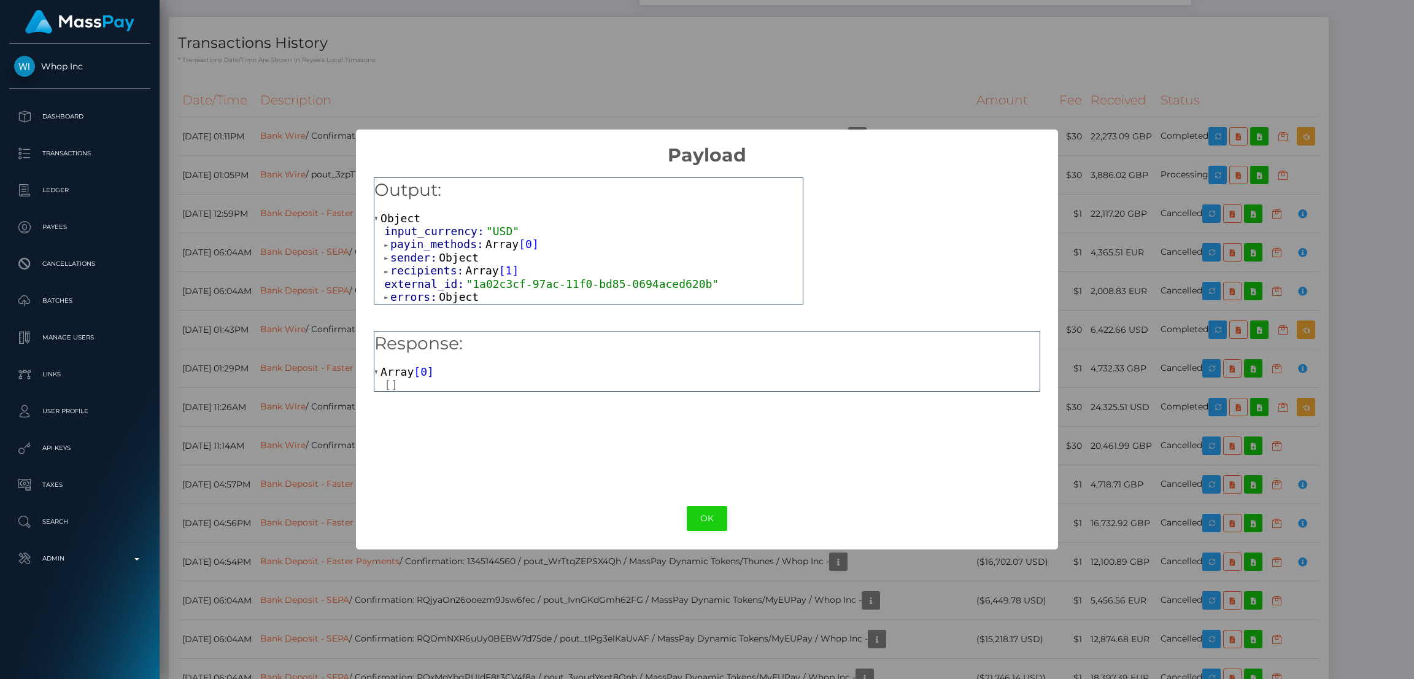
click at [455, 302] on span "Object" at bounding box center [459, 296] width 40 height 13
click at [727, 528] on div "OK No Cancel" at bounding box center [707, 518] width 702 height 37
click at [717, 524] on button "OK" at bounding box center [707, 518] width 41 height 25
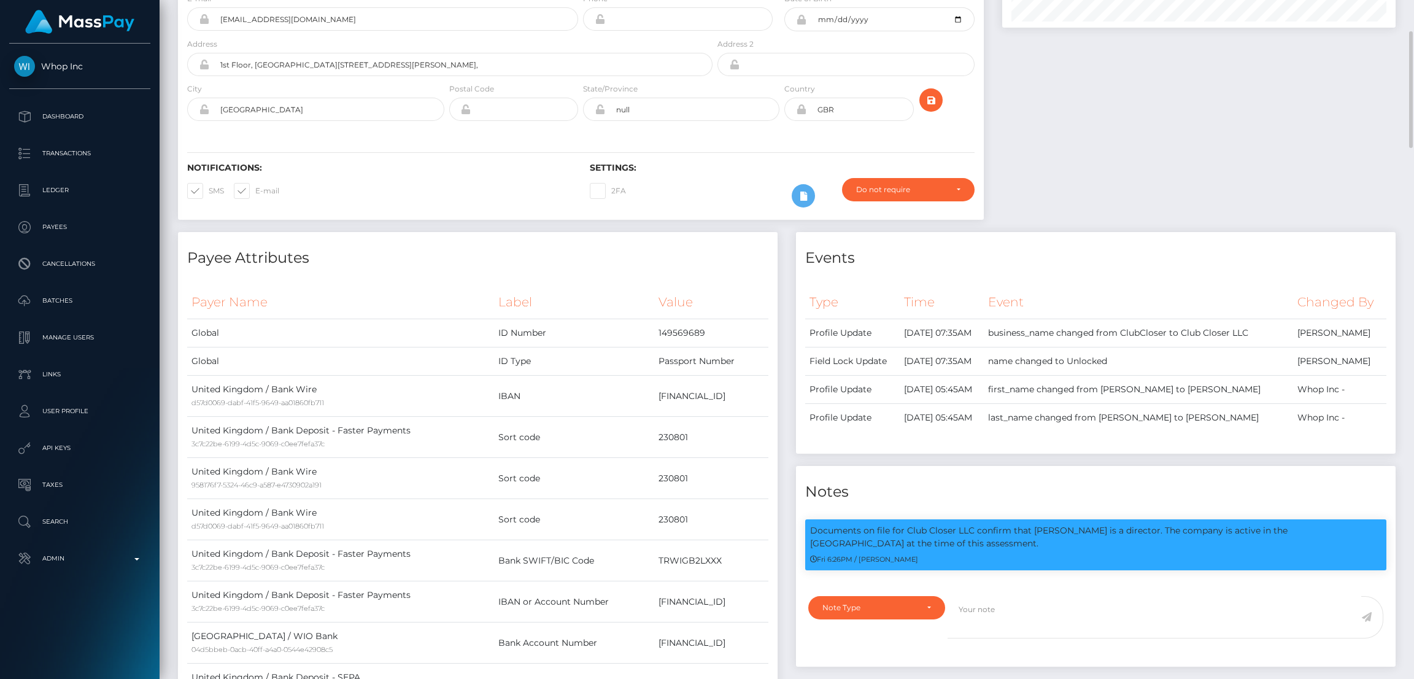
scroll to position [0, 0]
